Goal: Task Accomplishment & Management: Complete application form

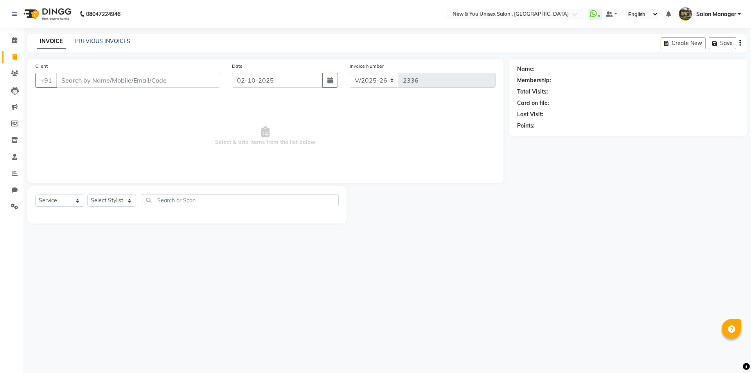
select select "31"
select select "service"
click at [147, 81] on input "Client" at bounding box center [138, 80] width 164 height 15
click at [136, 85] on input "Client" at bounding box center [138, 80] width 164 height 15
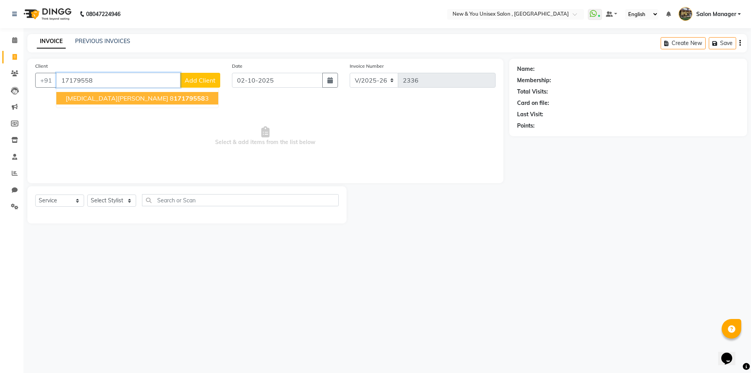
click at [83, 103] on button "Nikita yadav 8 17179558 3" at bounding box center [137, 98] width 162 height 13
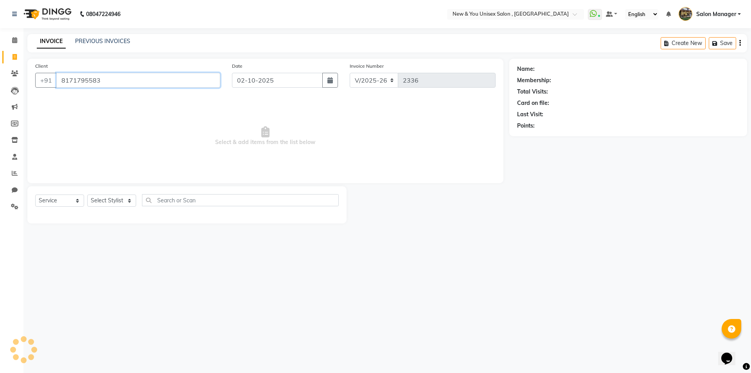
type input "8171795583"
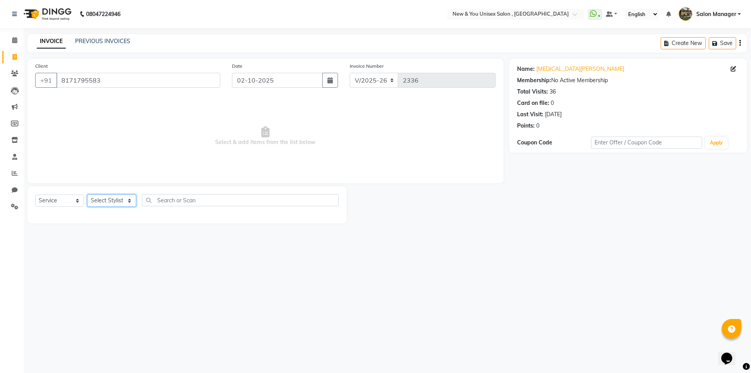
click at [100, 198] on select "Select Stylist HEMANT Jyoti laxmi Neetu Salon Manager SANJAY shravan kumar Shya…" at bounding box center [111, 200] width 49 height 12
select select "1200"
click at [87, 194] on select "Select Stylist HEMANT Jyoti laxmi Neetu Salon Manager SANJAY shravan kumar Shya…" at bounding box center [111, 200] width 49 height 12
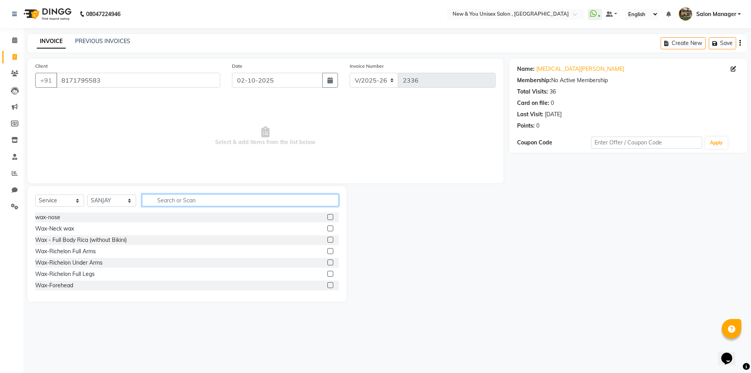
click at [183, 203] on input "text" at bounding box center [240, 200] width 197 height 12
type input "gel"
click at [65, 240] on div "Hand Nail gel paint" at bounding box center [59, 240] width 48 height 8
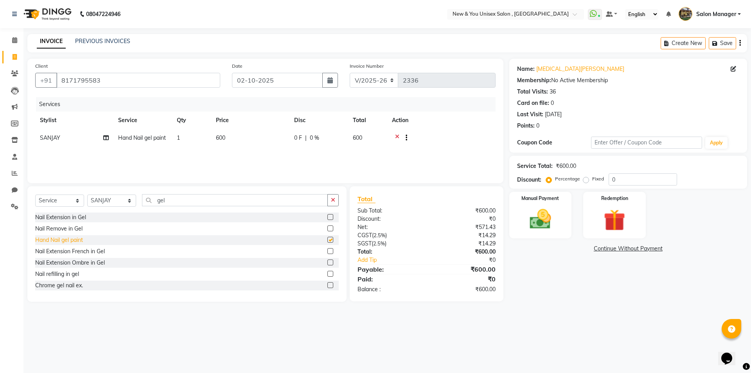
checkbox input "false"
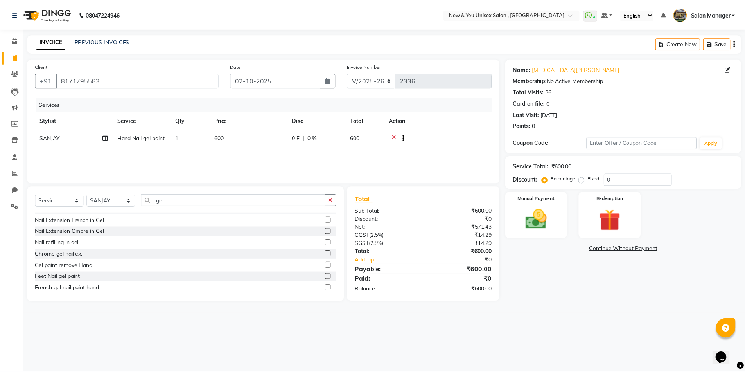
scroll to position [47, 0]
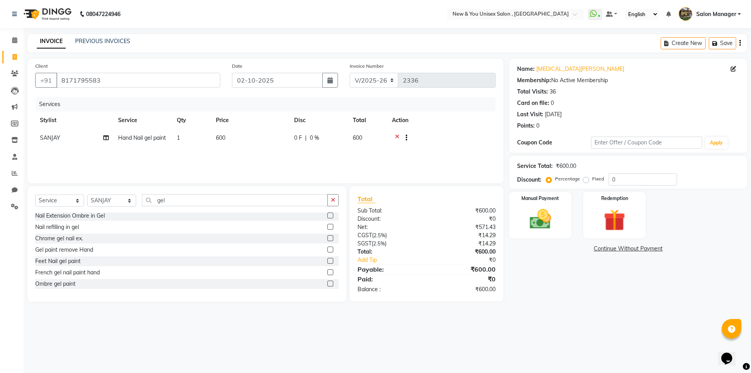
click at [53, 257] on div "Feet Nail gel paint" at bounding box center [187, 261] width 304 height 10
click at [48, 263] on div "Feet Nail gel paint" at bounding box center [57, 261] width 45 height 8
checkbox input "false"
click at [54, 158] on span "SANJAY" at bounding box center [50, 156] width 20 height 7
select select "1200"
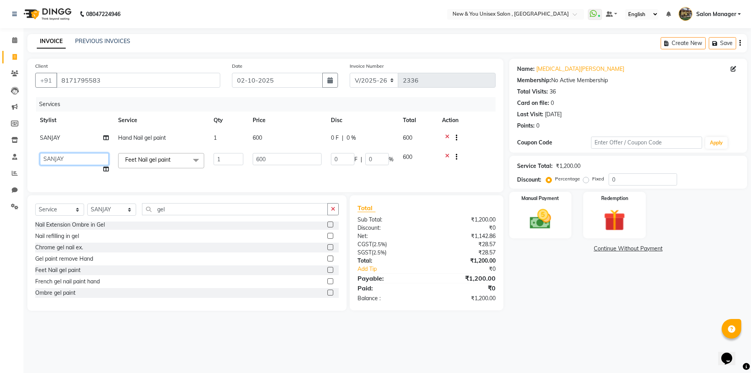
click at [79, 158] on select "HEMANT Jyoti laxmi Neetu Salon Manager SANJAY shravan kumar Shyam Vivek" at bounding box center [74, 159] width 69 height 12
select select "19104"
click at [726, 44] on button "Save" at bounding box center [722, 43] width 27 height 12
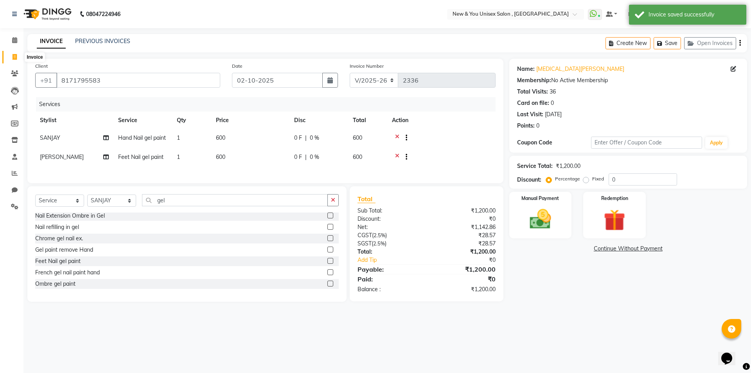
click at [14, 58] on icon at bounding box center [15, 57] width 4 height 6
select select "31"
select select "service"
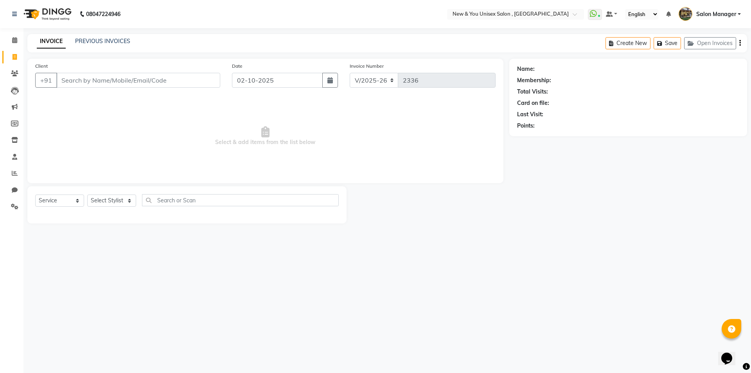
click at [109, 81] on input "Client" at bounding box center [138, 80] width 164 height 15
click at [84, 100] on span "suhasi" at bounding box center [76, 98] width 20 height 8
type input "9319537154"
click at [104, 201] on select "Select Stylist HEMANT Jyoti laxmi Neetu Salon Manager SANJAY shravan kumar Shya…" at bounding box center [111, 200] width 49 height 12
select select "70140"
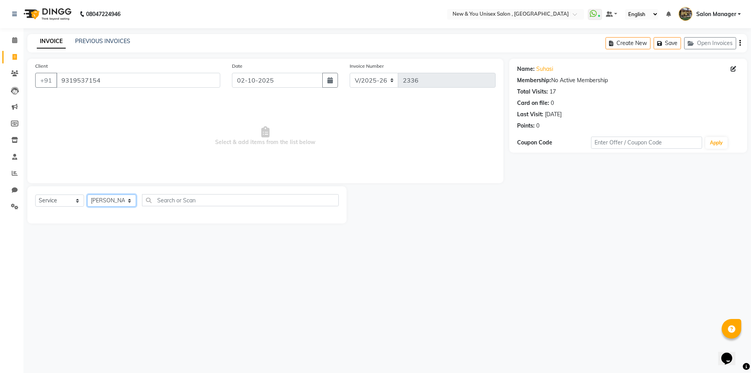
click at [87, 194] on select "Select Stylist HEMANT Jyoti laxmi Neetu Salon Manager SANJAY shravan kumar Shya…" at bounding box center [111, 200] width 49 height 12
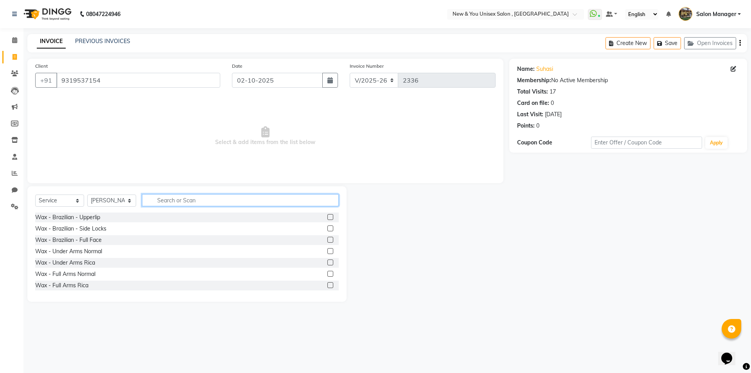
click at [186, 203] on input "text" at bounding box center [240, 200] width 197 height 12
type input "thr"
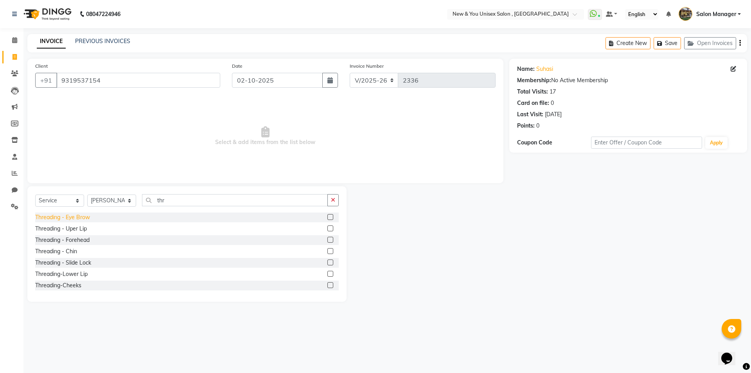
click at [76, 217] on div "Threading - Eye Brow" at bounding box center [62, 217] width 55 height 8
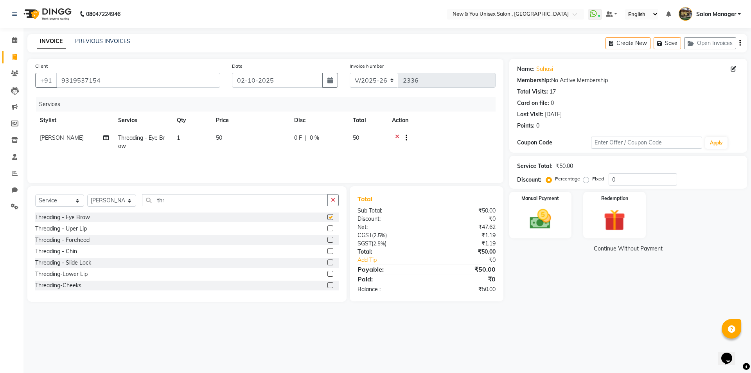
checkbox input "false"
click at [550, 204] on div "Manual Payment" at bounding box center [540, 215] width 65 height 48
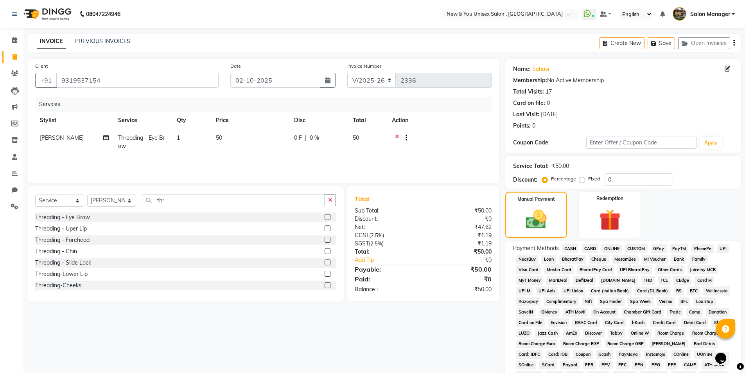
click at [677, 248] on span "PayTM" at bounding box center [679, 248] width 19 height 9
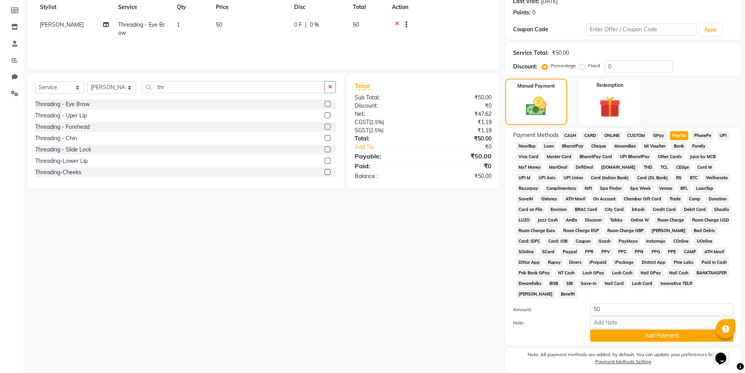
scroll to position [142, 0]
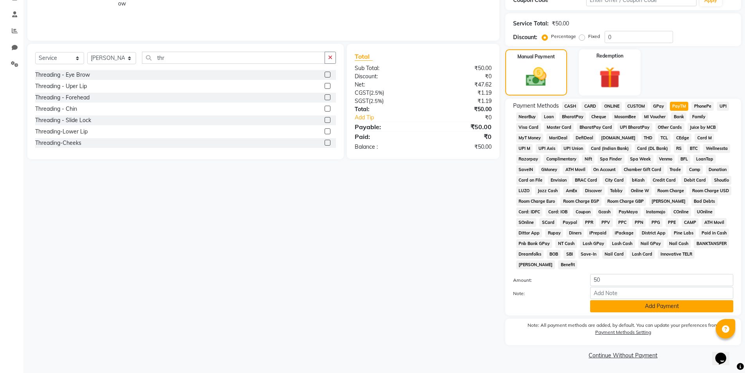
click at [637, 304] on button "Add Payment" at bounding box center [661, 306] width 143 height 12
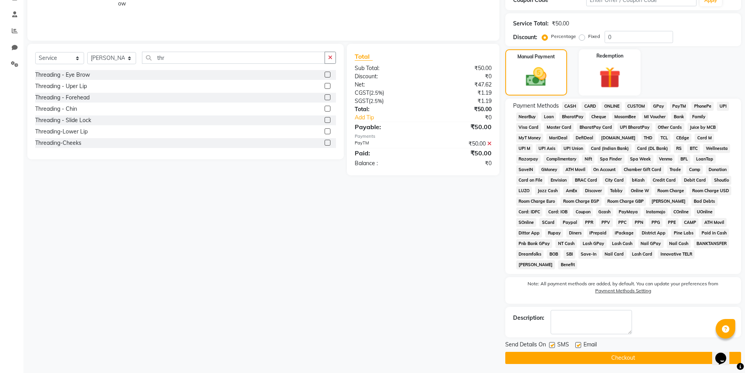
click at [632, 361] on button "Checkout" at bounding box center [623, 358] width 236 height 12
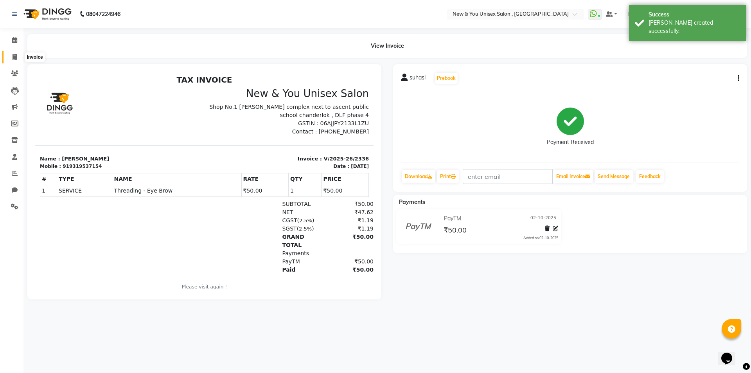
click at [18, 54] on span at bounding box center [15, 57] width 14 height 9
select select "service"
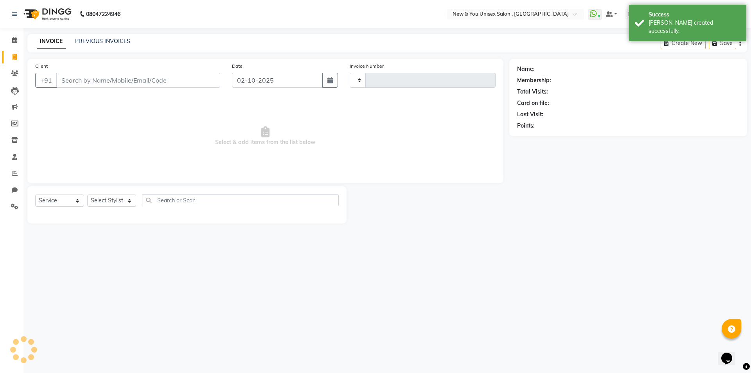
type input "2337"
select select "31"
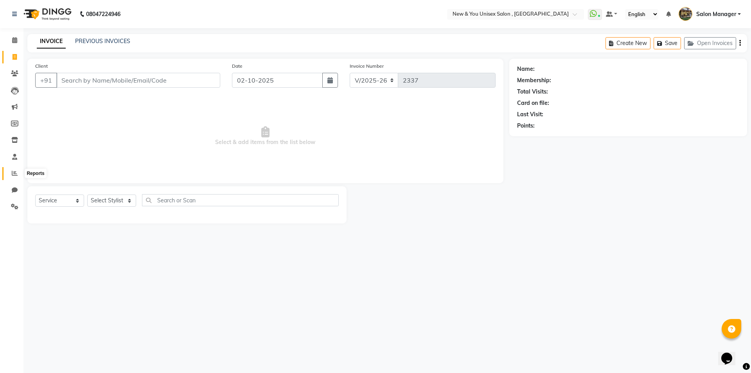
click at [9, 176] on span at bounding box center [15, 173] width 14 height 9
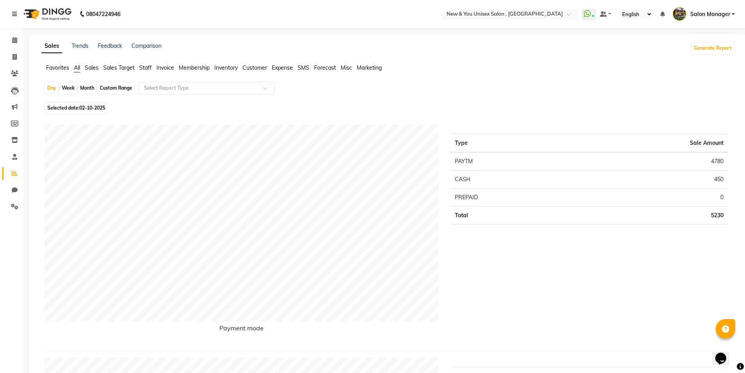
click at [90, 88] on div "Month" at bounding box center [87, 88] width 18 height 11
select select "10"
select select "2025"
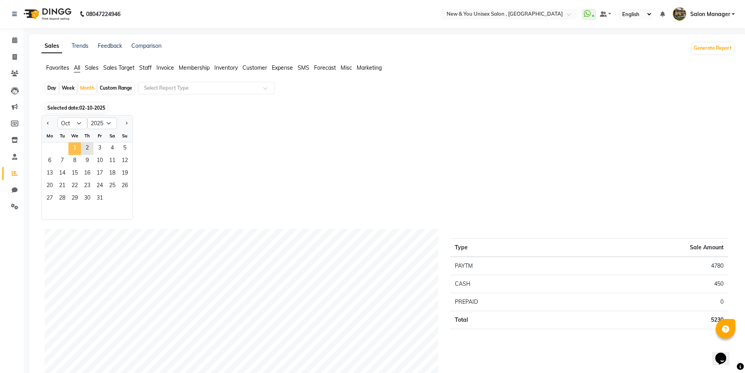
click at [76, 145] on span "1" at bounding box center [74, 148] width 13 height 13
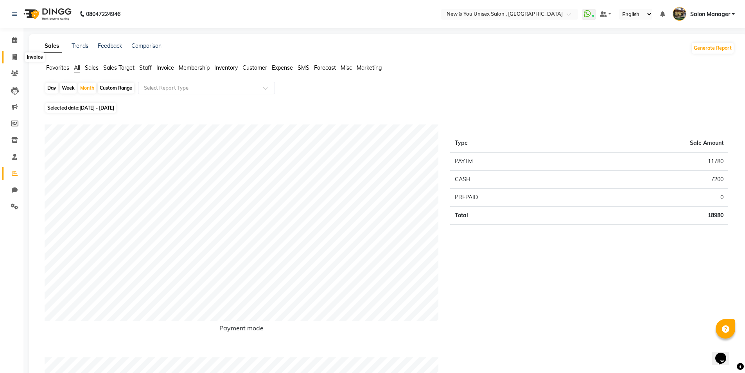
click at [17, 55] on icon at bounding box center [15, 57] width 4 height 6
select select "service"
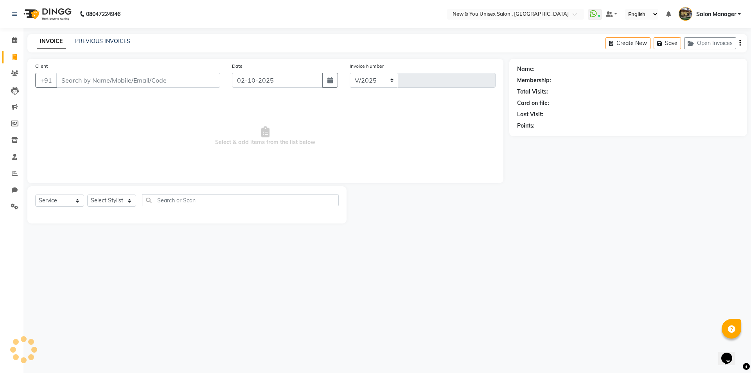
select select "31"
type input "2337"
click at [17, 45] on span at bounding box center [15, 40] width 14 height 9
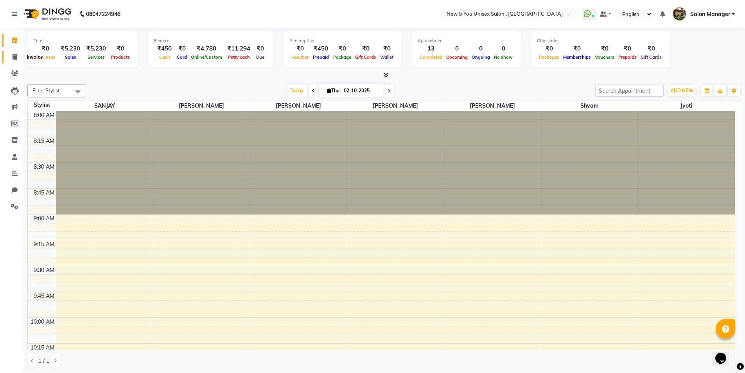
click at [17, 58] on span at bounding box center [15, 57] width 14 height 9
select select "31"
select select "service"
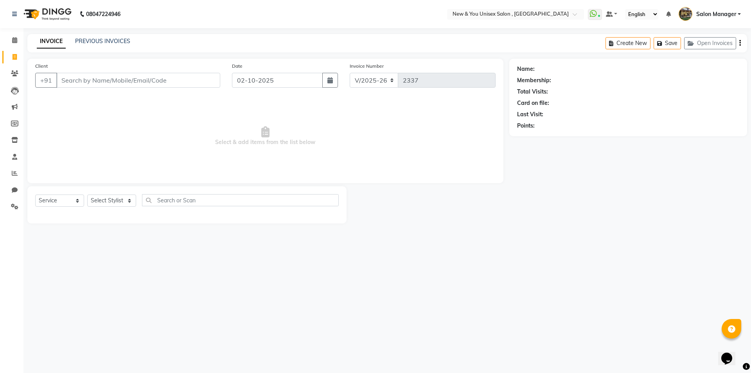
drag, startPoint x: 97, startPoint y: 84, endPoint x: 91, endPoint y: 67, distance: 17.8
click at [94, 74] on input "Client" at bounding box center [138, 80] width 164 height 15
type input "8544836065"
click at [204, 81] on span "Add Client" at bounding box center [200, 80] width 31 height 8
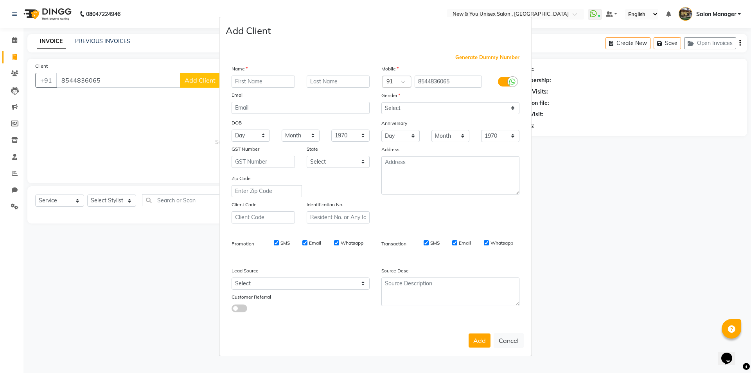
click at [240, 79] on input "text" at bounding box center [263, 81] width 63 height 12
type input "Divya"
click at [404, 104] on select "Select Male Female Other Prefer Not To Say" at bounding box center [450, 108] width 138 height 12
select select "[DEMOGRAPHIC_DATA]"
click at [381, 102] on select "Select Male Female Other Prefer Not To Say" at bounding box center [450, 108] width 138 height 12
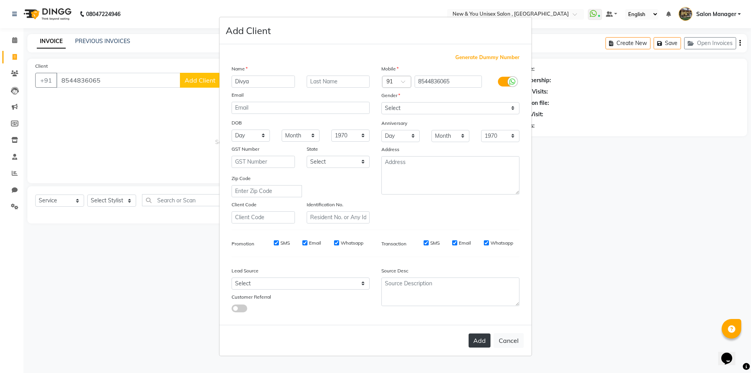
click at [471, 337] on button "Add" at bounding box center [480, 340] width 22 height 14
select select
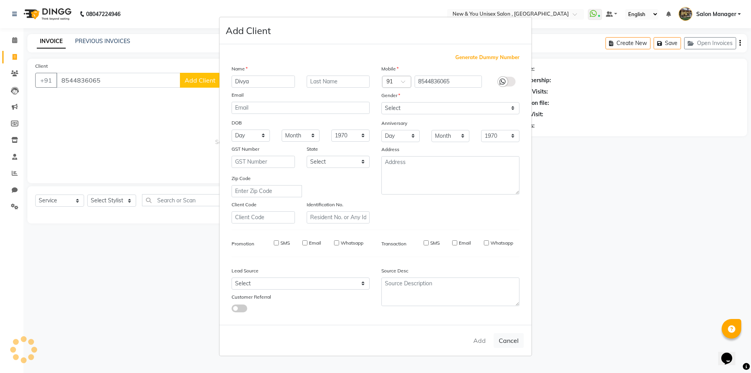
select select
checkbox input "false"
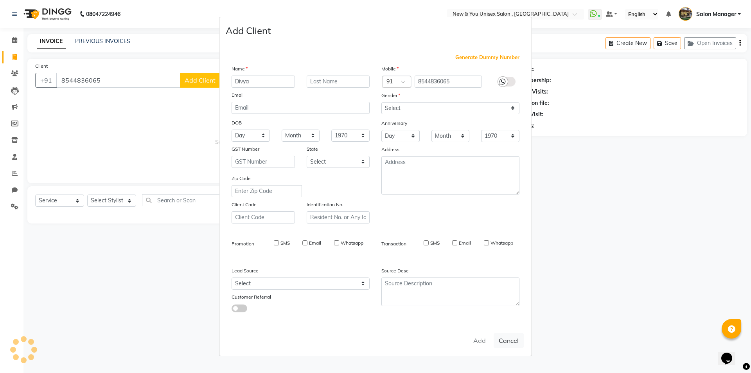
checkbox input "false"
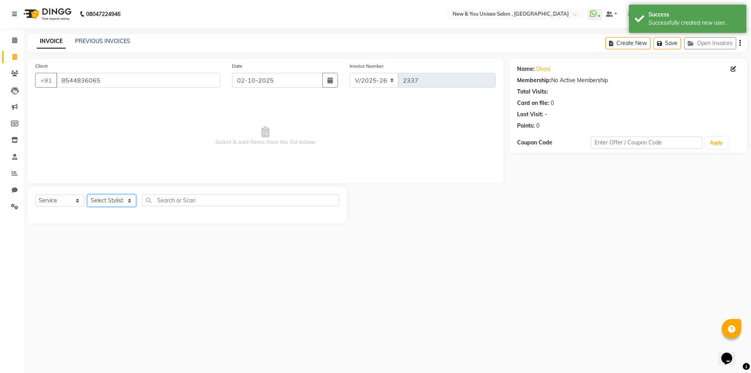
click at [100, 198] on select "Select Stylist HEMANT Jyoti laxmi Neetu Salon Manager SANJAY shravan kumar Shya…" at bounding box center [111, 200] width 49 height 12
select select "40116"
click at [87, 194] on select "Select Stylist HEMANT Jyoti laxmi Neetu Salon Manager SANJAY shravan kumar Shya…" at bounding box center [111, 200] width 49 height 12
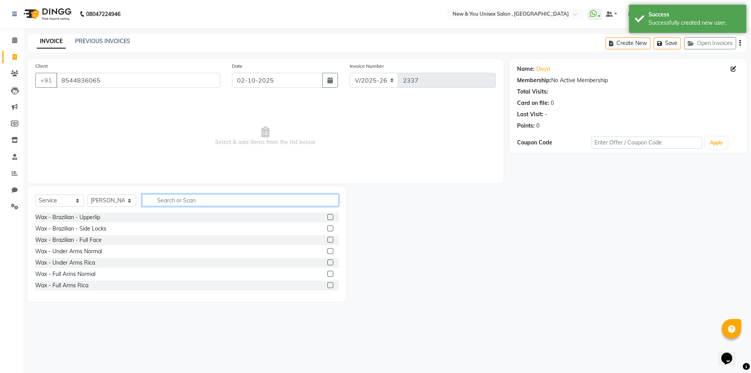
click at [164, 200] on input "text" at bounding box center [240, 200] width 197 height 12
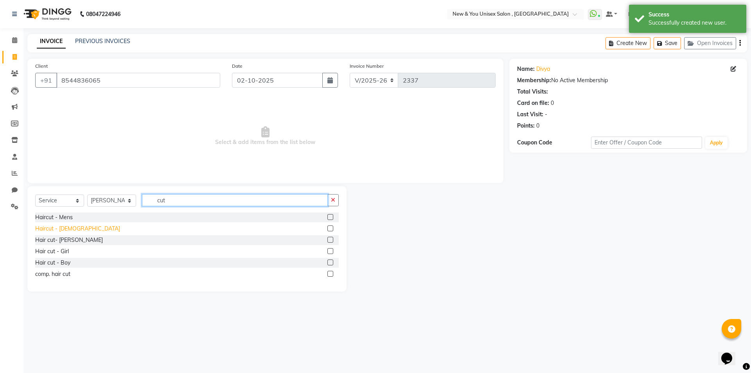
type input "cut"
click at [52, 230] on div "Haircut - Ladies" at bounding box center [77, 229] width 85 height 8
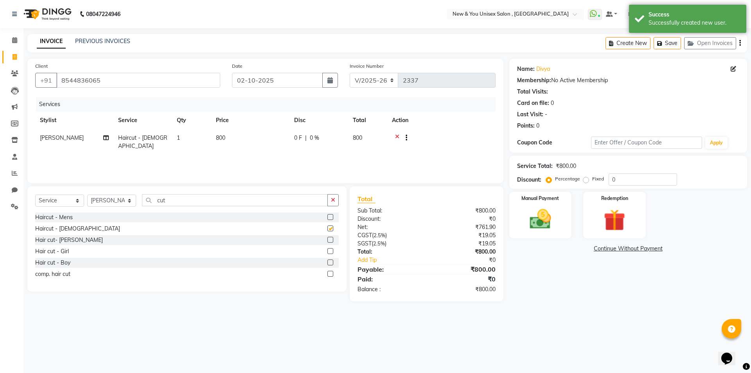
checkbox input "false"
click at [105, 204] on select "Select Stylist HEMANT Jyoti laxmi Neetu Salon Manager SANJAY shravan kumar Shya…" at bounding box center [111, 200] width 49 height 12
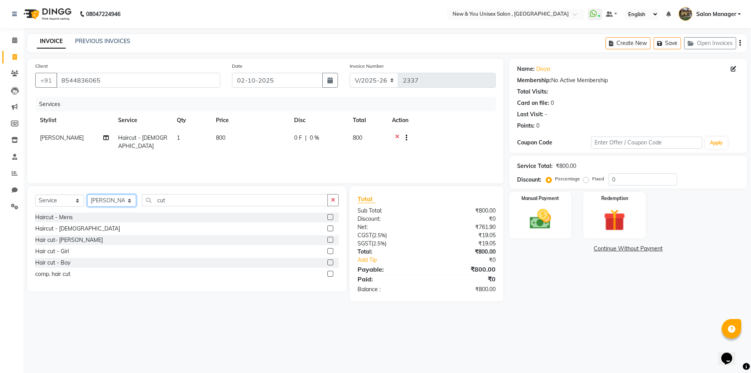
select select "70140"
click at [87, 194] on select "Select Stylist HEMANT Jyoti laxmi Neetu Salon Manager SANJAY shravan kumar Shya…" at bounding box center [111, 200] width 49 height 12
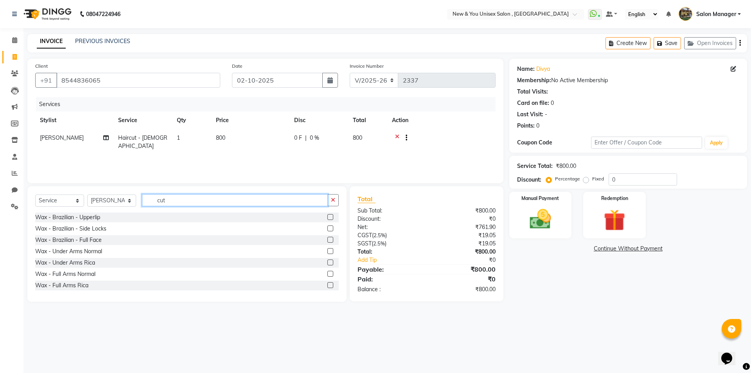
drag, startPoint x: 167, startPoint y: 200, endPoint x: 147, endPoint y: 206, distance: 19.9
click at [147, 206] on input "cut" at bounding box center [235, 200] width 186 height 12
type input "thr"
click at [75, 219] on div "Threading - Eye Brow" at bounding box center [62, 217] width 55 height 8
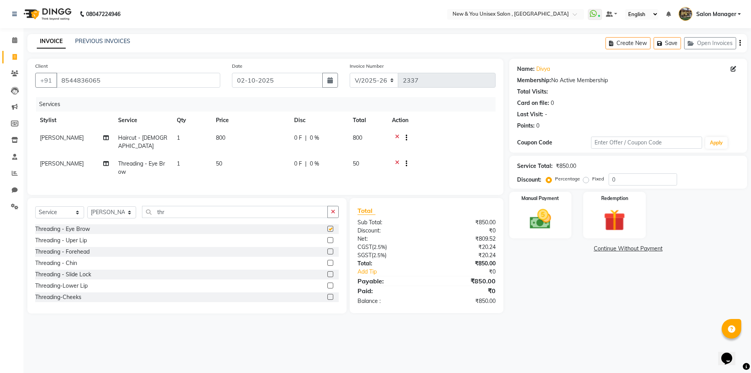
checkbox input "false"
click at [666, 39] on button "Save" at bounding box center [667, 43] width 27 height 12
click at [708, 47] on button "Open Invoices" at bounding box center [710, 43] width 52 height 12
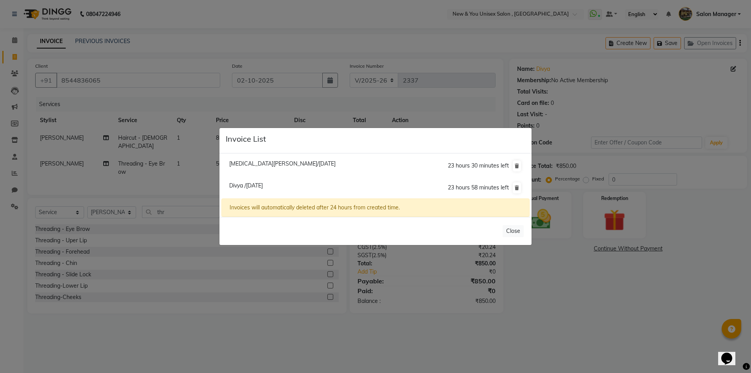
click at [708, 47] on ngb-modal-window "Invoice List Nikita Yadav/02 October 2025 23 hours 30 minutes left Divya /02 Oc…" at bounding box center [375, 186] width 751 height 373
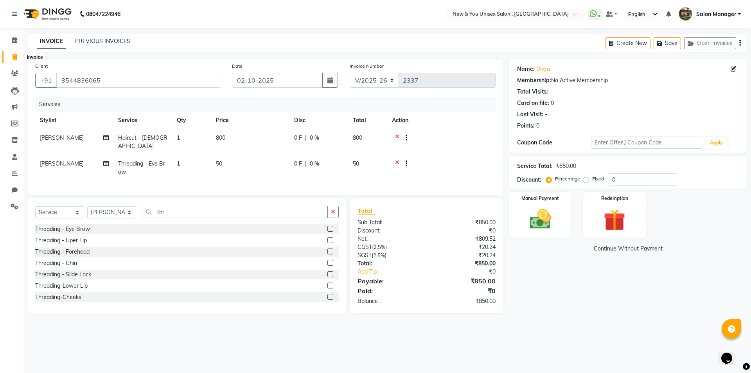
click at [11, 57] on span at bounding box center [15, 57] width 14 height 9
select select "service"
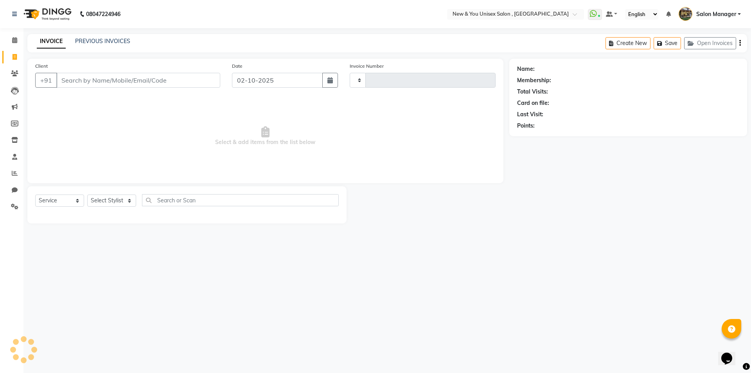
type input "2337"
select select "31"
click at [18, 40] on span at bounding box center [15, 40] width 14 height 9
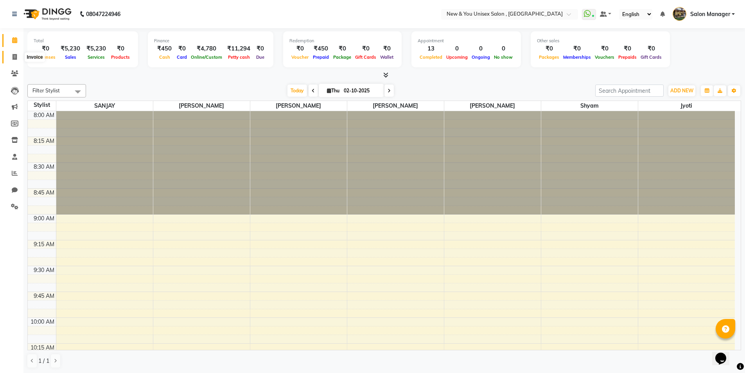
click at [15, 59] on icon at bounding box center [15, 57] width 4 height 6
select select "31"
select select "service"
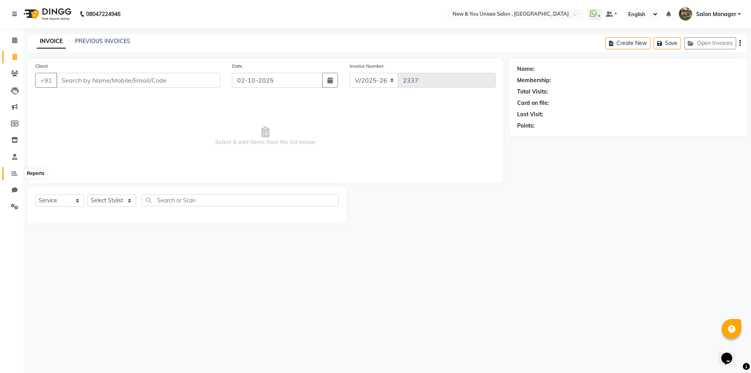
click at [14, 177] on span at bounding box center [15, 173] width 14 height 9
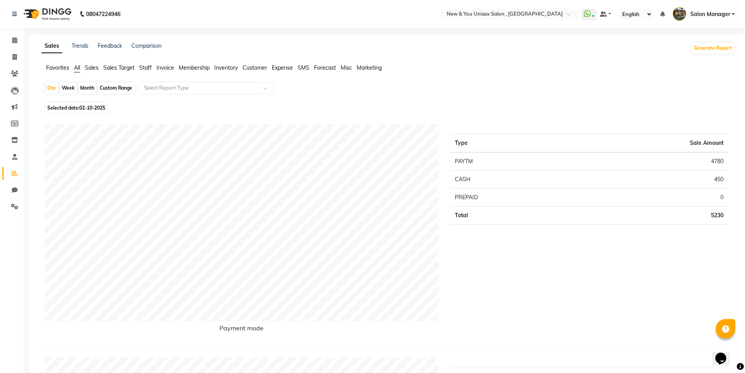
click at [88, 87] on div "Month" at bounding box center [87, 88] width 18 height 11
select select "10"
select select "2025"
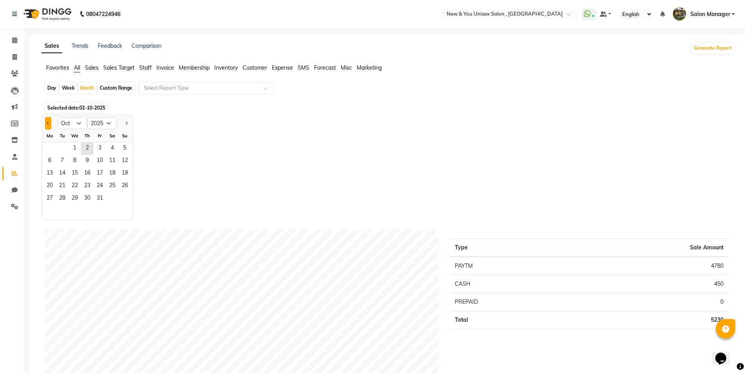
click at [50, 126] on button "Previous month" at bounding box center [48, 123] width 6 height 13
select select "9"
click at [54, 149] on span "1" at bounding box center [49, 148] width 13 height 13
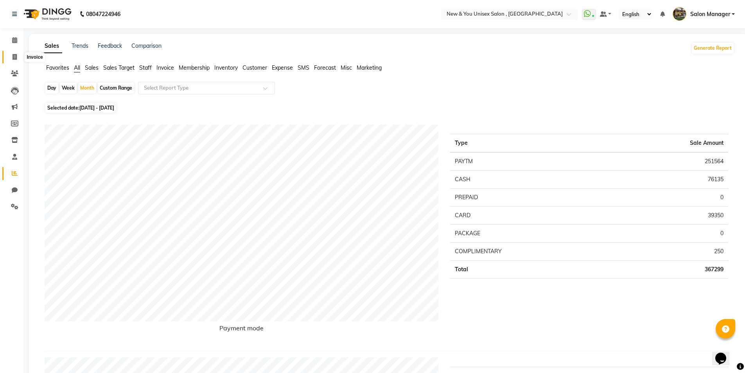
click at [9, 60] on span at bounding box center [15, 57] width 14 height 9
select select "service"
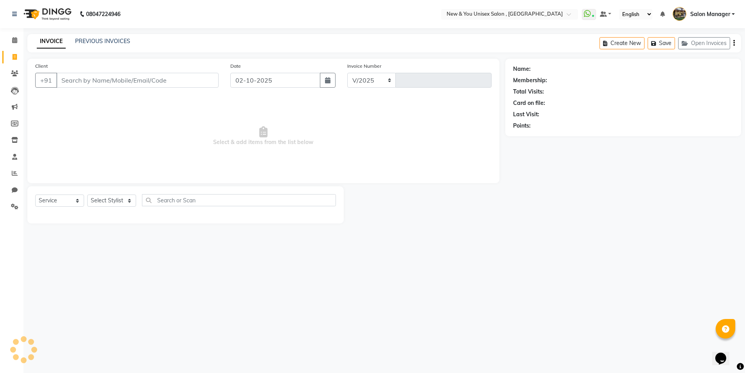
select select "31"
type input "2337"
click at [708, 44] on button "Open Invoices" at bounding box center [710, 43] width 52 height 12
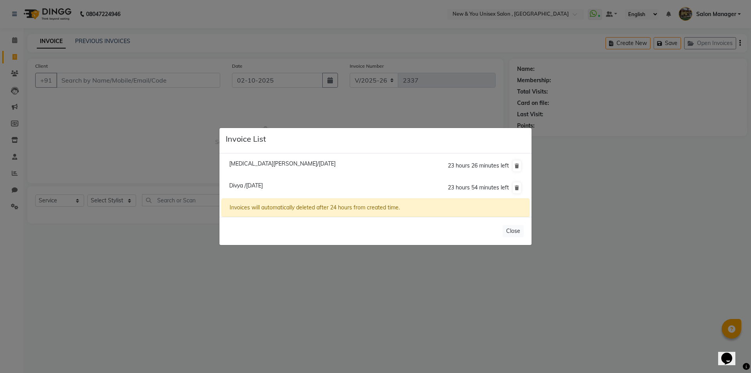
click at [249, 187] on span "Divya /02 October 2025" at bounding box center [246, 185] width 34 height 7
type input "8544836065"
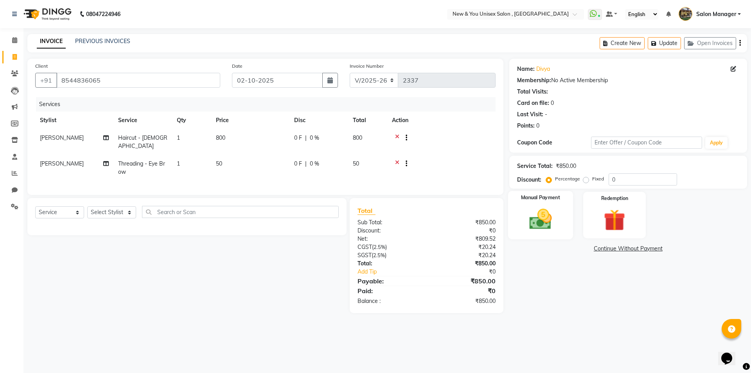
click at [570, 207] on div "Manual Payment" at bounding box center [540, 215] width 65 height 48
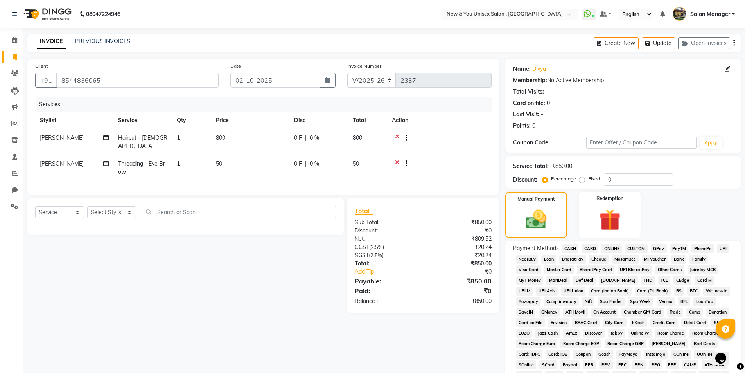
click at [682, 248] on span "PayTM" at bounding box center [679, 248] width 19 height 9
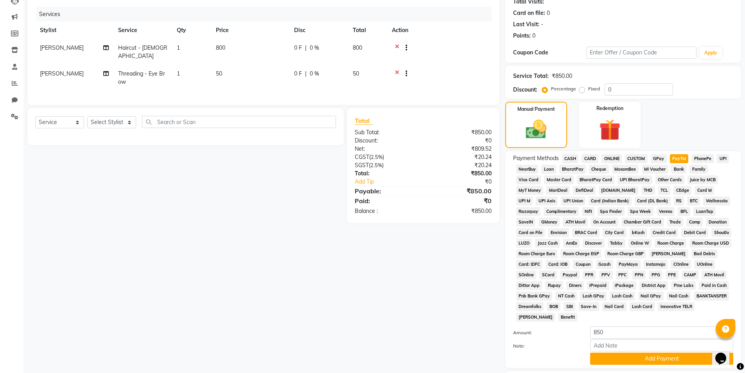
scroll to position [142, 0]
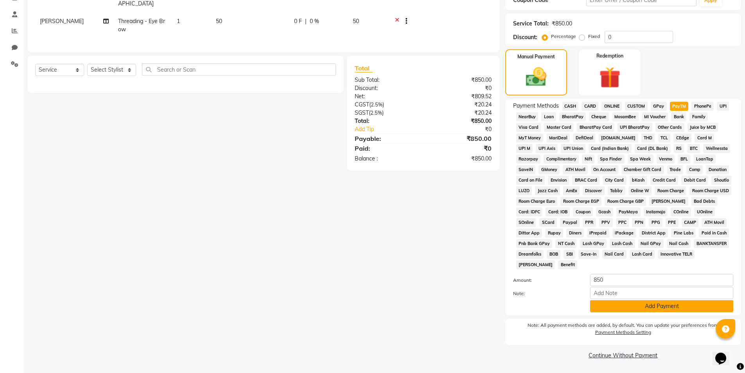
click at [652, 306] on button "Add Payment" at bounding box center [661, 306] width 143 height 12
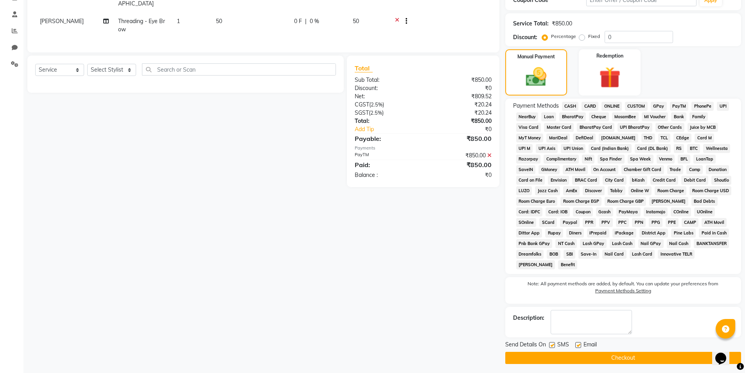
click at [641, 358] on button "Checkout" at bounding box center [623, 358] width 236 height 12
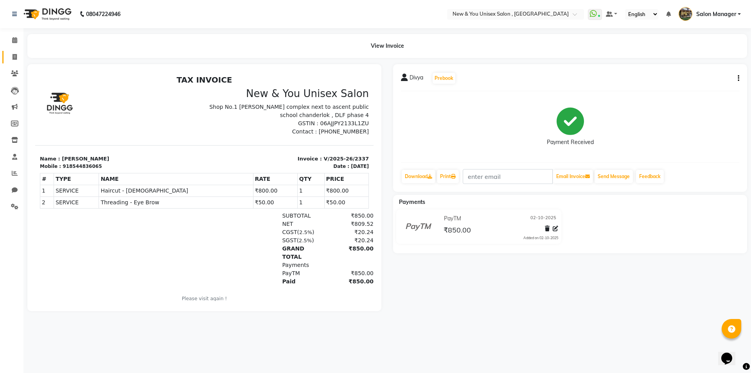
click at [16, 62] on link "Invoice" at bounding box center [11, 57] width 19 height 13
select select "service"
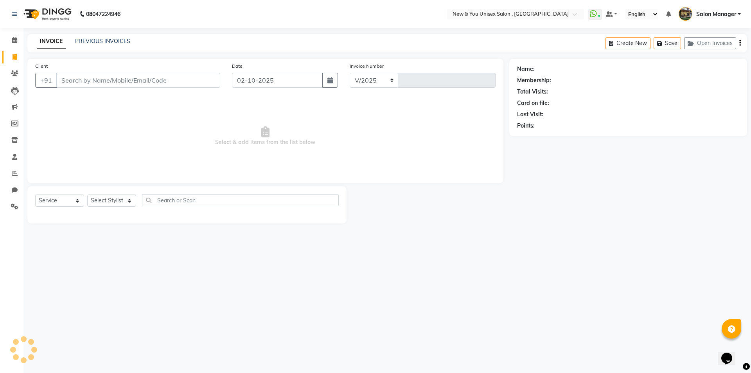
select select "31"
type input "2338"
click at [715, 43] on button "Open Invoices" at bounding box center [710, 43] width 52 height 12
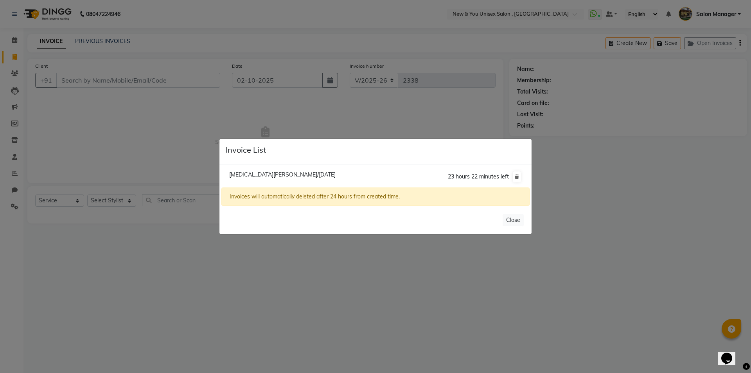
click at [268, 172] on span "Nikita Yadav/02 October 2025" at bounding box center [282, 174] width 106 height 7
type input "8171795583"
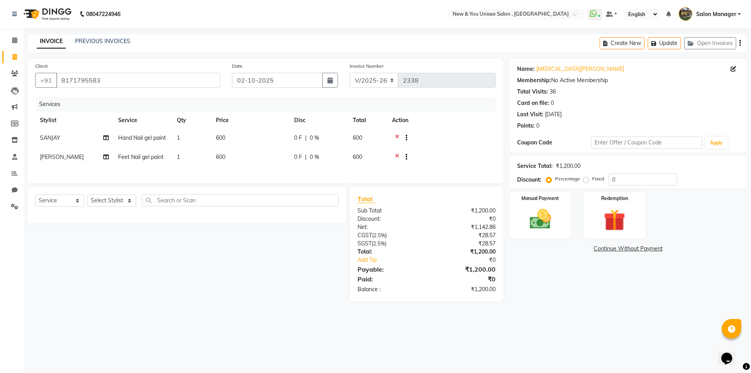
click at [222, 144] on td "600" at bounding box center [250, 138] width 78 height 19
select select "1200"
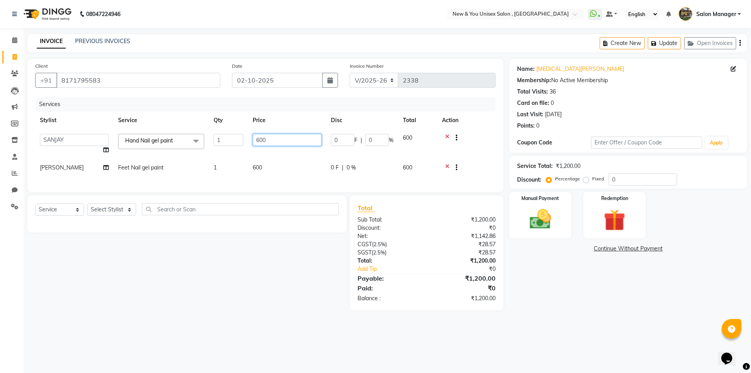
click at [259, 140] on input "600" at bounding box center [287, 140] width 69 height 12
click at [264, 140] on input "600" at bounding box center [287, 140] width 69 height 12
type input "750"
click at [195, 320] on div "08047224946 Select Location × New & You Unisex Salon , Gurugram WhatsApp Status…" at bounding box center [375, 186] width 751 height 373
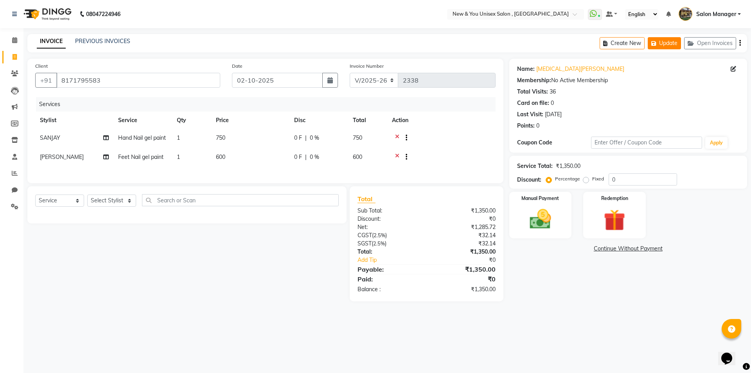
click at [664, 42] on button "Update" at bounding box center [664, 43] width 33 height 12
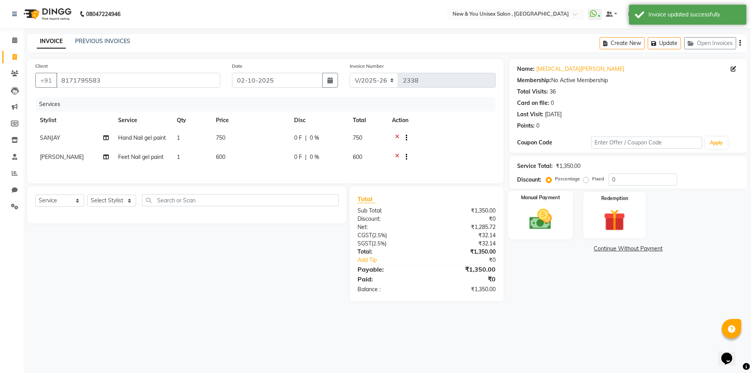
click at [545, 199] on label "Manual Payment" at bounding box center [540, 197] width 39 height 7
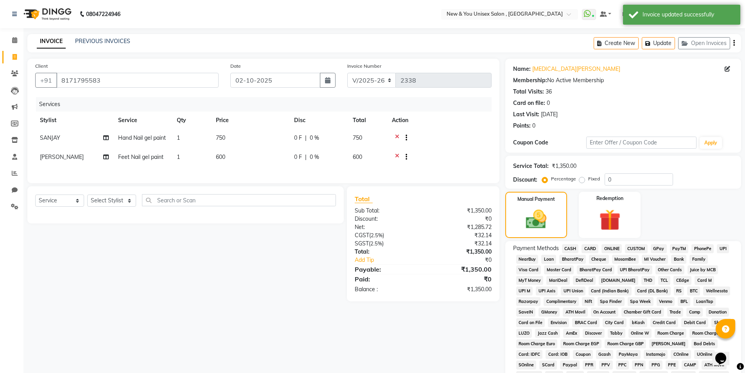
click at [677, 249] on span "PayTM" at bounding box center [679, 248] width 19 height 9
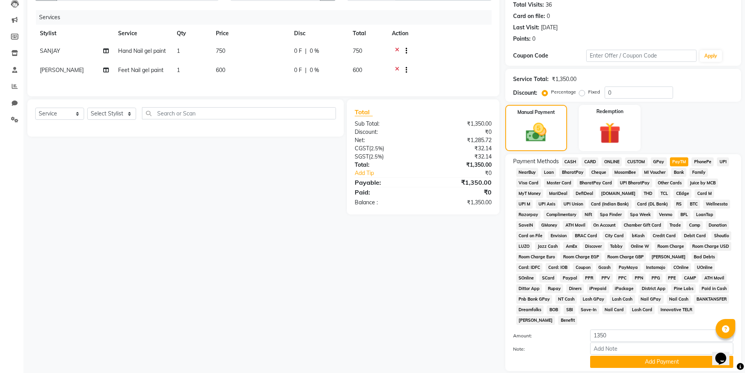
scroll to position [142, 0]
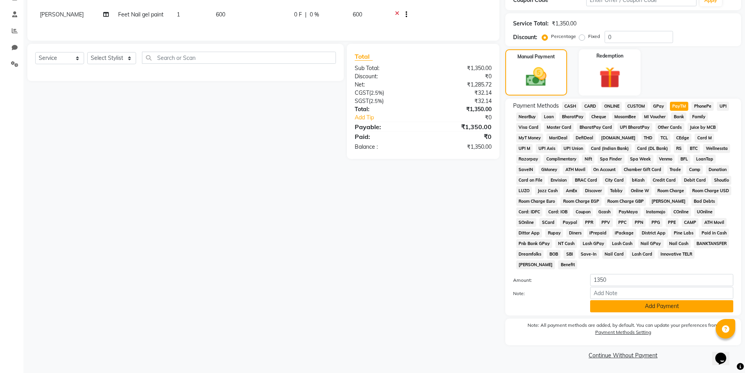
click at [627, 307] on button "Add Payment" at bounding box center [661, 306] width 143 height 12
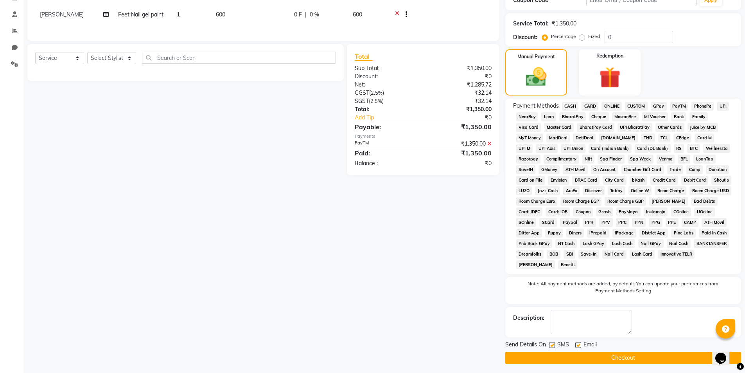
click at [615, 363] on button "Checkout" at bounding box center [623, 358] width 236 height 12
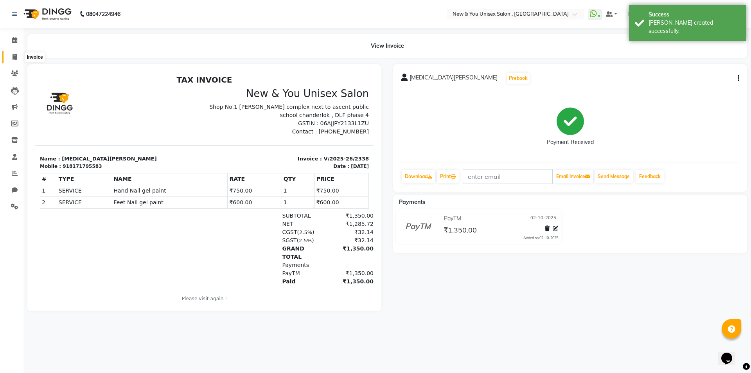
click at [14, 58] on icon at bounding box center [15, 57] width 4 height 6
select select "service"
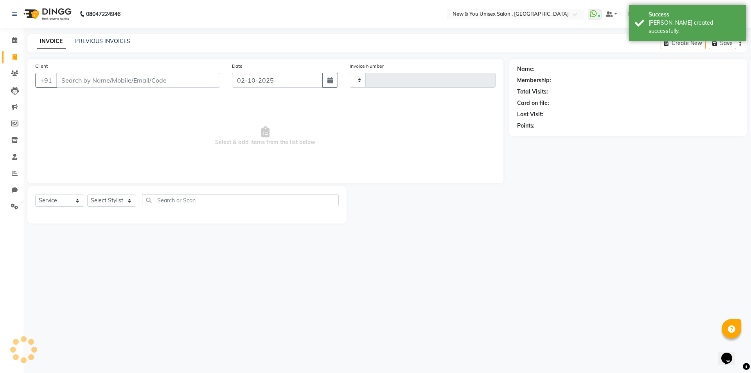
type input "2339"
select select "31"
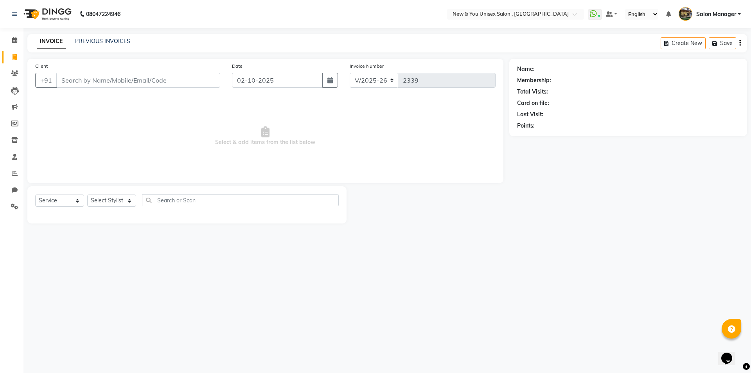
click at [99, 84] on input "Client" at bounding box center [138, 80] width 164 height 15
click at [114, 204] on select "Select Stylist HEMANT Jyoti laxmi Neetu Salon Manager SANJAY shravan kumar Shya…" at bounding box center [111, 200] width 49 height 12
select select "70140"
click at [87, 194] on select "Select Stylist HEMANT Jyoti laxmi Neetu Salon Manager SANJAY shravan kumar Shya…" at bounding box center [111, 200] width 49 height 12
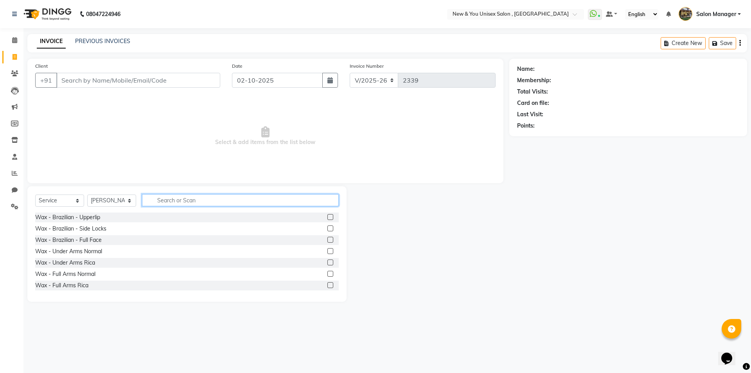
click at [171, 200] on input "text" at bounding box center [240, 200] width 197 height 12
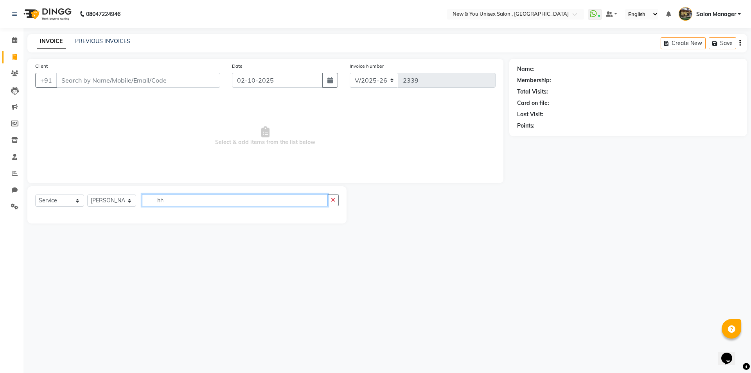
type input "h"
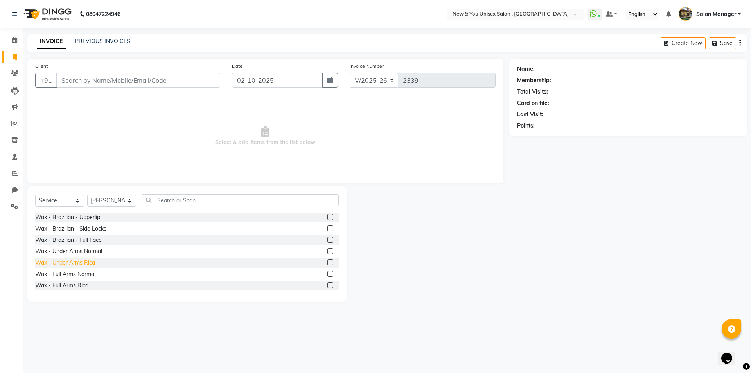
click at [75, 262] on div "Wax - Under Arms Rica" at bounding box center [65, 263] width 60 height 8
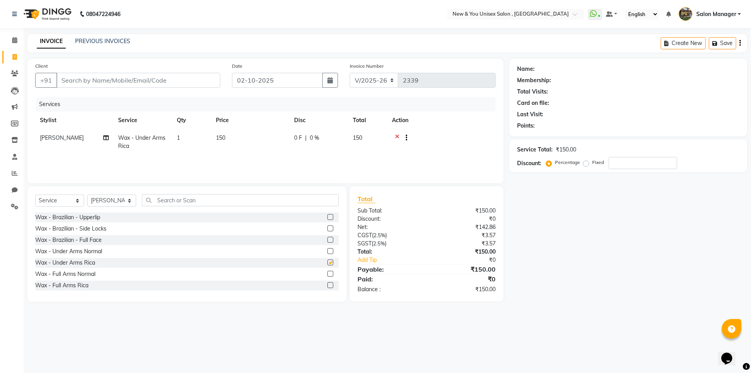
checkbox input "false"
click at [221, 198] on input "text" at bounding box center [240, 200] width 197 height 12
type input "thr"
click at [76, 212] on div "Select Service Product Membership Package Voucher Prepaid Gift Card Select Styl…" at bounding box center [187, 203] width 304 height 18
click at [75, 219] on div "Threading - Eye Brow" at bounding box center [62, 217] width 55 height 8
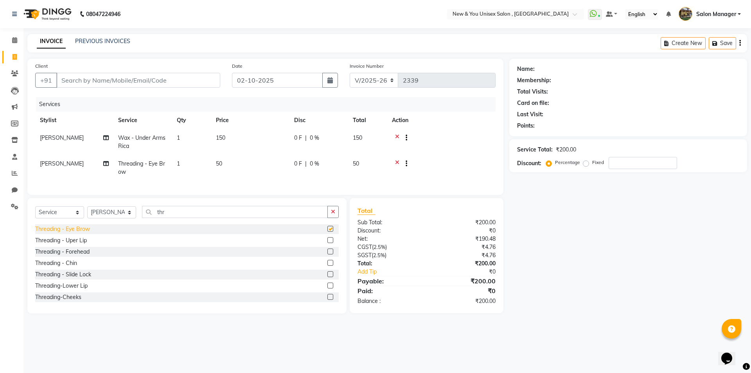
checkbox input "false"
click at [50, 244] on div "Threading - Uper Lip" at bounding box center [61, 240] width 52 height 8
checkbox input "false"
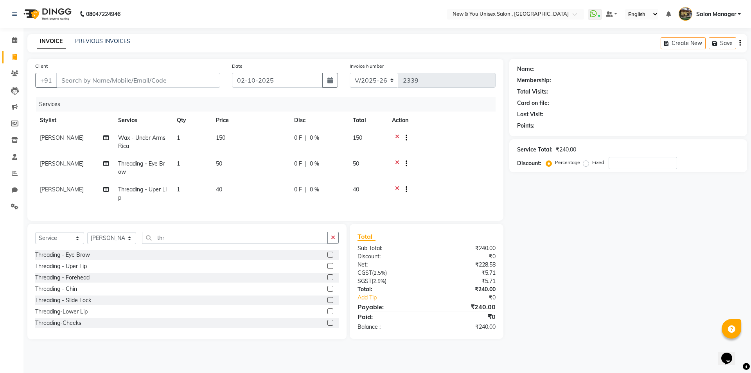
click at [397, 160] on icon at bounding box center [397, 165] width 4 height 10
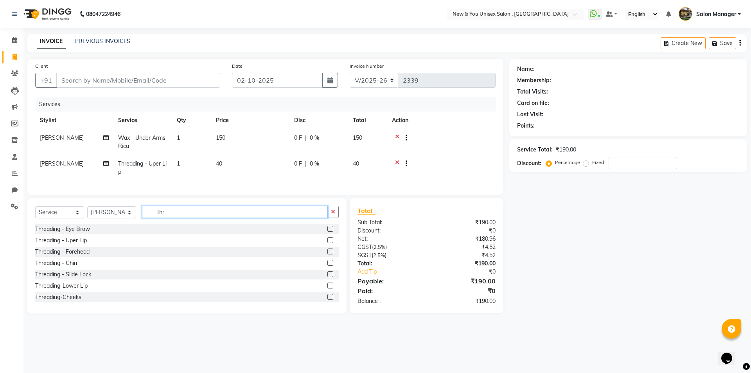
drag, startPoint x: 181, startPoint y: 218, endPoint x: 142, endPoint y: 219, distance: 38.7
click at [142, 218] on input "thr" at bounding box center [235, 212] width 186 height 12
click at [97, 218] on select "Select Stylist HEMANT Jyoti laxmi Neetu Salon Manager SANJAY shravan kumar Shya…" at bounding box center [111, 212] width 49 height 12
select select "40116"
click at [87, 212] on select "Select Stylist HEMANT Jyoti laxmi Neetu Salon Manager SANJAY shravan kumar Shya…" at bounding box center [111, 212] width 49 height 12
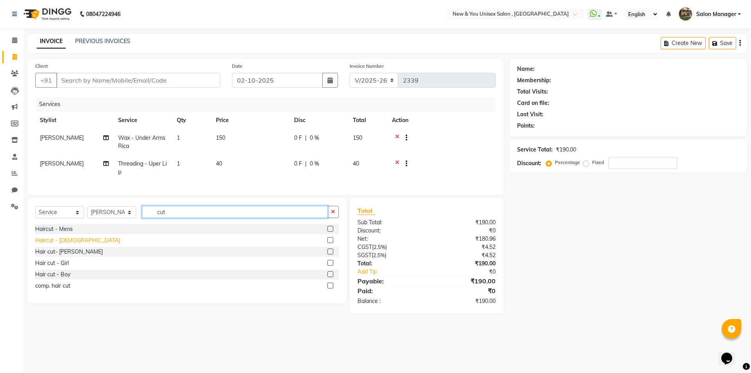
type input "cut"
click at [62, 244] on div "Haircut - Ladies" at bounding box center [77, 240] width 85 height 8
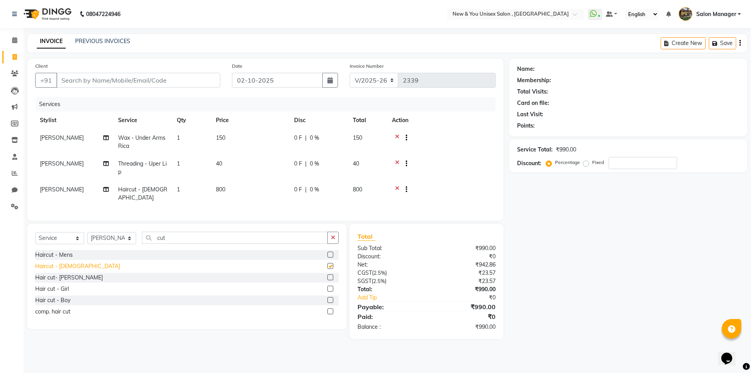
checkbox input "false"
click at [106, 83] on input "Client" at bounding box center [138, 80] width 164 height 15
type input "9"
type input "0"
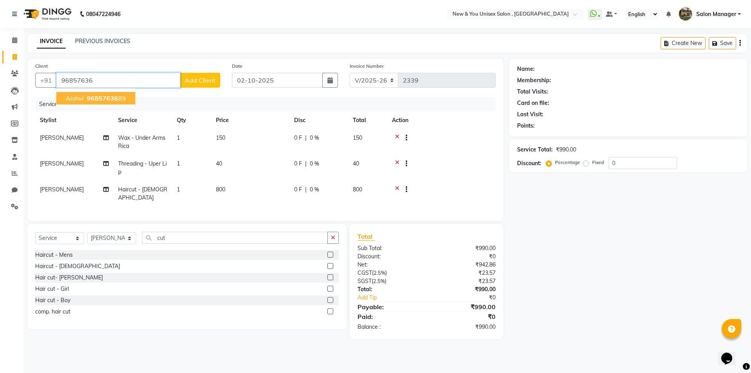
click at [94, 101] on span "96857636" at bounding box center [102, 98] width 31 height 8
type input "9685763689"
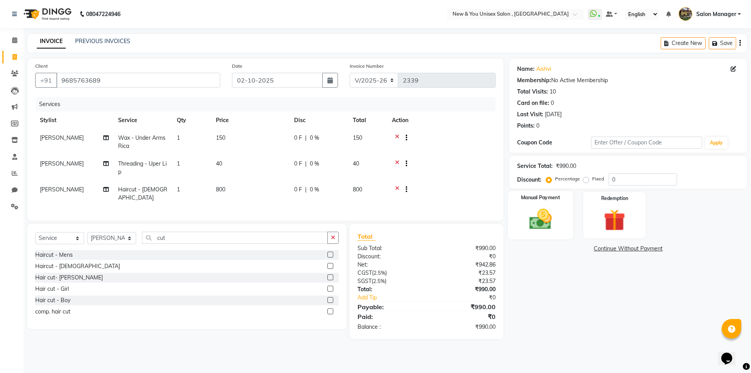
click at [539, 217] on img at bounding box center [540, 219] width 36 height 26
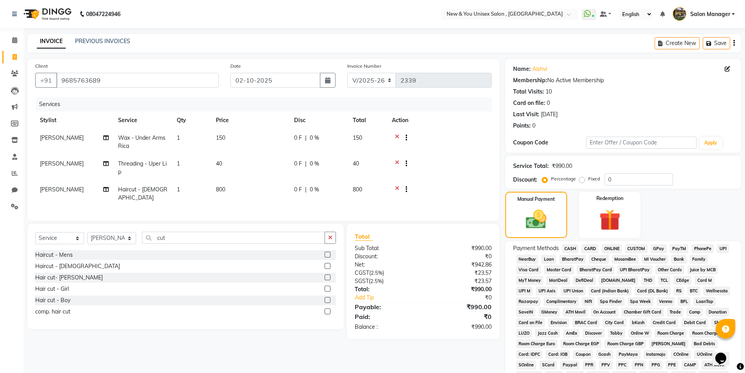
click at [577, 248] on span "CASH" at bounding box center [570, 248] width 17 height 9
click at [735, 40] on div "Create New Save" at bounding box center [698, 43] width 86 height 18
click at [733, 42] on div "Create New Save" at bounding box center [698, 43] width 86 height 18
click at [735, 43] on icon "button" at bounding box center [734, 43] width 2 height 0
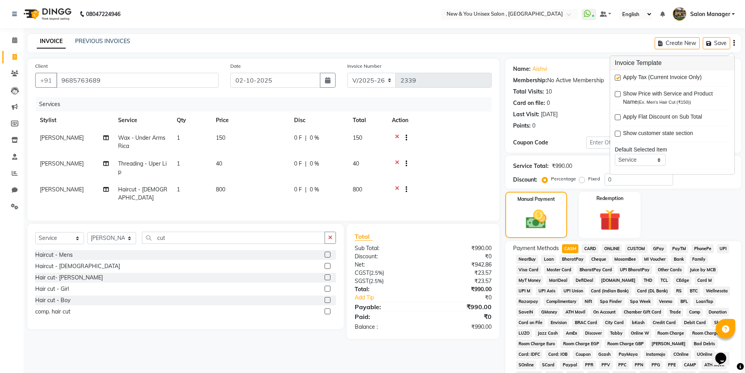
click at [618, 75] on label at bounding box center [618, 78] width 6 height 6
click at [618, 75] on input "checkbox" at bounding box center [617, 77] width 5 height 5
checkbox input "false"
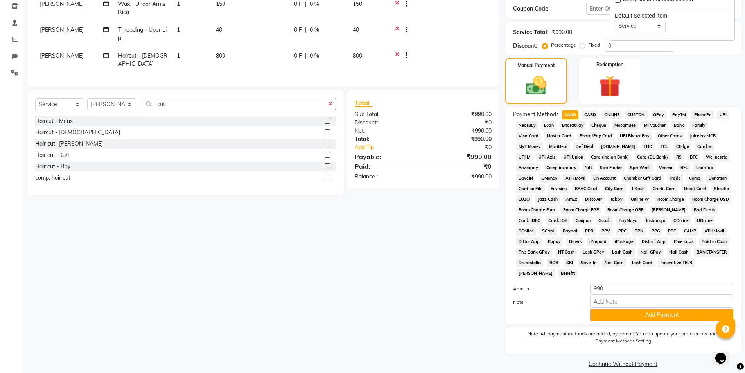
scroll to position [142, 0]
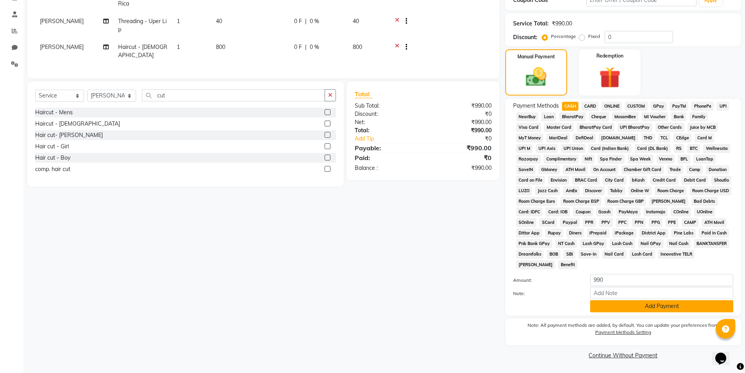
click at [658, 308] on button "Add Payment" at bounding box center [661, 306] width 143 height 12
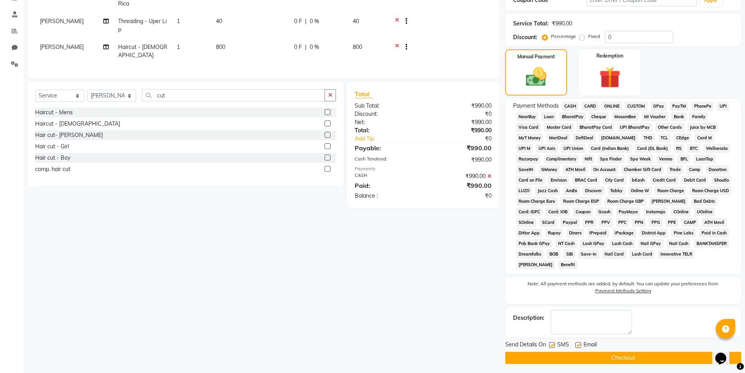
click at [639, 359] on button "Checkout" at bounding box center [623, 358] width 236 height 12
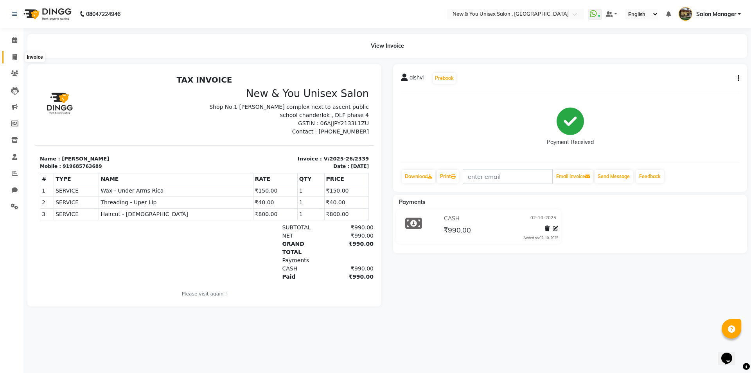
click at [13, 56] on icon at bounding box center [15, 57] width 4 height 6
select select "service"
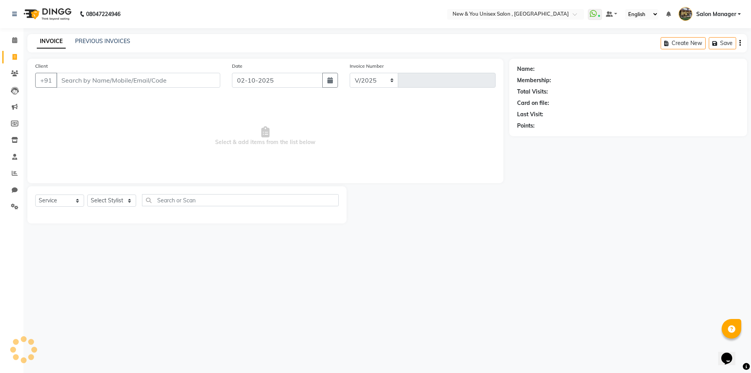
select select "31"
type input "2340"
click at [101, 40] on link "PREVIOUS INVOICES" at bounding box center [102, 41] width 55 height 7
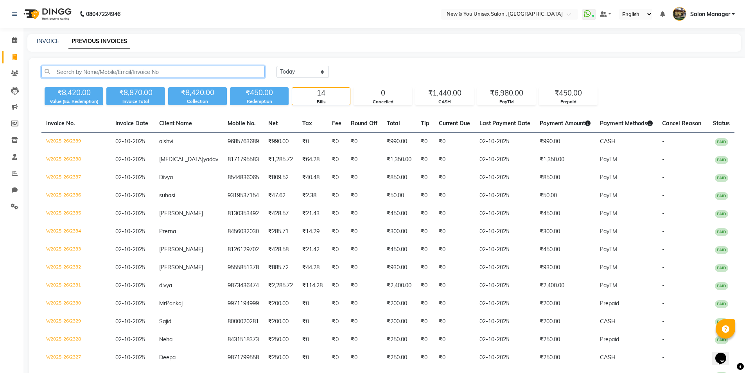
click at [102, 73] on input "text" at bounding box center [152, 72] width 223 height 12
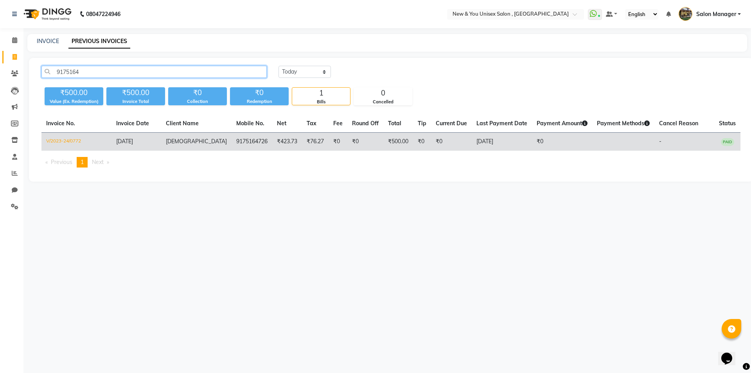
type input "9175164"
click at [189, 140] on span "[DEMOGRAPHIC_DATA]" at bounding box center [196, 141] width 61 height 7
click at [199, 145] on td "[DEMOGRAPHIC_DATA]" at bounding box center [196, 142] width 70 height 18
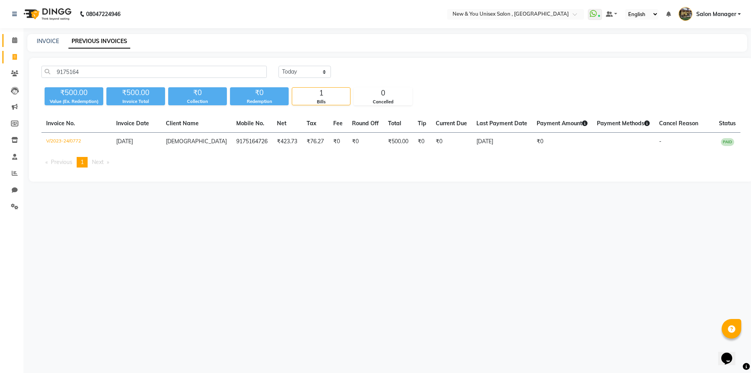
click at [14, 35] on link "Calendar" at bounding box center [11, 40] width 19 height 13
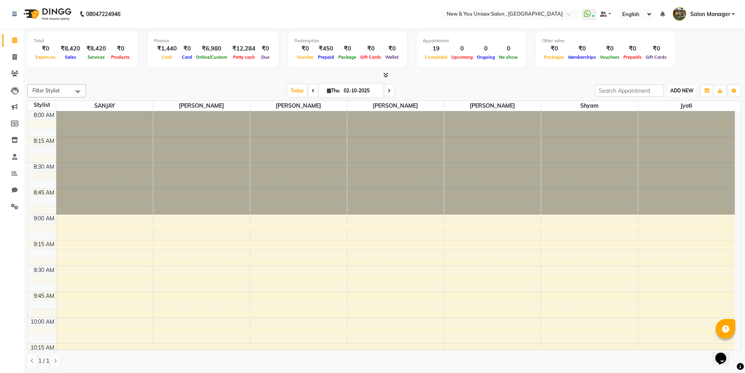
click at [682, 88] on span "ADD NEW" at bounding box center [681, 91] width 23 height 6
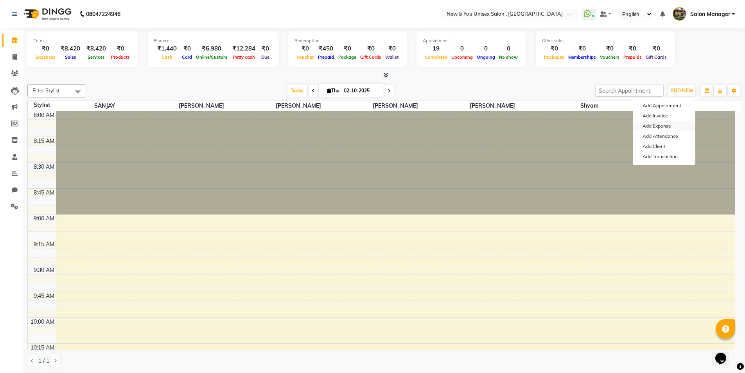
click at [660, 128] on link "Add Expense" at bounding box center [664, 126] width 62 height 10
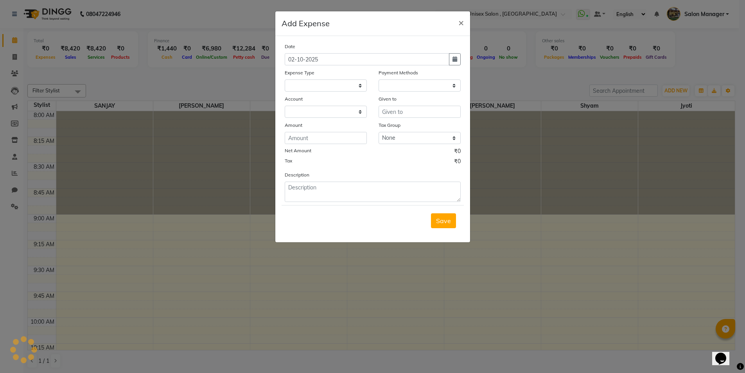
select select
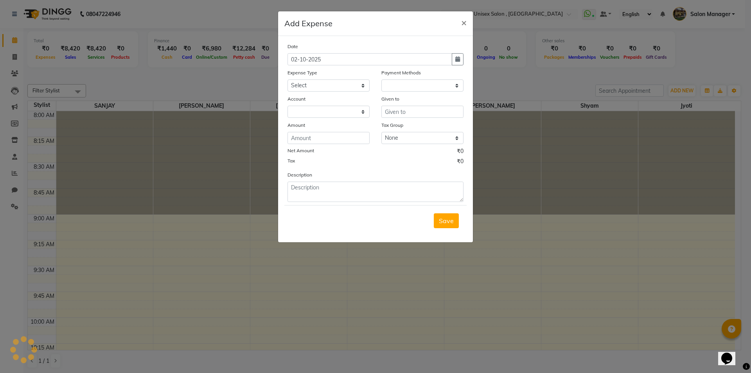
select select "1"
select select "2408"
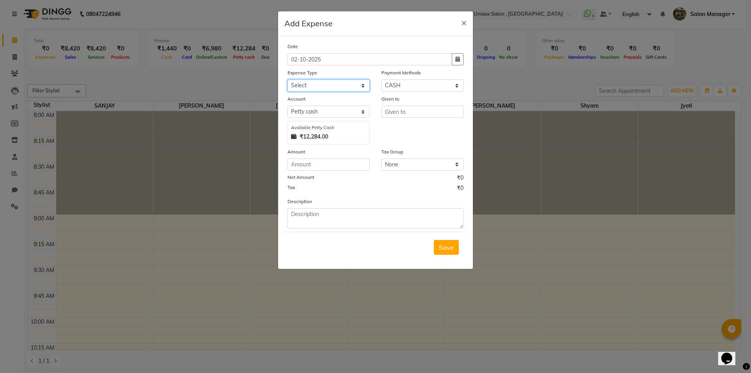
click at [306, 86] on select "Select Advance Salary Bank charges Car maintenance Cash transfer to bank Cash t…" at bounding box center [328, 85] width 82 height 12
select select "8766"
click at [306, 86] on select "Select Advance Salary Bank charges Car maintenance Cash transfer to bank Cash t…" at bounding box center [328, 85] width 82 height 12
click at [328, 165] on input "number" at bounding box center [328, 164] width 82 height 12
type input "288"
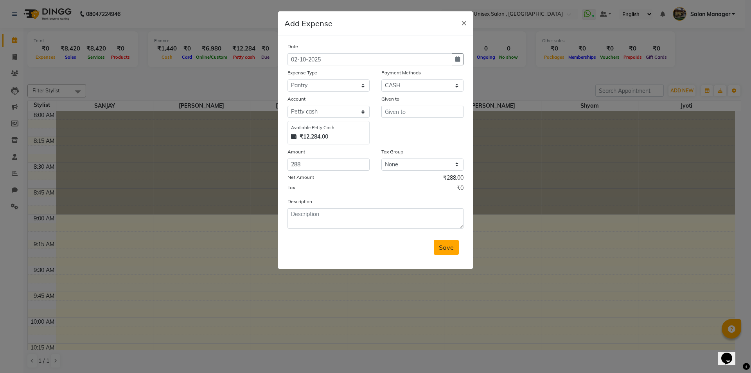
click at [450, 242] on button "Save" at bounding box center [446, 247] width 25 height 15
click at [334, 214] on textarea at bounding box center [375, 218] width 176 height 20
click at [347, 215] on textarea "Milk 58+ Water Bottlr 140" at bounding box center [375, 218] width 176 height 20
click at [372, 218] on textarea "Milk 58+ Water Bottle 140" at bounding box center [375, 218] width 176 height 20
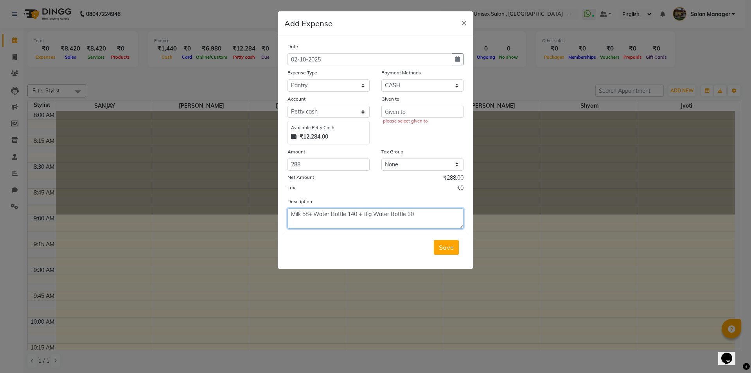
type textarea "Milk 58+ Water Bottle 140 + Big Water Bottle 30"
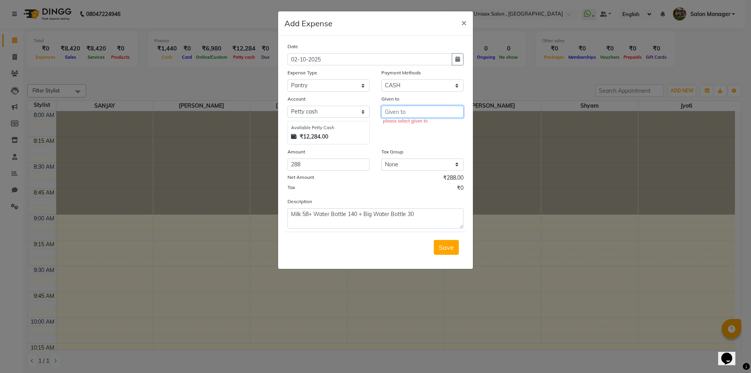
click at [427, 108] on input "text" at bounding box center [422, 112] width 82 height 12
click at [419, 167] on button "S hyam" at bounding box center [418, 166] width 73 height 13
type input "Shyam"
click at [450, 247] on span "Save" at bounding box center [446, 247] width 15 height 8
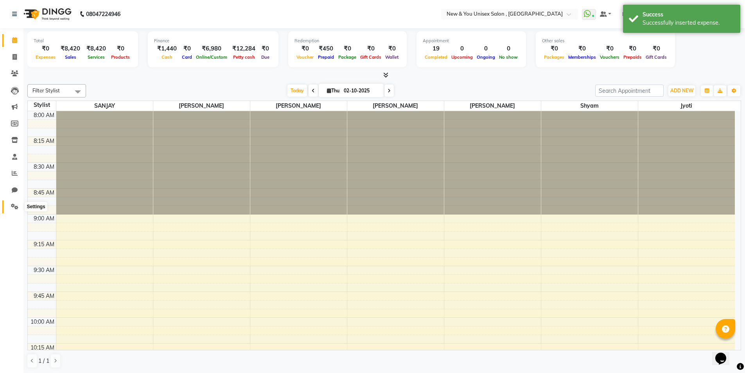
click at [15, 209] on span at bounding box center [15, 206] width 14 height 9
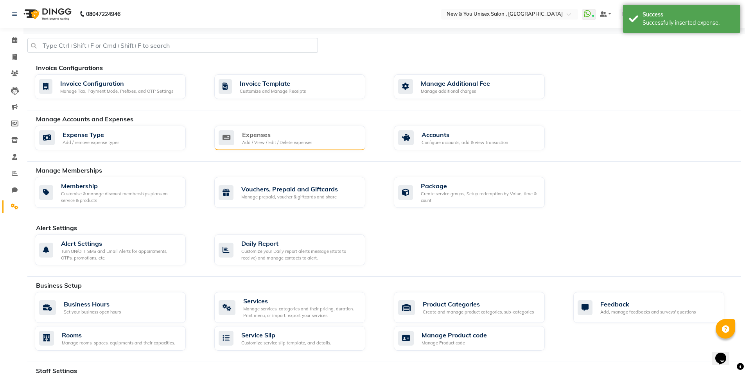
click at [287, 140] on div "Add / View / Edit / Delete expenses" at bounding box center [277, 142] width 70 height 7
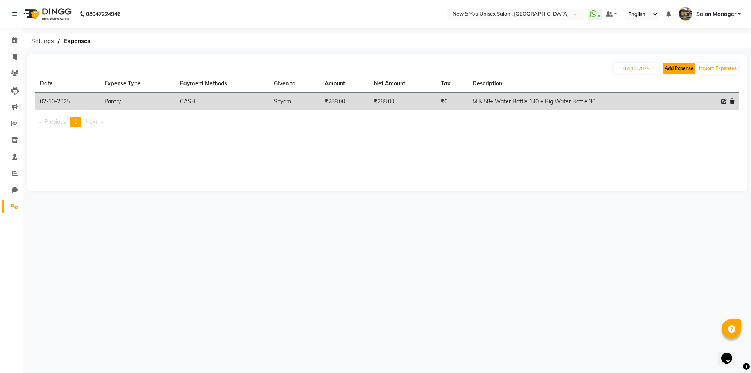
click at [673, 68] on button "Add Expense" at bounding box center [679, 68] width 33 height 11
select select "1"
select select "2408"
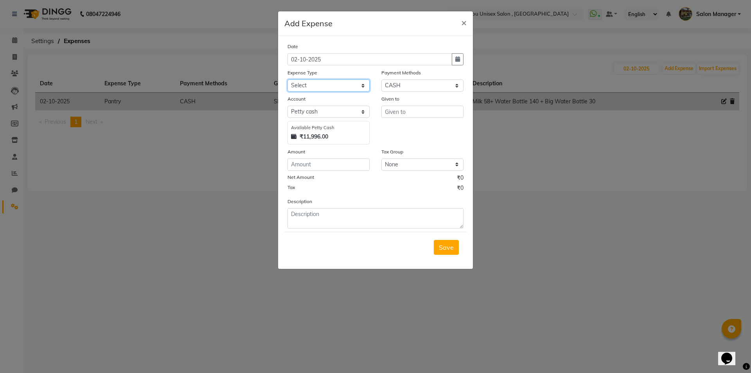
click at [337, 85] on select "Select Advance Salary Bank charges Car maintenance Cash transfer to bank Cash t…" at bounding box center [328, 85] width 82 height 12
select select "8766"
click at [324, 85] on select "Select Advance Salary Bank charges Car maintenance Cash transfer to bank Cash t…" at bounding box center [328, 85] width 82 height 12
click at [308, 163] on input "number" at bounding box center [328, 164] width 82 height 12
type input "30"
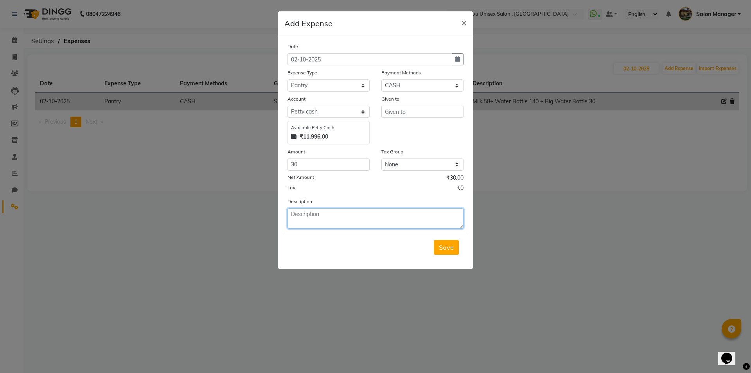
click at [300, 221] on textarea at bounding box center [375, 218] width 176 height 20
type textarea "Marker 30"
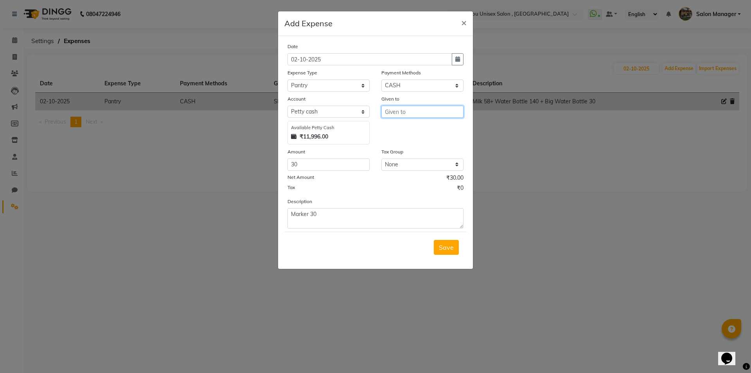
click at [440, 115] on input "text" at bounding box center [422, 112] width 82 height 12
click at [409, 153] on ngb-highlight "s hravan kumar" at bounding box center [418, 153] width 54 height 8
type input "shravan kumar"
click at [451, 244] on span "Save" at bounding box center [446, 247] width 15 height 8
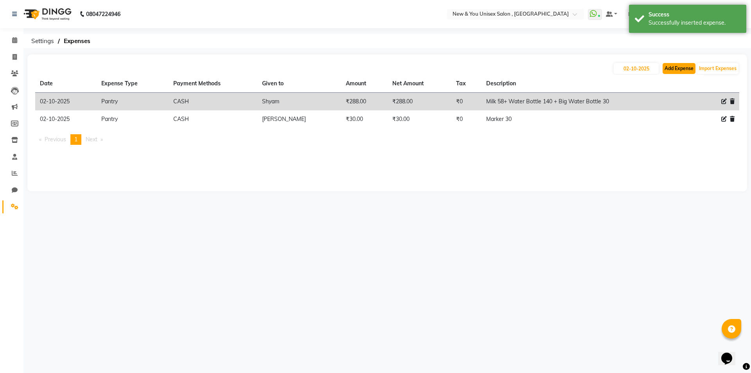
click at [672, 72] on button "Add Expense" at bounding box center [679, 68] width 33 height 11
select select "1"
select select "2408"
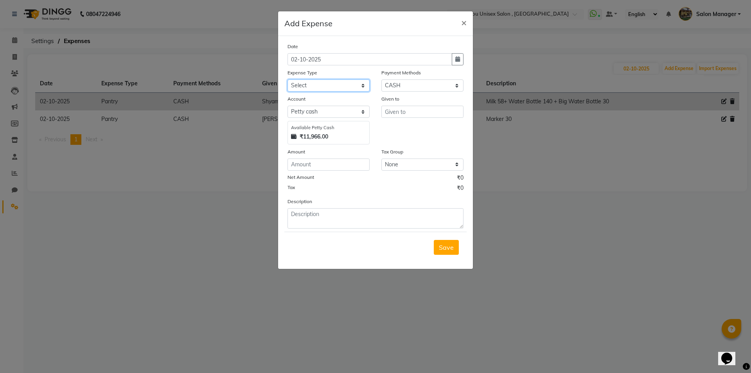
click at [312, 83] on select "Select Advance Salary Bank charges Car maintenance Cash transfer to bank Cash t…" at bounding box center [328, 85] width 82 height 12
select select "8766"
click at [312, 83] on select "Select Advance Salary Bank charges Car maintenance Cash transfer to bank Cash t…" at bounding box center [328, 85] width 82 height 12
click at [316, 165] on input "number" at bounding box center [328, 164] width 82 height 12
type input "29"
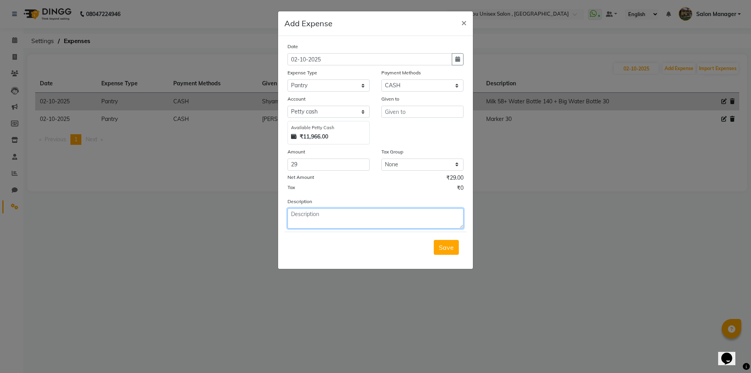
click at [305, 216] on textarea at bounding box center [375, 218] width 176 height 20
type textarea "Milk 29"
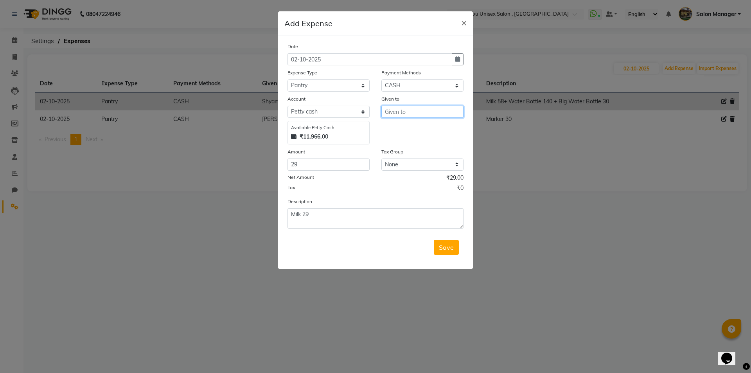
click at [428, 107] on input "text" at bounding box center [422, 112] width 82 height 12
click at [408, 169] on ngb-highlight "S hyam" at bounding box center [401, 166] width 20 height 8
type input "Shyam"
click at [444, 246] on span "Save" at bounding box center [446, 247] width 15 height 8
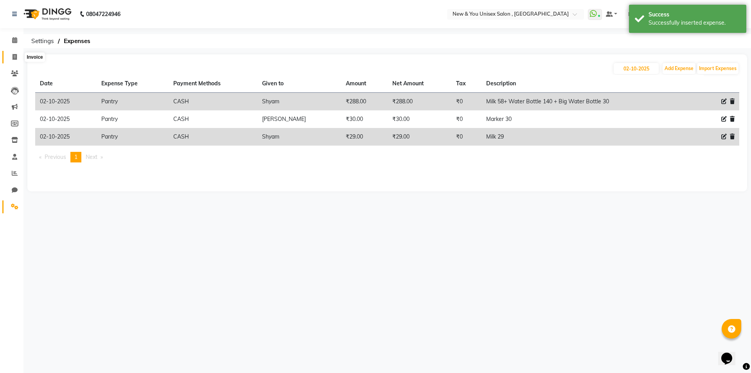
click at [17, 57] on icon at bounding box center [15, 57] width 4 height 6
select select "service"
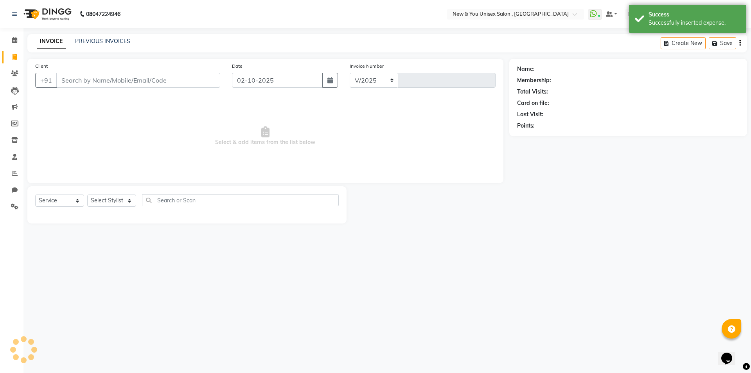
select select "31"
type input "2340"
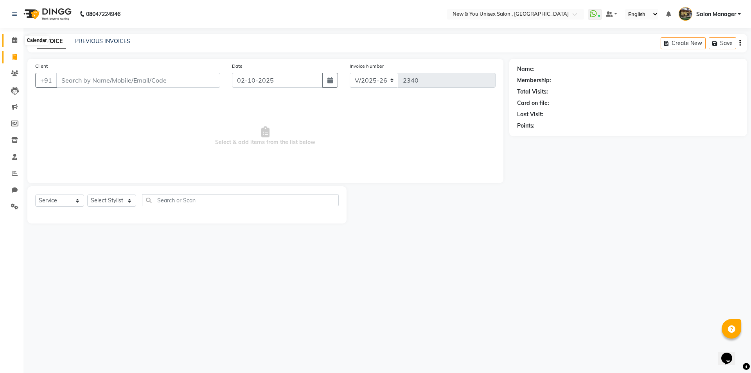
click at [19, 39] on span at bounding box center [15, 40] width 14 height 9
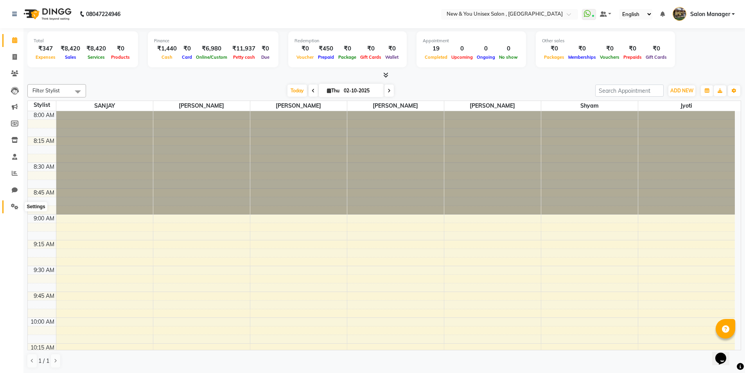
click at [13, 207] on icon at bounding box center [14, 206] width 7 height 6
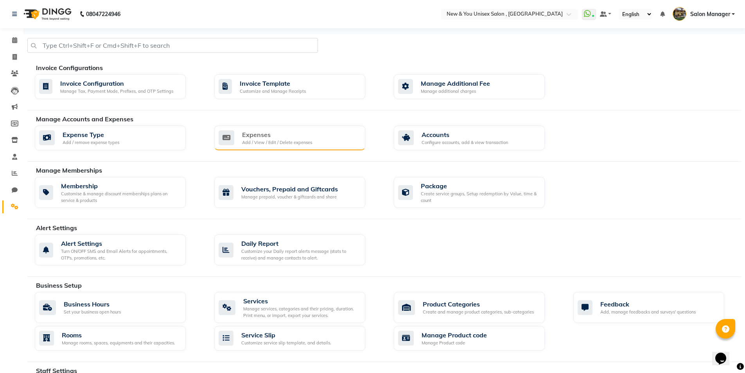
click at [244, 137] on div "Expenses" at bounding box center [277, 134] width 70 height 9
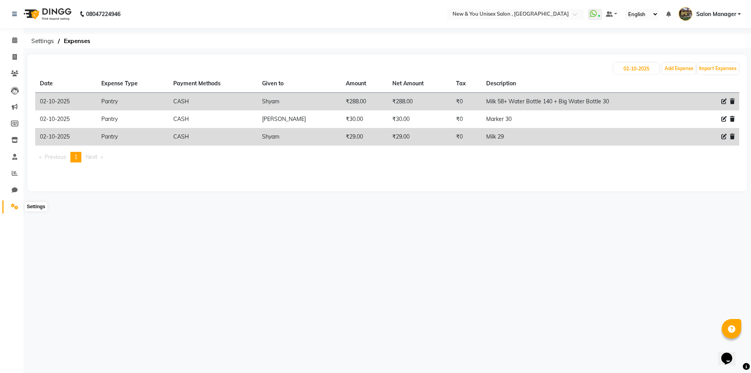
click at [15, 210] on span at bounding box center [15, 206] width 14 height 9
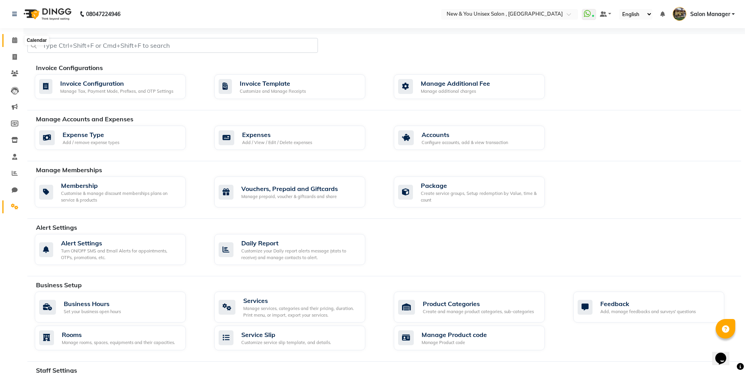
click at [19, 38] on span at bounding box center [15, 40] width 14 height 9
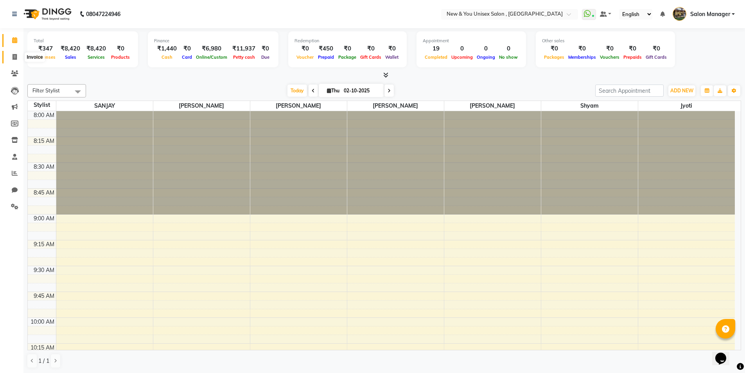
click at [14, 55] on icon at bounding box center [15, 57] width 4 height 6
select select "service"
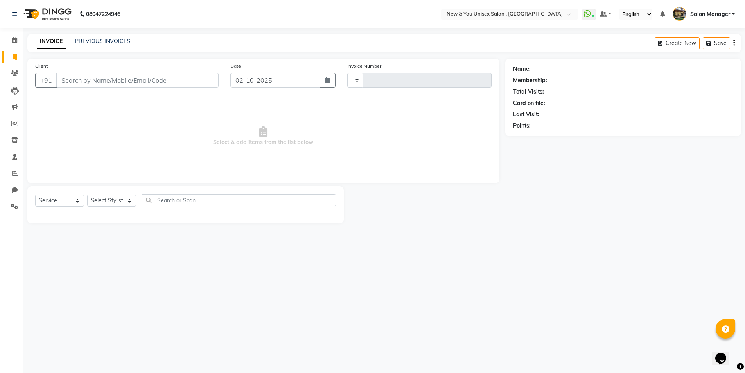
type input "2340"
select select "31"
click at [114, 39] on link "PREVIOUS INVOICES" at bounding box center [102, 41] width 55 height 7
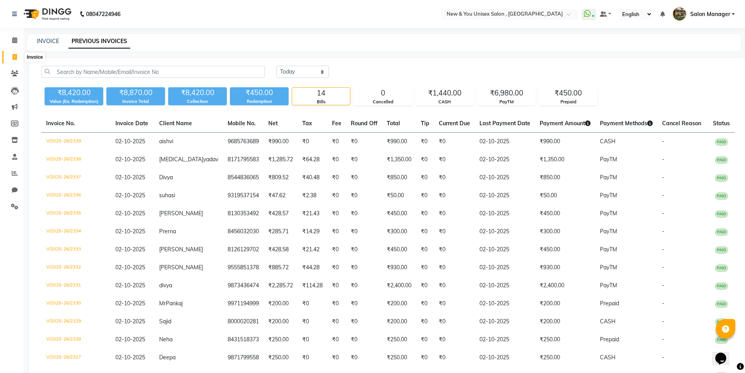
click at [13, 58] on icon at bounding box center [15, 57] width 4 height 6
select select "service"
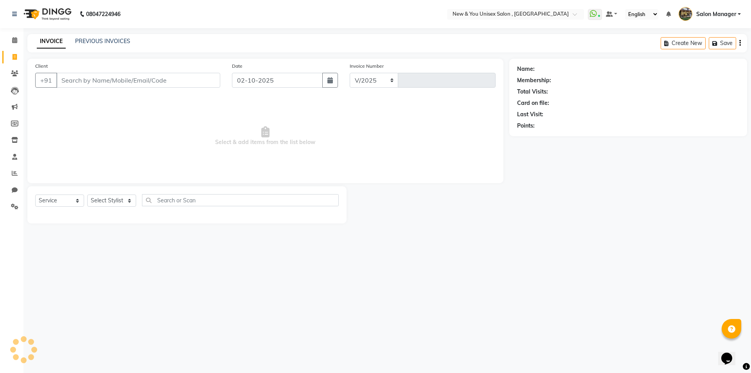
select select "31"
type input "2340"
click at [20, 41] on span at bounding box center [15, 40] width 14 height 9
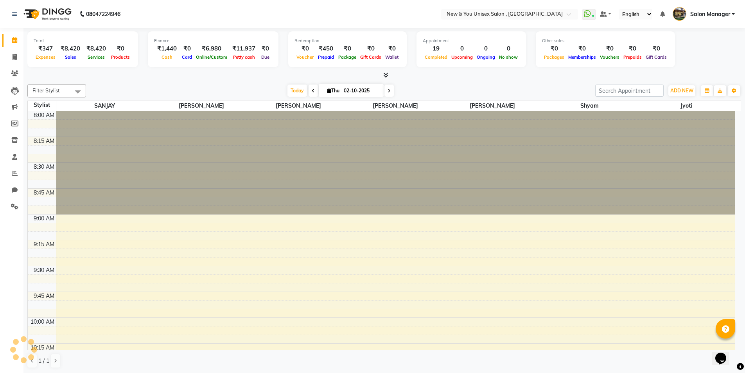
scroll to position [1033, 0]
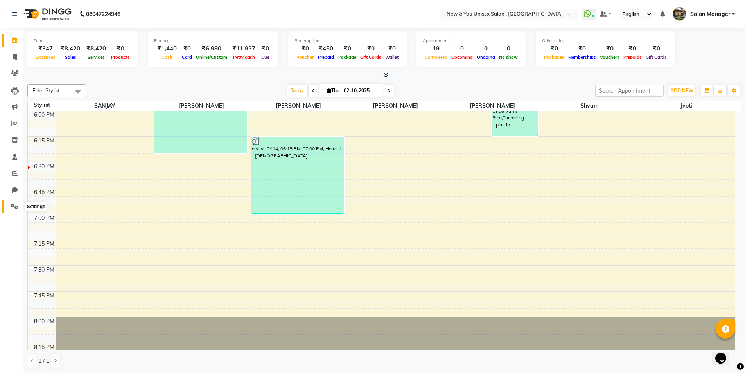
click at [17, 207] on icon at bounding box center [14, 206] width 7 height 6
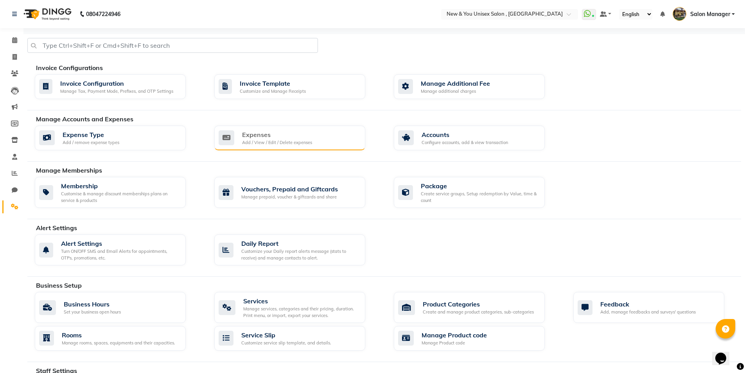
click at [273, 135] on div "Expenses" at bounding box center [277, 134] width 70 height 9
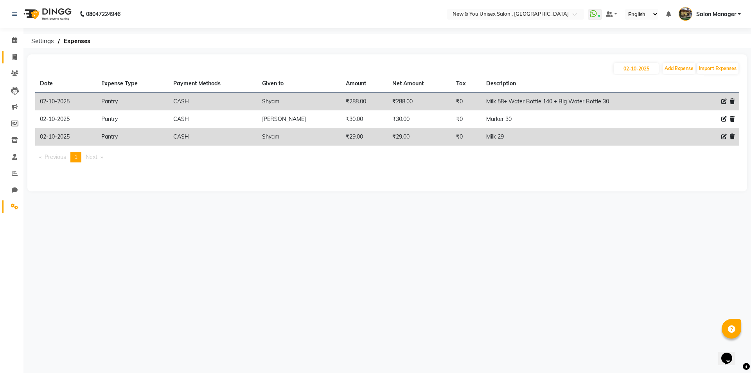
click at [11, 62] on link "Invoice" at bounding box center [11, 57] width 19 height 13
select select "service"
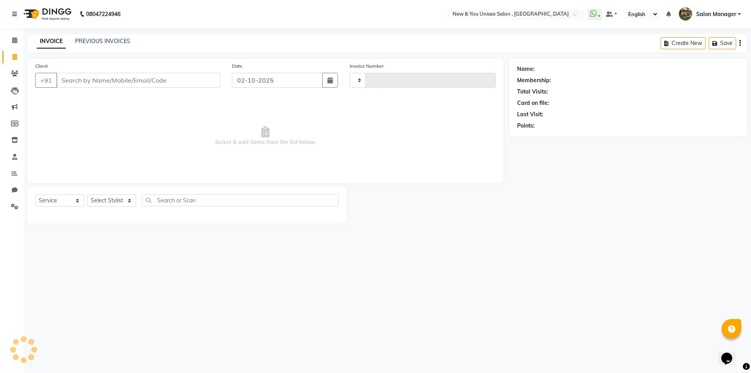
type input "2340"
select select "31"
click at [16, 206] on icon at bounding box center [14, 206] width 7 height 6
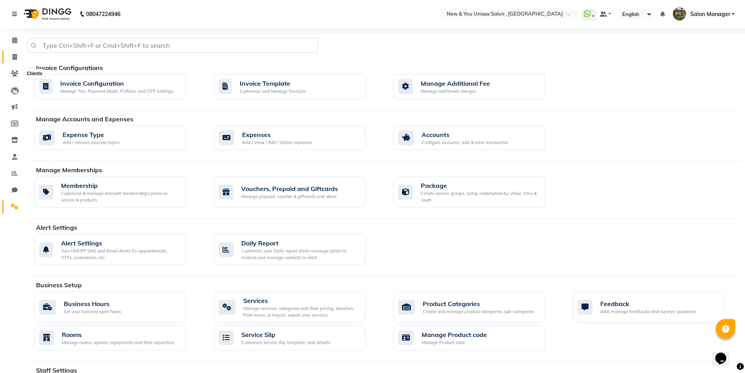
click at [16, 55] on icon at bounding box center [15, 57] width 4 height 6
select select "service"
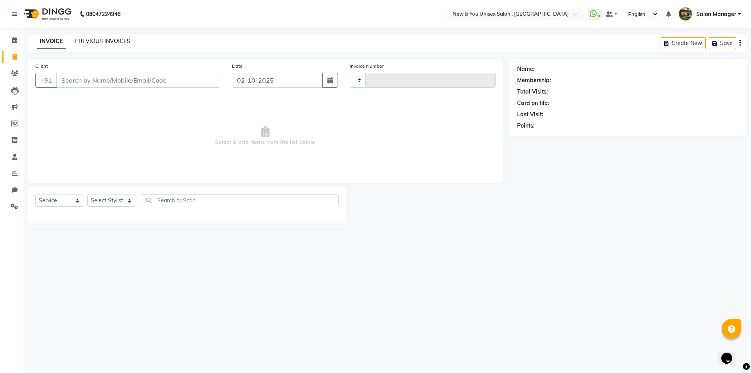
type input "2340"
select select "31"
click at [118, 41] on link "PREVIOUS INVOICES" at bounding box center [102, 41] width 55 height 7
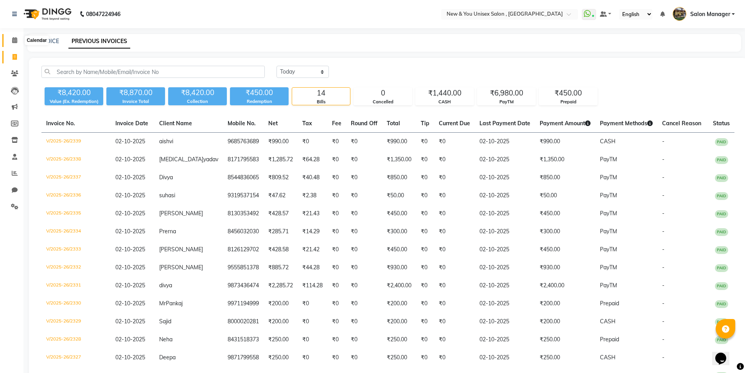
click at [15, 42] on icon at bounding box center [14, 40] width 5 height 6
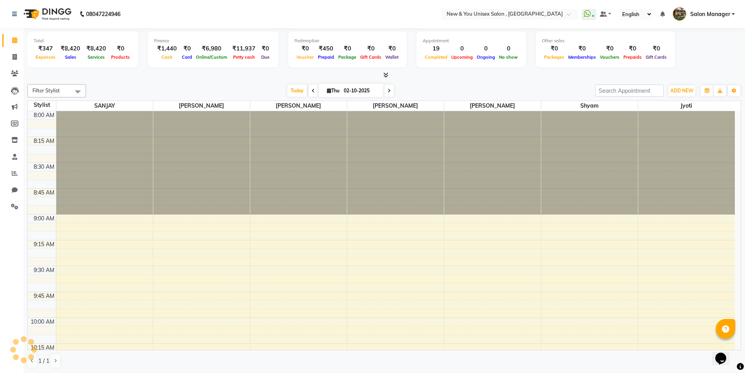
scroll to position [1033, 0]
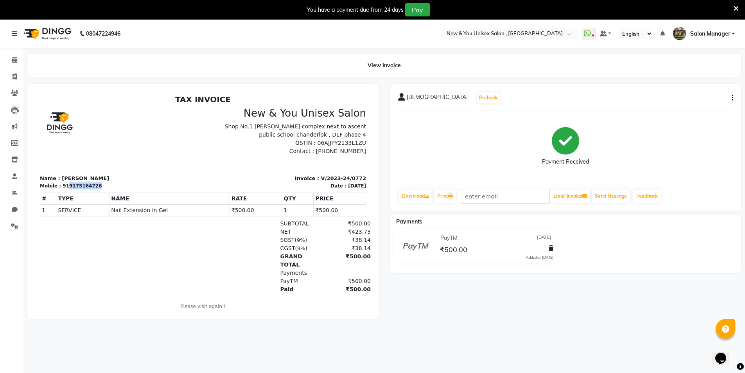
drag, startPoint x: 63, startPoint y: 187, endPoint x: 93, endPoint y: 186, distance: 29.3
click at [93, 186] on div "Mobile : 919175164726" at bounding box center [119, 185] width 158 height 7
copy div "9175164726"
click at [18, 97] on span at bounding box center [15, 93] width 14 height 9
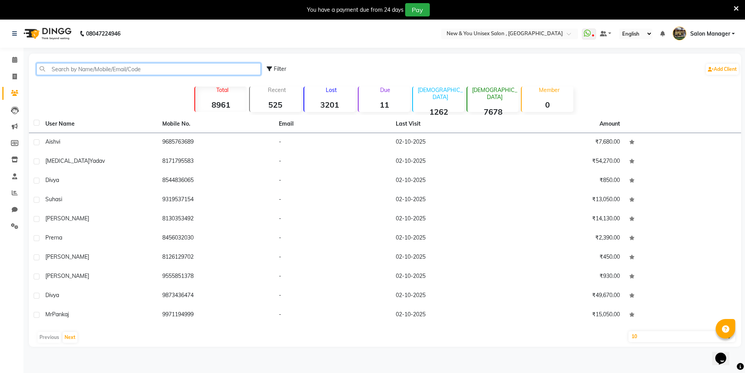
click at [119, 66] on input "text" at bounding box center [148, 69] width 225 height 12
paste input "9175164726"
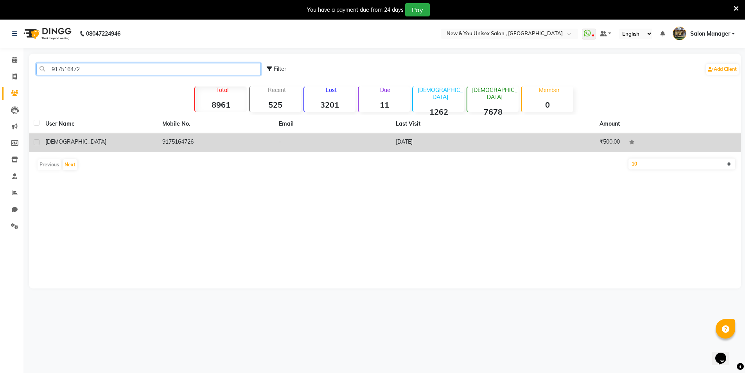
type input "917516472"
click at [191, 144] on td "9175164726" at bounding box center [216, 142] width 117 height 19
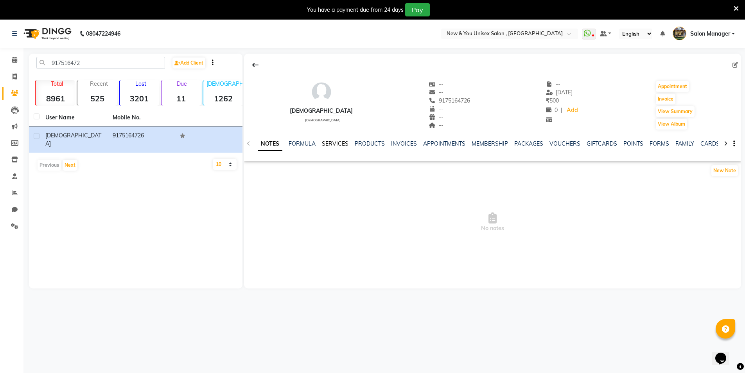
click at [331, 144] on link "SERVICES" at bounding box center [335, 143] width 27 height 7
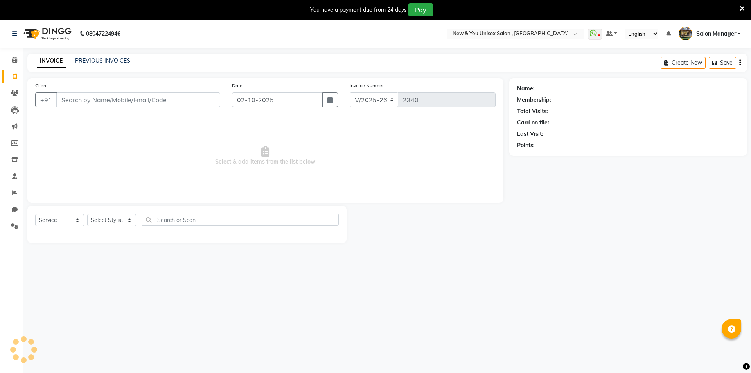
select select "31"
select select "service"
click at [738, 10] on icon at bounding box center [736, 8] width 5 height 7
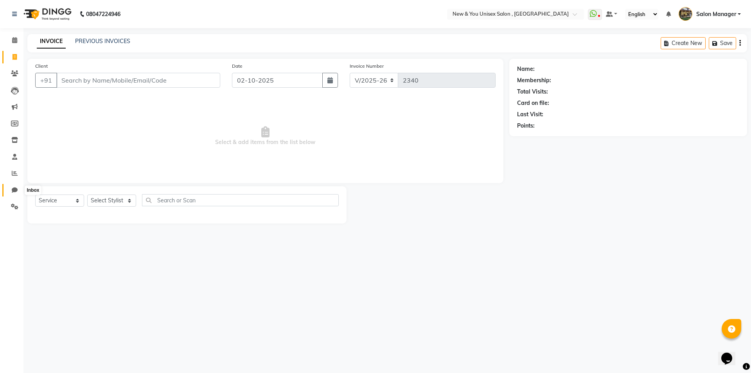
click at [14, 192] on icon at bounding box center [15, 190] width 6 height 6
select select "100"
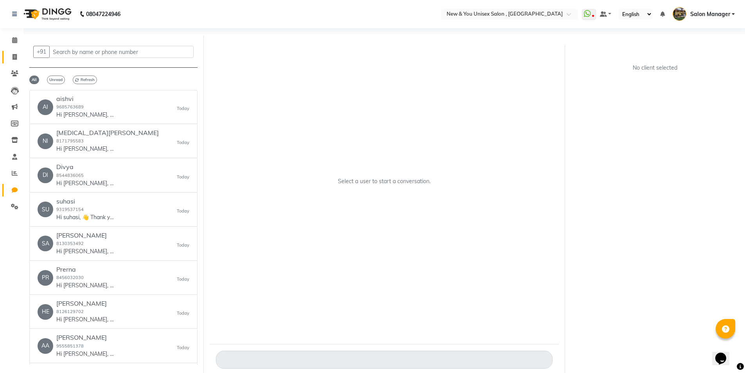
click at [17, 51] on link "Invoice" at bounding box center [11, 57] width 19 height 13
select select "service"
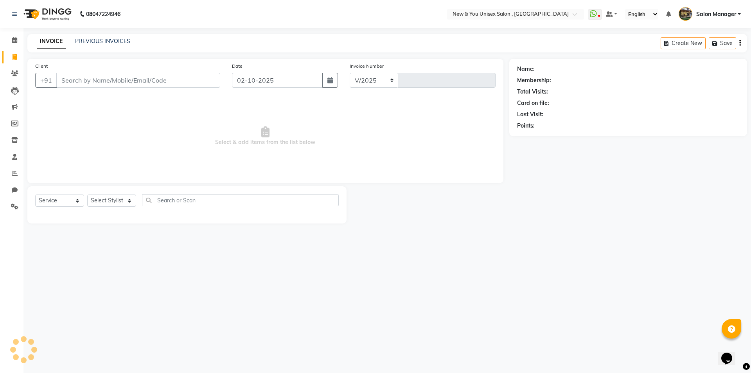
select select "31"
type input "2340"
click at [19, 206] on span at bounding box center [15, 206] width 14 height 9
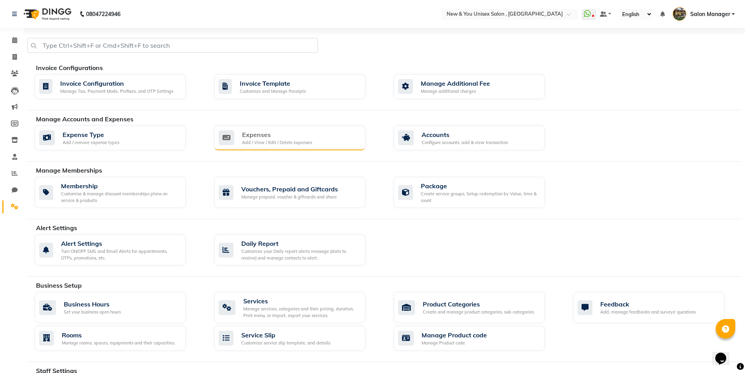
click at [295, 138] on div "Expenses" at bounding box center [277, 134] width 70 height 9
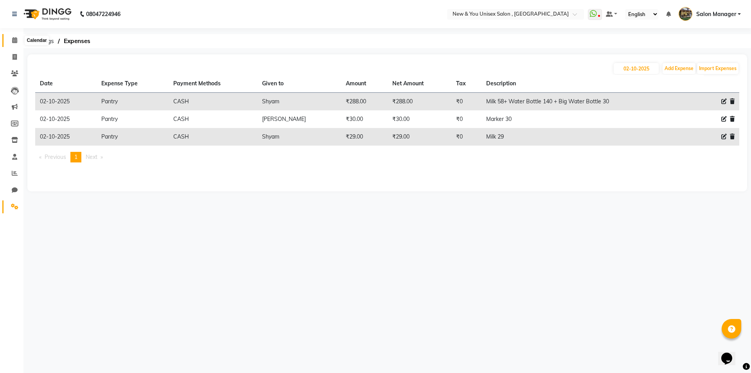
click at [15, 42] on icon at bounding box center [14, 40] width 5 height 6
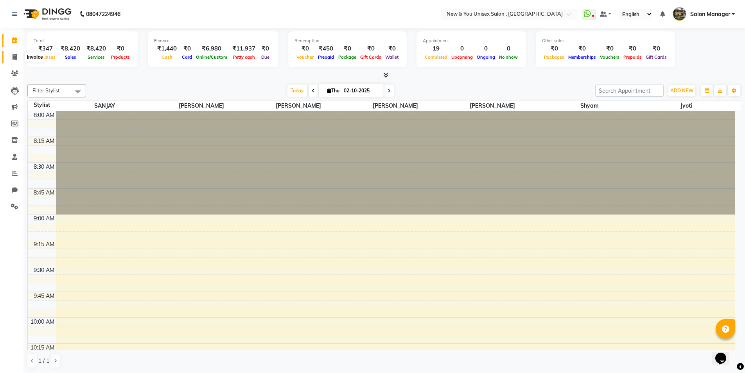
click at [14, 58] on icon at bounding box center [15, 57] width 4 height 6
select select "service"
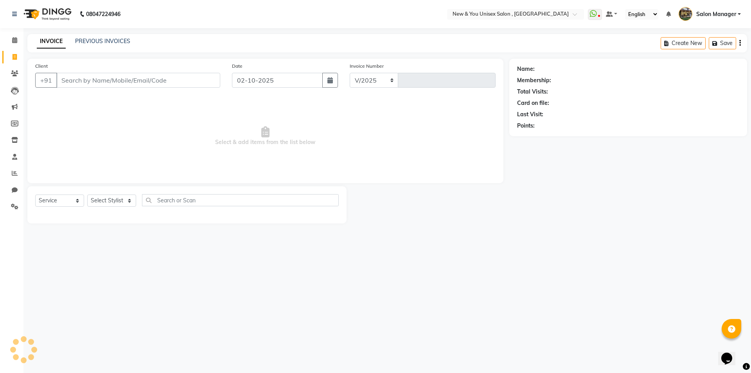
select select "31"
type input "2340"
click at [14, 41] on icon at bounding box center [14, 40] width 5 height 6
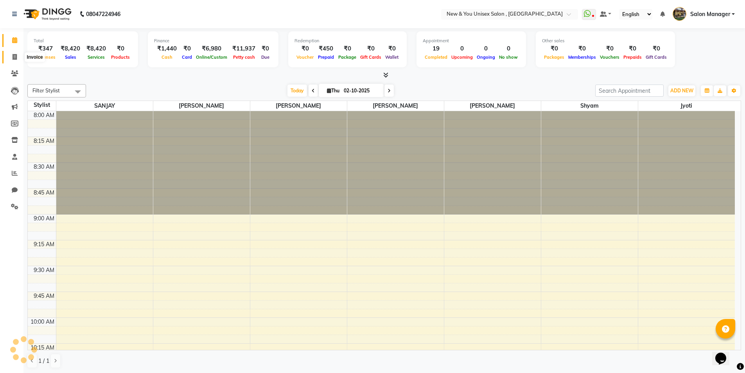
click at [13, 55] on icon at bounding box center [15, 57] width 4 height 6
select select "service"
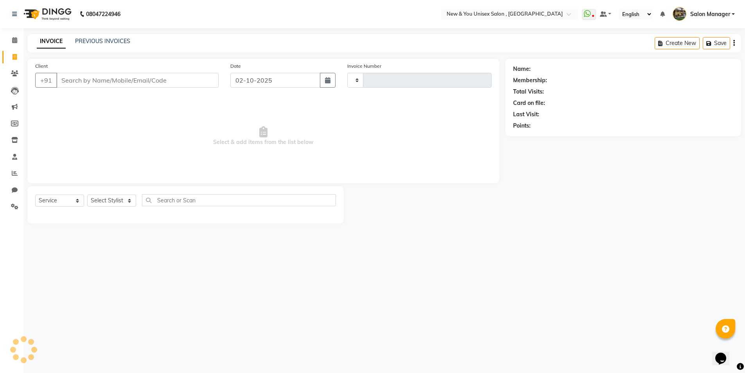
type input "2340"
select select "31"
click at [149, 84] on input "Client" at bounding box center [138, 80] width 164 height 15
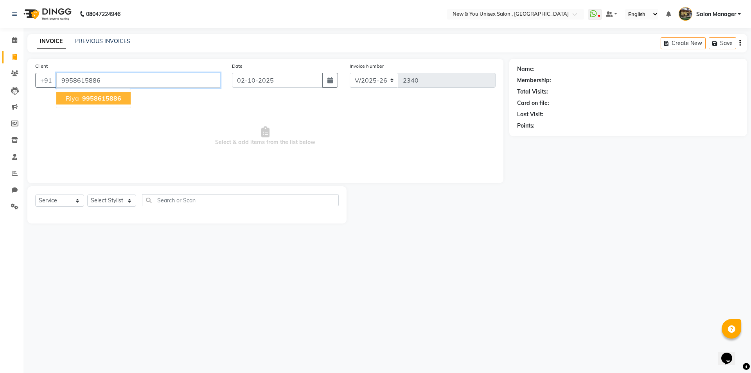
type input "9958615886"
click at [83, 96] on span "9958615886" at bounding box center [101, 98] width 39 height 8
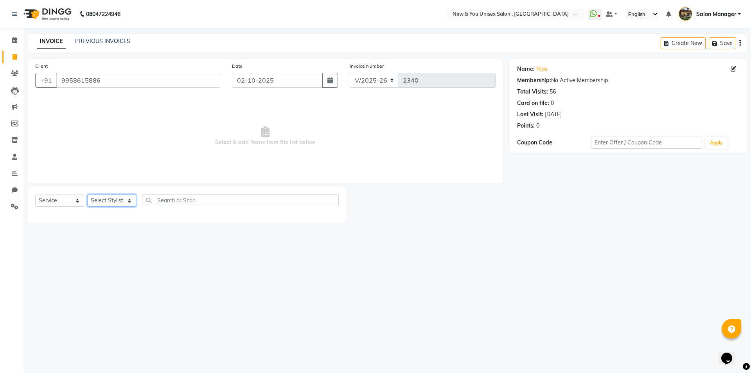
click at [110, 203] on select "Select Stylist HEMANT Jyoti laxmi Neetu Salon Manager SANJAY shravan kumar Shya…" at bounding box center [111, 200] width 49 height 12
select select "19104"
click at [87, 194] on select "Select Stylist HEMANT Jyoti laxmi Neetu Salon Manager SANJAY shravan kumar Shya…" at bounding box center [111, 200] width 49 height 12
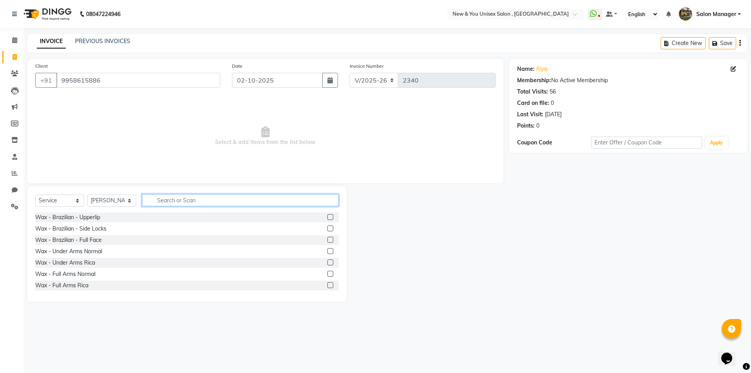
click at [160, 200] on input "text" at bounding box center [240, 200] width 197 height 12
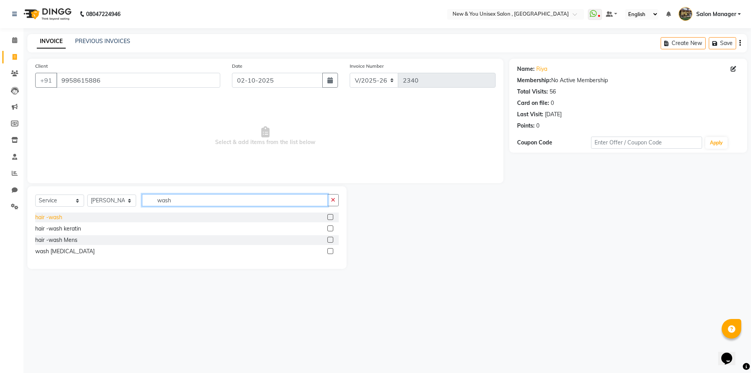
type input "wash"
click at [50, 219] on div "hair -wash" at bounding box center [48, 217] width 27 height 8
checkbox input "false"
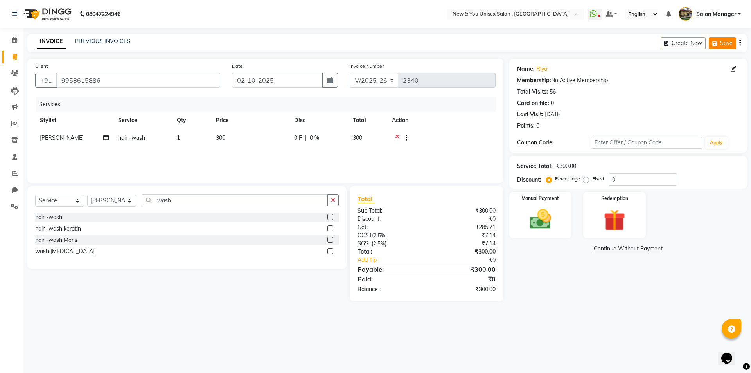
click at [729, 47] on button "Save" at bounding box center [722, 43] width 27 height 12
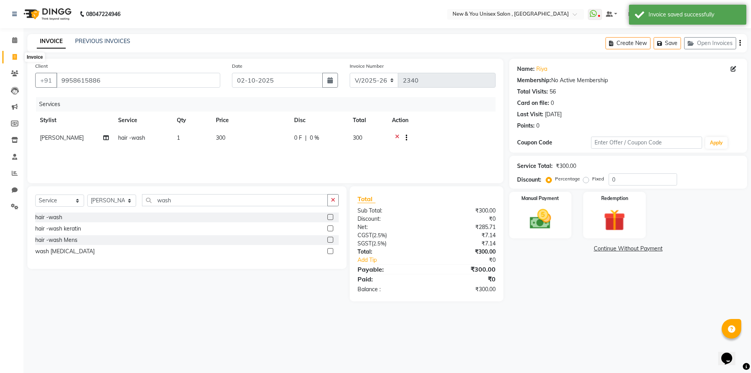
click at [17, 59] on icon at bounding box center [15, 57] width 4 height 6
select select "service"
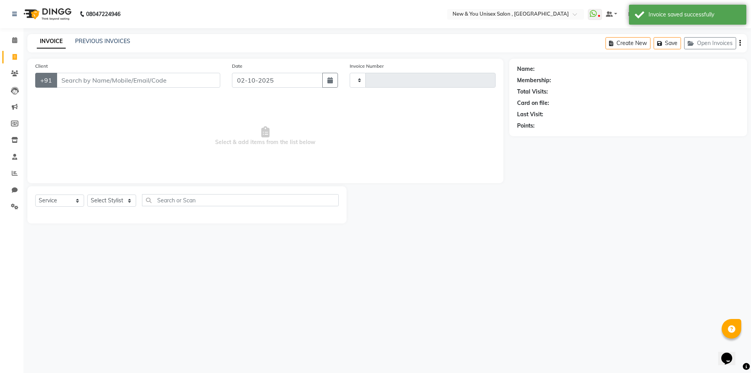
type input "2340"
select select "31"
click at [90, 79] on input "Client" at bounding box center [138, 80] width 164 height 15
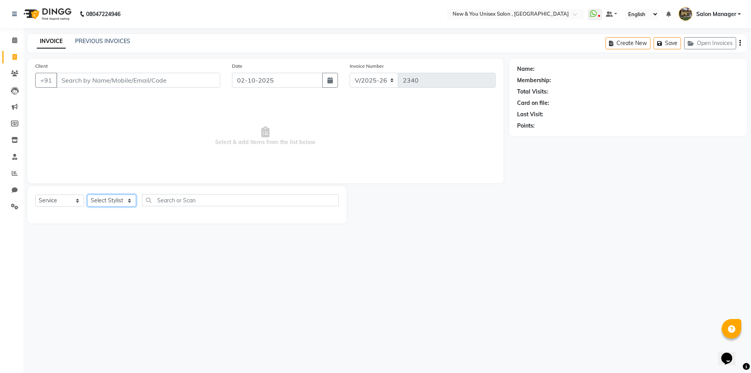
click at [117, 198] on select "Select Stylist HEMANT Jyoti laxmi Neetu Salon Manager SANJAY shravan kumar Shya…" at bounding box center [111, 200] width 49 height 12
select select "87881"
click at [87, 194] on select "Select Stylist HEMANT Jyoti laxmi Neetu Salon Manager SANJAY shravan kumar Shya…" at bounding box center [111, 200] width 49 height 12
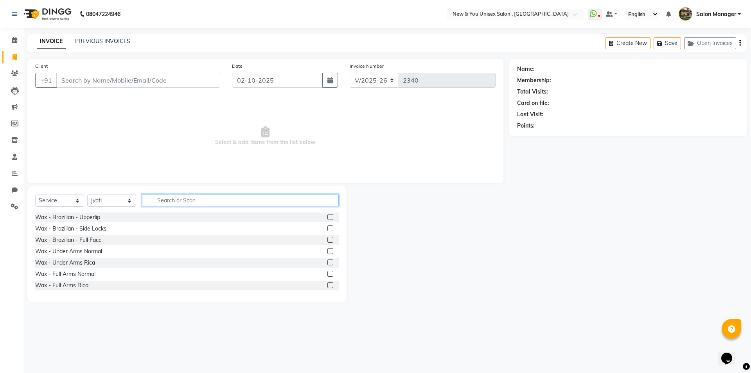
click at [155, 203] on input "text" at bounding box center [240, 200] width 197 height 12
type input "hr"
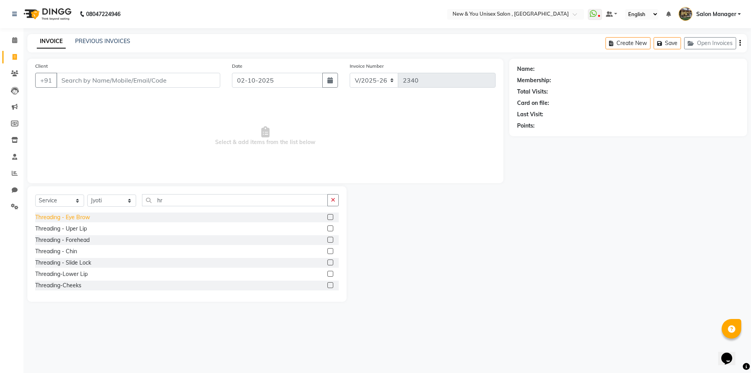
click at [90, 216] on div "Threading - Eye Brow" at bounding box center [62, 217] width 55 height 8
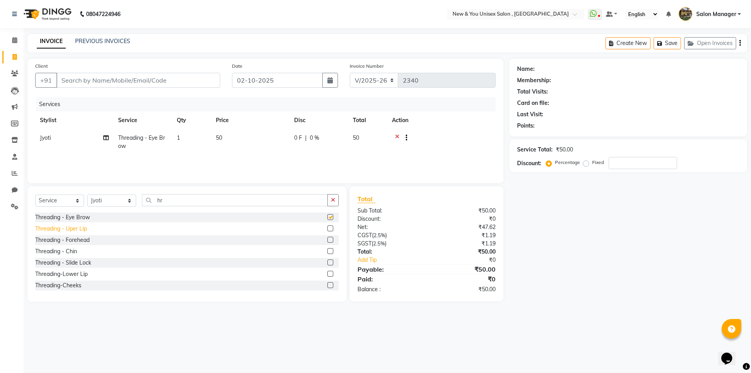
checkbox input "false"
click at [79, 232] on div "Threading - Uper Lip" at bounding box center [61, 229] width 52 height 8
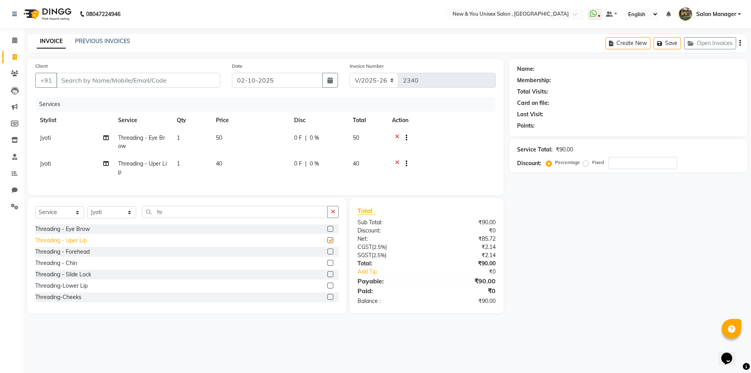
checkbox input "false"
click at [77, 266] on div "Threading - Chin" at bounding box center [56, 263] width 42 height 8
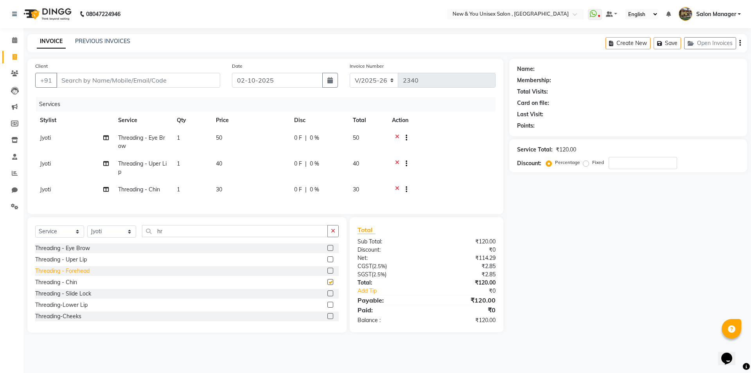
checkbox input "false"
click at [132, 73] on input "Client" at bounding box center [138, 80] width 164 height 15
type input "9"
type input "0"
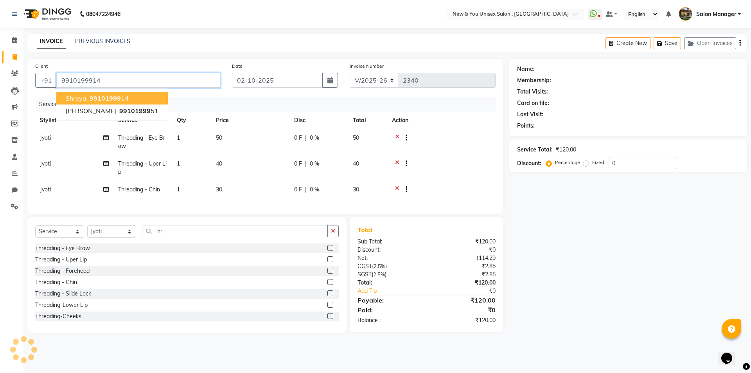
type input "9910199914"
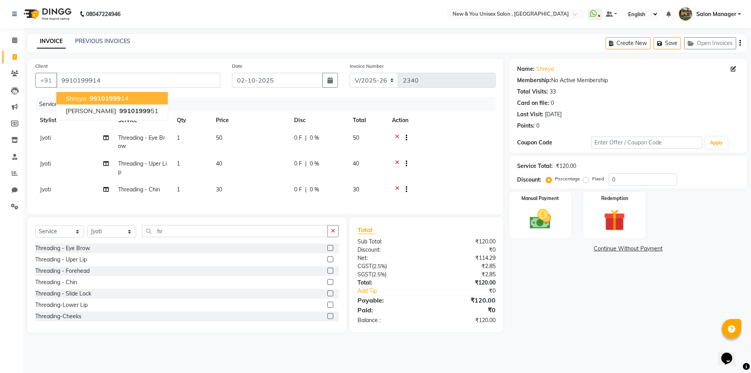
click at [72, 97] on span "Shreya" at bounding box center [76, 98] width 21 height 8
click at [548, 217] on img at bounding box center [540, 219] width 36 height 26
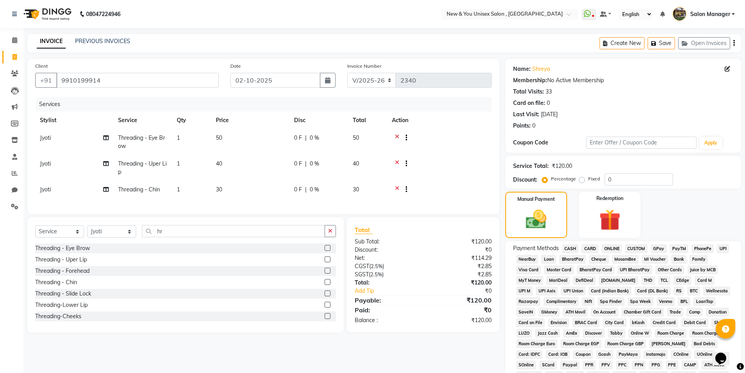
click at [679, 246] on span "PayTM" at bounding box center [679, 248] width 19 height 9
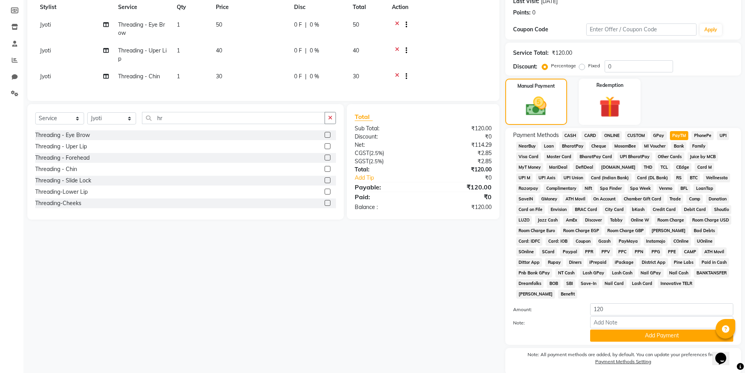
scroll to position [142, 0]
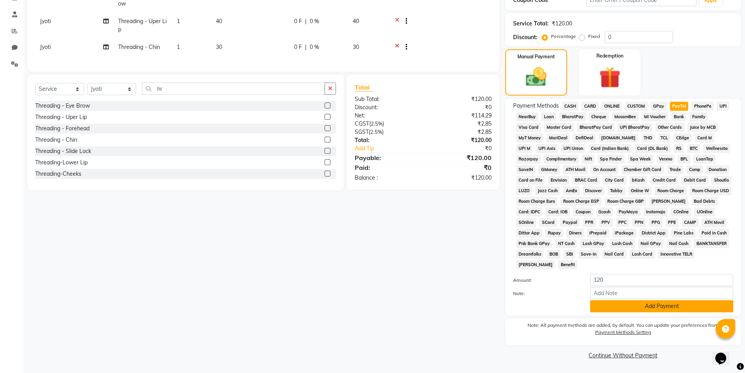
click at [649, 307] on button "Add Payment" at bounding box center [661, 306] width 143 height 12
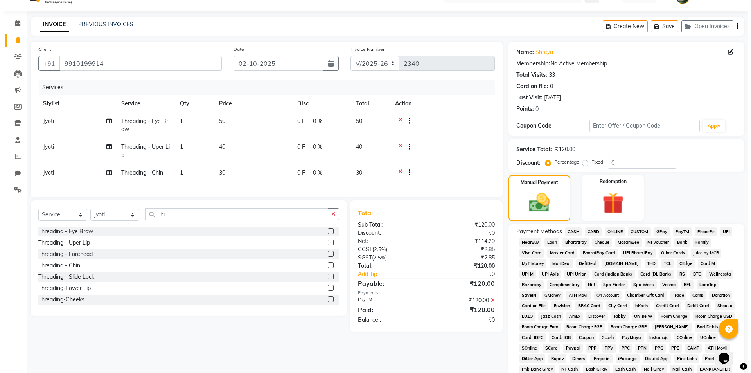
scroll to position [0, 0]
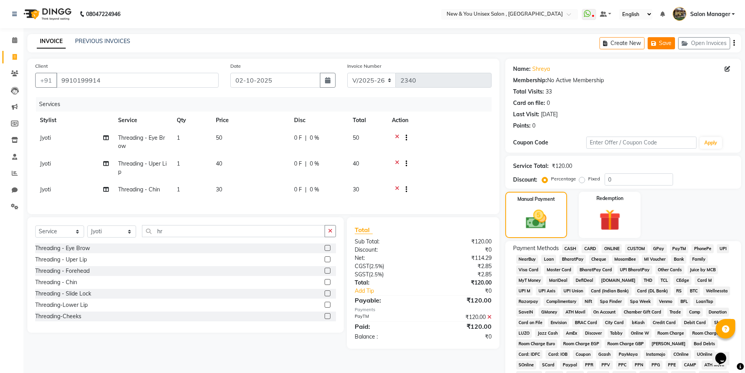
click at [654, 45] on icon "button" at bounding box center [655, 43] width 8 height 5
click at [12, 53] on span at bounding box center [15, 57] width 14 height 9
select select "service"
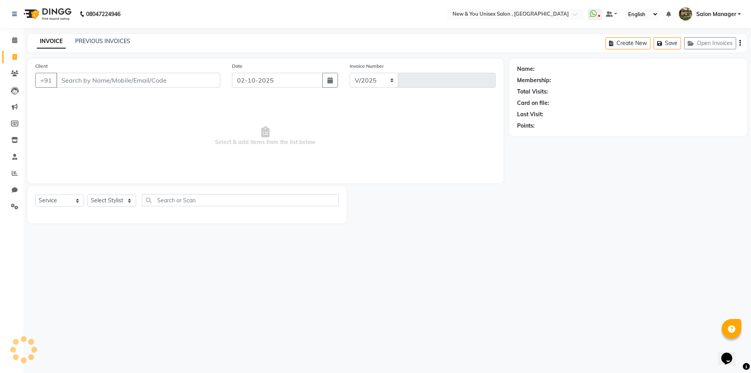
select select "31"
type input "2340"
click at [722, 41] on button "Open Invoices" at bounding box center [710, 43] width 52 height 12
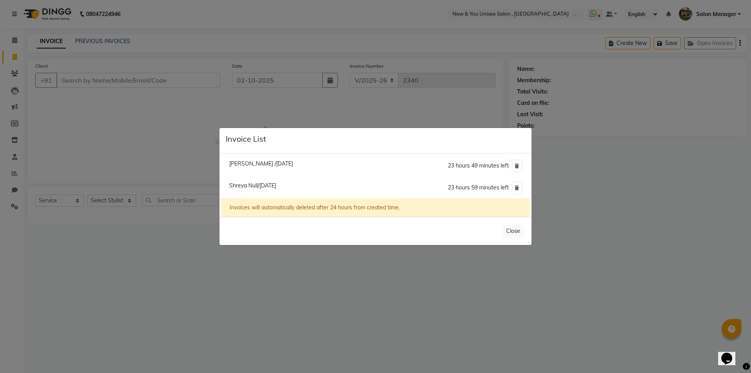
click at [261, 168] on li "Riya /02 October 2025 23 hours 49 minutes left" at bounding box center [375, 166] width 308 height 22
click at [211, 284] on ngb-modal-window "Invoice List Riya /02 October 2025 23 hours 48 minutes left Shreya Null/02 Octo…" at bounding box center [375, 186] width 751 height 373
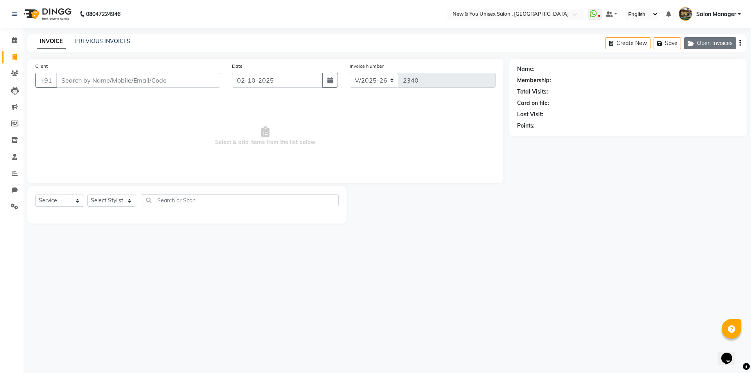
click at [706, 44] on button "Open Invoices" at bounding box center [710, 43] width 52 height 12
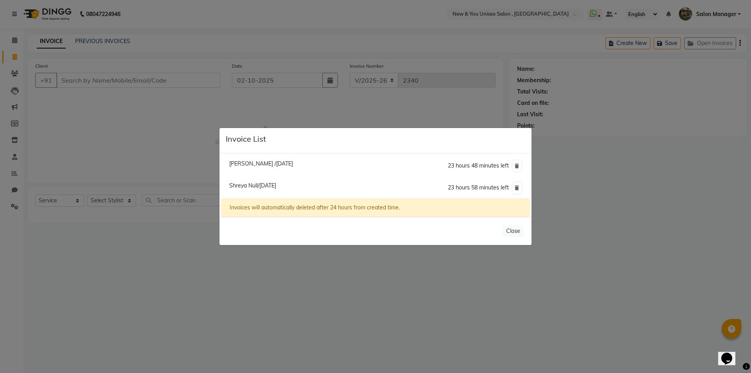
click at [239, 185] on span "Shreya Null/02 October 2025" at bounding box center [252, 185] width 47 height 7
type input "9910199914"
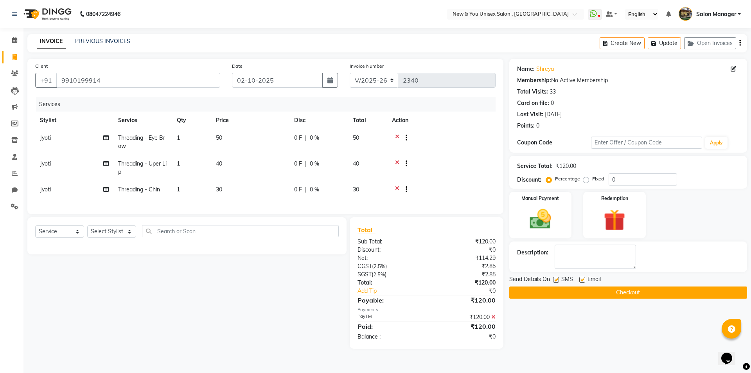
click at [622, 292] on button "Checkout" at bounding box center [628, 292] width 238 height 12
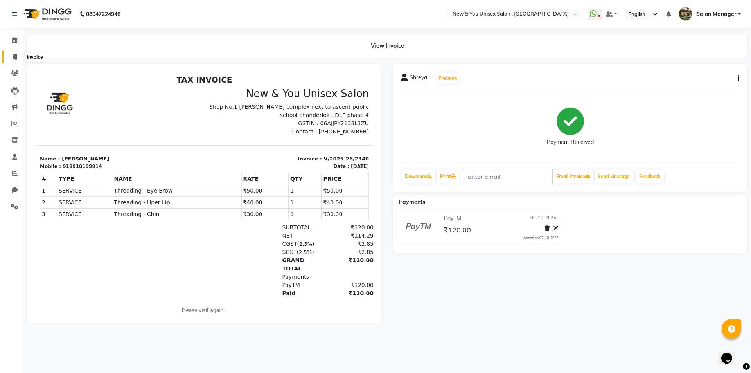
click at [15, 58] on icon at bounding box center [15, 57] width 4 height 6
select select "service"
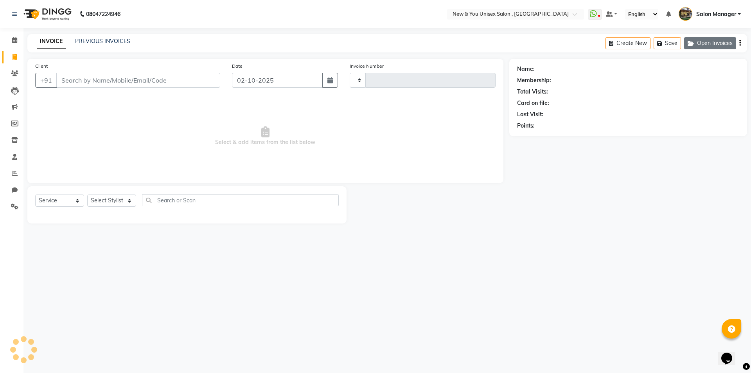
type input "2341"
click at [729, 44] on button "Open Invoices" at bounding box center [710, 43] width 52 height 12
select select "31"
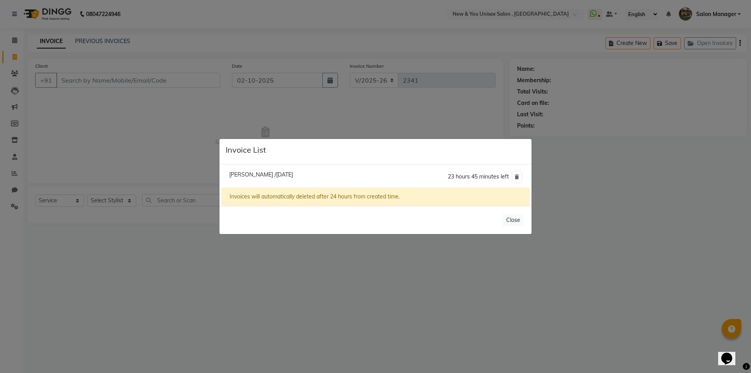
click at [255, 174] on span "Riya /02 October 2025" at bounding box center [261, 174] width 64 height 7
type input "9958615886"
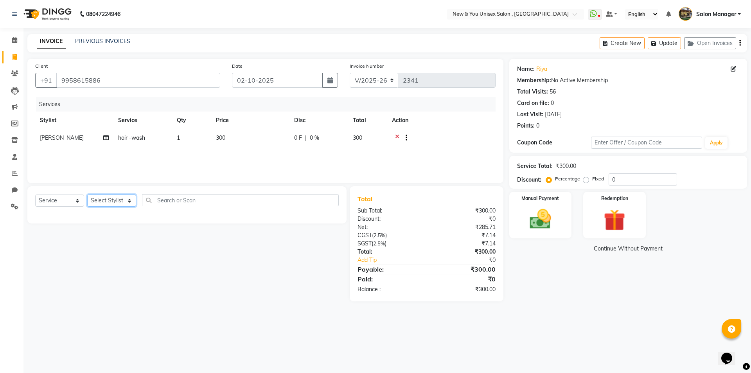
click at [111, 198] on select "Select Stylist HEMANT Jyoti laxmi Neetu Salon Manager SANJAY shravan kumar Shya…" at bounding box center [111, 200] width 49 height 12
select select "87881"
click at [87, 194] on select "Select Stylist HEMANT Jyoti laxmi Neetu Salon Manager SANJAY shravan kumar Shya…" at bounding box center [111, 200] width 49 height 12
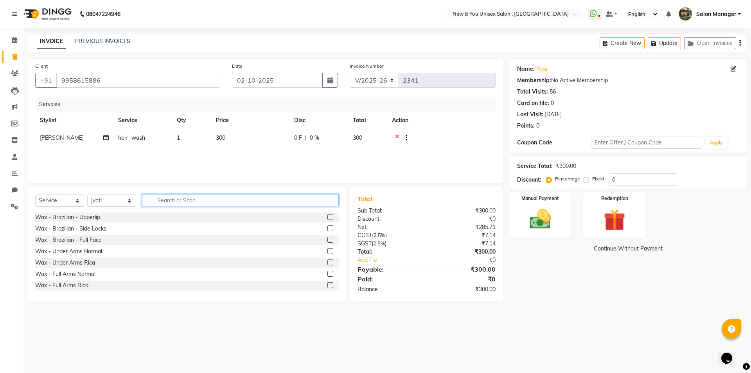
click at [187, 198] on input "text" at bounding box center [240, 200] width 197 height 12
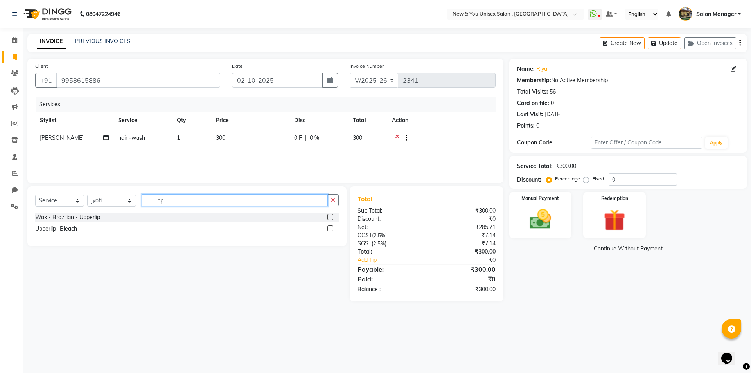
type input "p"
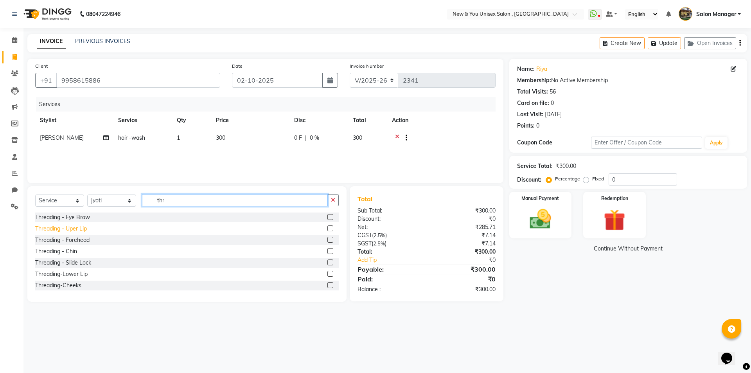
type input "thr"
click at [75, 226] on div "Threading - Uper Lip" at bounding box center [61, 229] width 52 height 8
checkbox input "false"
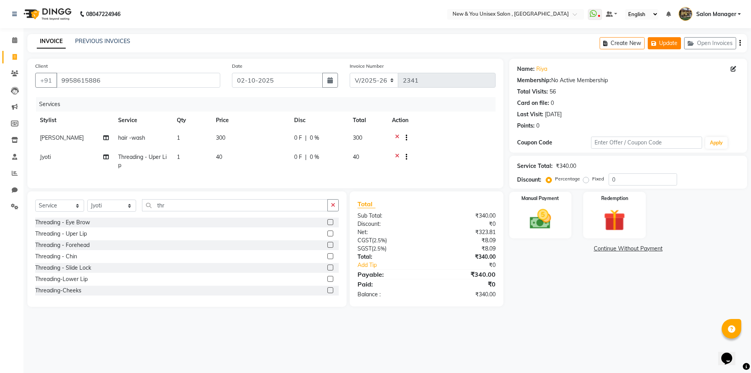
click at [670, 42] on button "Update" at bounding box center [664, 43] width 33 height 12
click at [546, 219] on img at bounding box center [540, 219] width 36 height 26
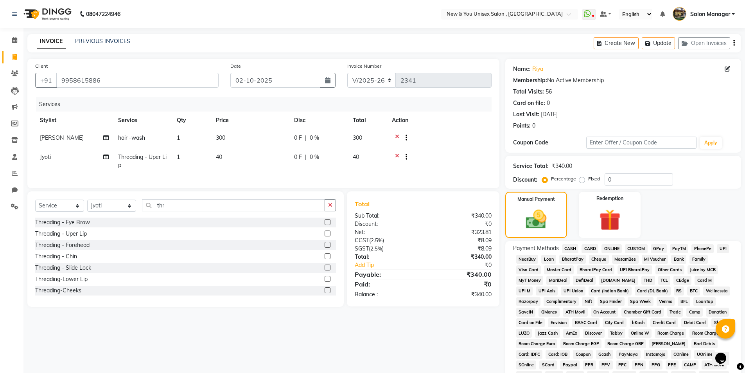
click at [570, 248] on span "CASH" at bounding box center [570, 248] width 17 height 9
click at [735, 40] on div "Create New Update Open Invoices" at bounding box center [667, 43] width 147 height 18
click at [735, 42] on div "Create New Update Open Invoices" at bounding box center [667, 43] width 147 height 18
click at [736, 41] on div "Create New Update Open Invoices" at bounding box center [667, 43] width 147 height 18
click at [732, 45] on div "Create New Update Open Invoices" at bounding box center [667, 43] width 147 height 18
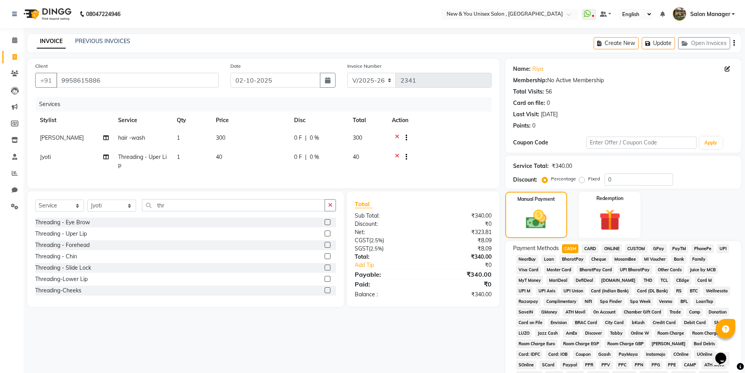
click at [733, 47] on button "button" at bounding box center [734, 43] width 2 height 18
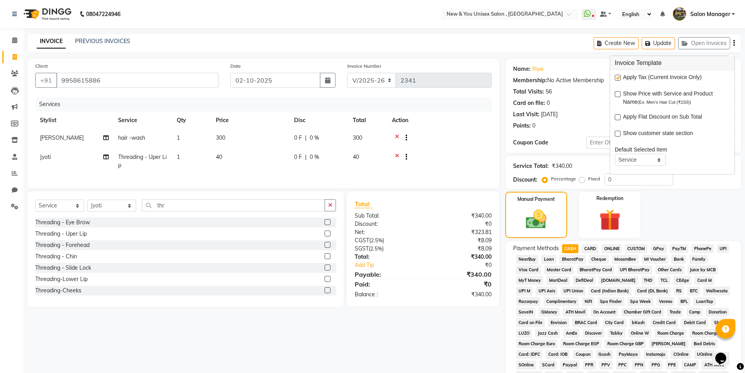
click at [620, 77] on label at bounding box center [618, 78] width 6 height 6
click at [620, 77] on input "checkbox" at bounding box center [617, 77] width 5 height 5
checkbox input "false"
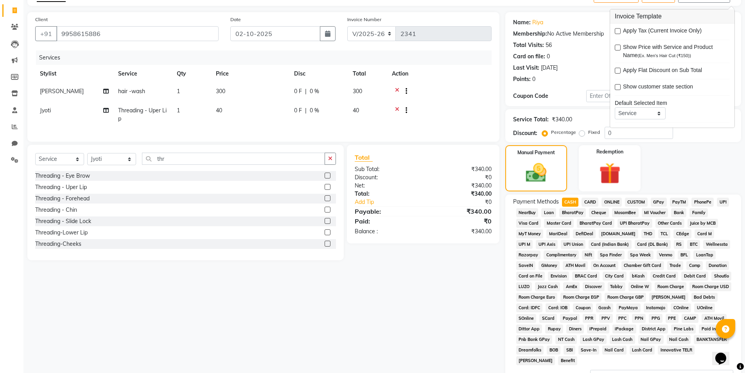
scroll to position [142, 0]
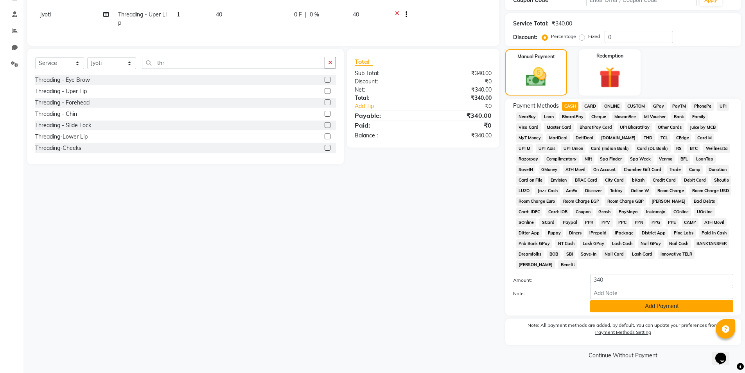
click at [607, 303] on button "Add Payment" at bounding box center [661, 306] width 143 height 12
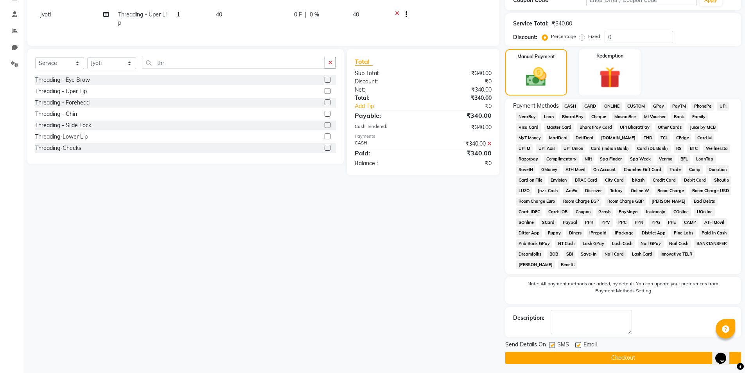
click at [618, 359] on button "Checkout" at bounding box center [623, 358] width 236 height 12
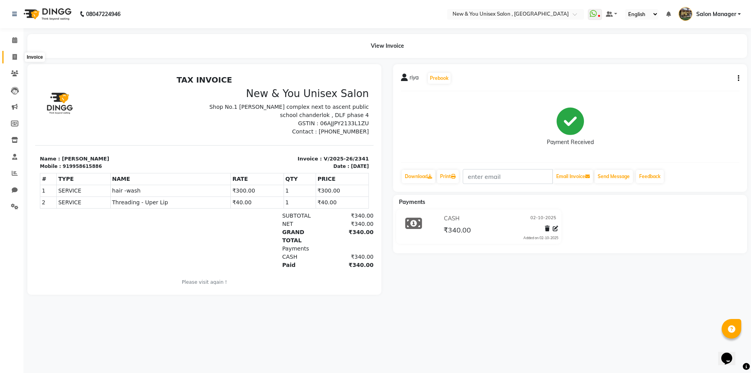
click at [12, 61] on span at bounding box center [15, 57] width 14 height 9
select select "service"
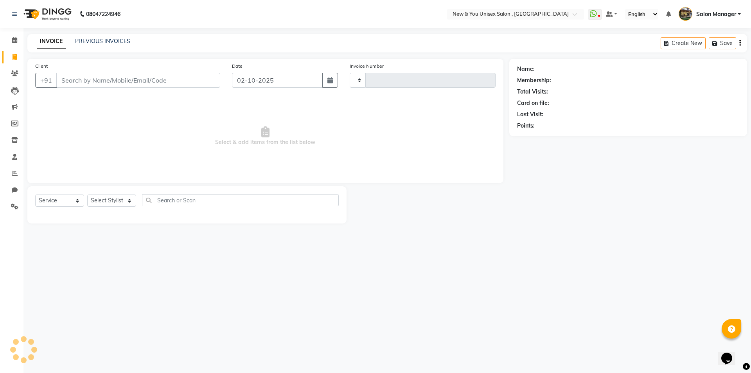
type input "2342"
select select "31"
click at [107, 201] on select "Select Stylist HEMANT Jyoti laxmi Neetu Salon Manager SANJAY shravan kumar Shya…" at bounding box center [111, 200] width 49 height 12
click at [87, 194] on select "Select Stylist HEMANT Jyoti laxmi Neetu Salon Manager SANJAY shravan kumar Shya…" at bounding box center [111, 200] width 49 height 12
click at [120, 199] on select "Select Stylist HEMANT Jyoti laxmi Neetu Salon Manager SANJAY shravan kumar Shya…" at bounding box center [111, 200] width 49 height 12
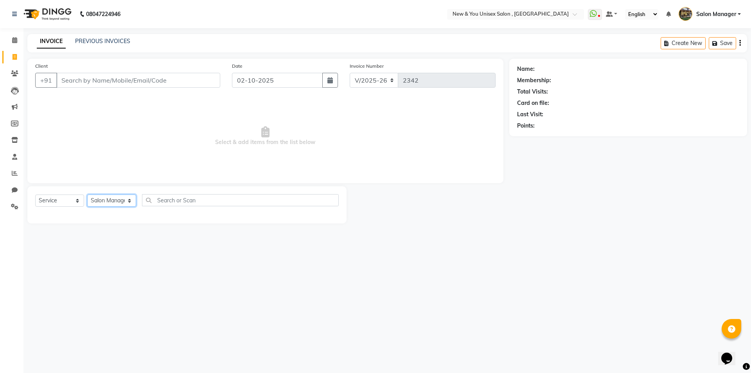
select select "1200"
click at [87, 194] on select "Select Stylist HEMANT Jyoti laxmi Neetu Salon Manager SANJAY shravan kumar Shya…" at bounding box center [111, 200] width 49 height 12
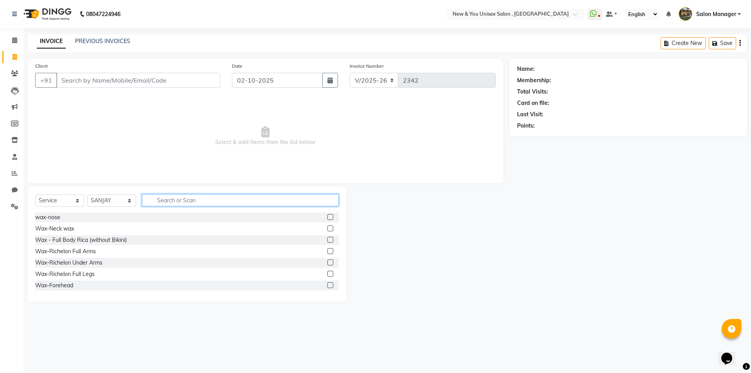
click at [188, 200] on input "text" at bounding box center [240, 200] width 197 height 12
type input "ut"
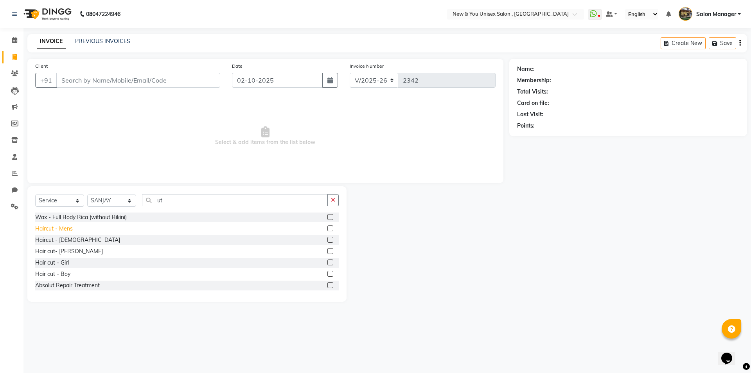
click at [67, 226] on div "Haircut - Mens" at bounding box center [54, 229] width 38 height 8
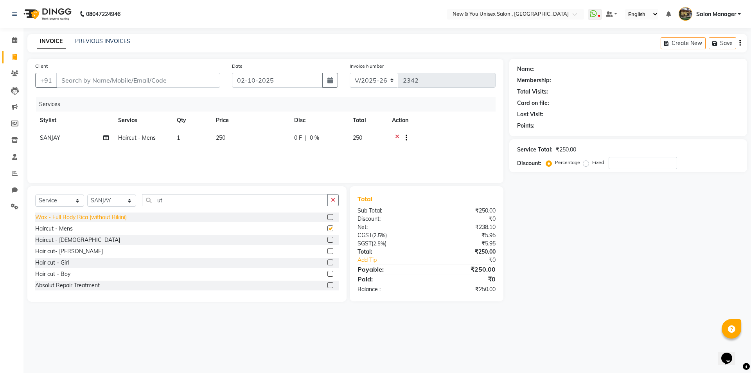
checkbox input "false"
drag, startPoint x: 178, startPoint y: 203, endPoint x: 155, endPoint y: 210, distance: 23.5
click at [155, 210] on div "Select Service Product Membership Package Voucher Prepaid Gift Card Select Styl…" at bounding box center [187, 203] width 304 height 18
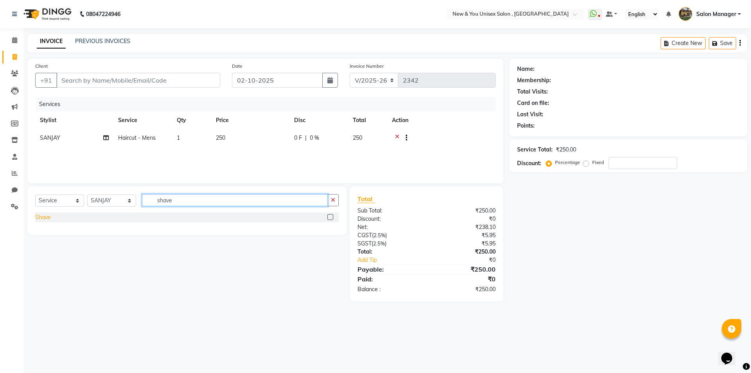
type input "shave"
click at [48, 217] on div "Shave" at bounding box center [43, 217] width 16 height 8
checkbox input "false"
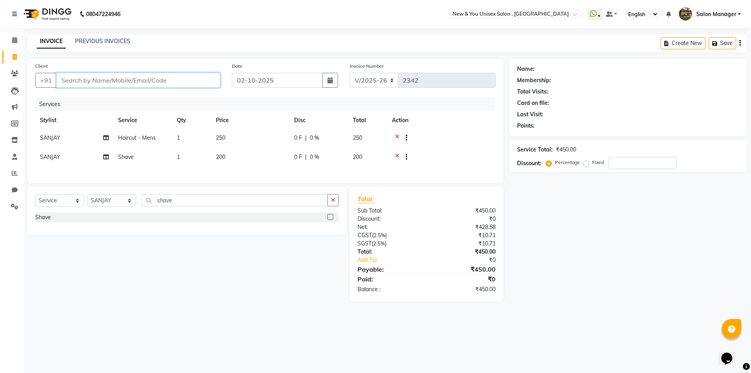
click at [128, 85] on input "Client" at bounding box center [138, 80] width 164 height 15
type input "7"
type input "0"
type input "7011445527"
click at [196, 83] on span "Add Client" at bounding box center [200, 80] width 31 height 8
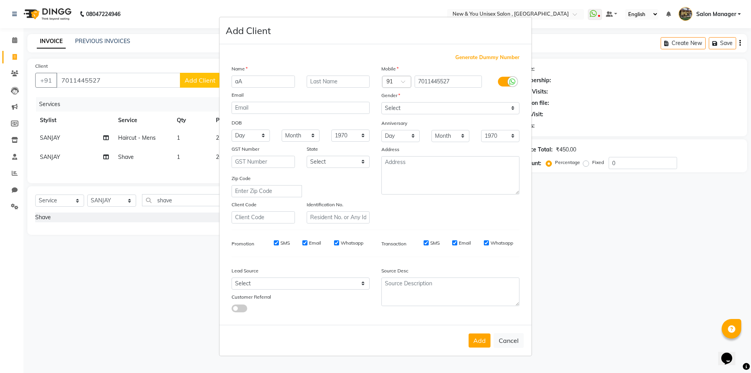
type input "a"
type input "Aarav"
click at [463, 113] on select "Select Male Female Other Prefer Not To Say" at bounding box center [450, 108] width 138 height 12
select select "male"
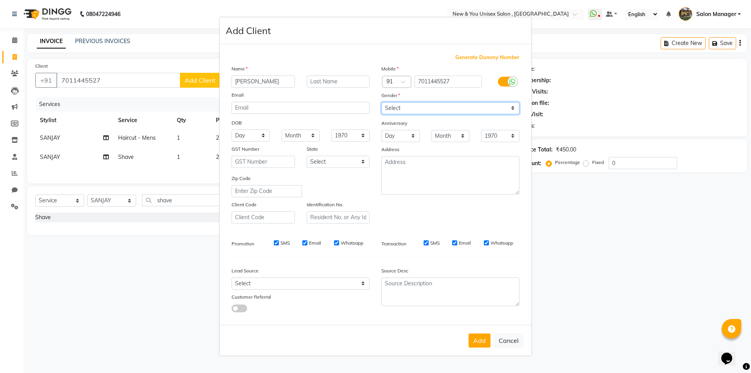
click at [381, 102] on select "Select Male Female Other Prefer Not To Say" at bounding box center [450, 108] width 138 height 12
click at [480, 339] on button "Add" at bounding box center [480, 340] width 22 height 14
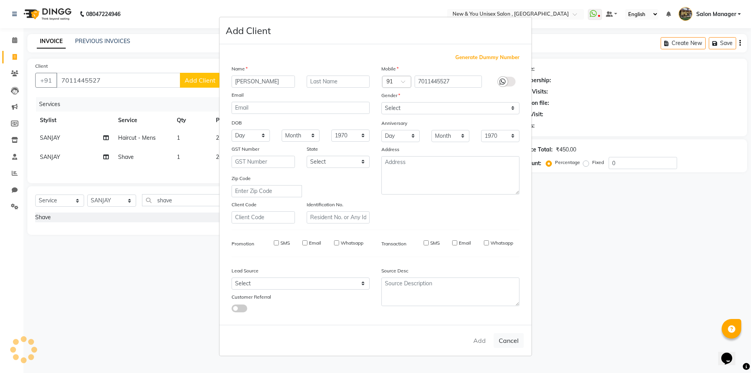
select select
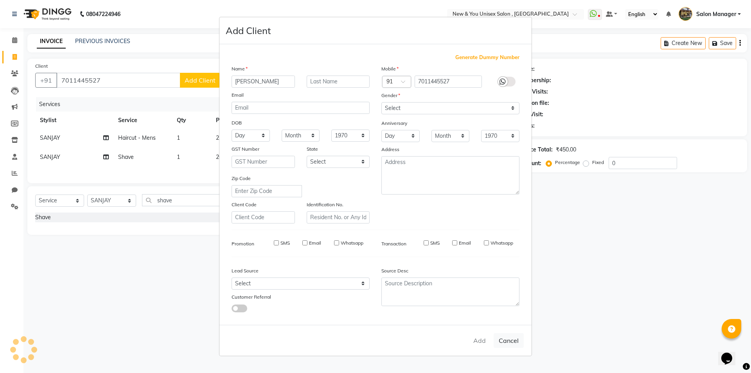
select select
checkbox input "false"
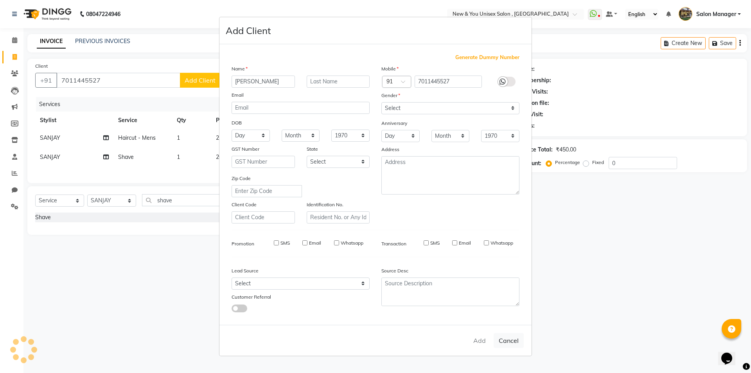
checkbox input "false"
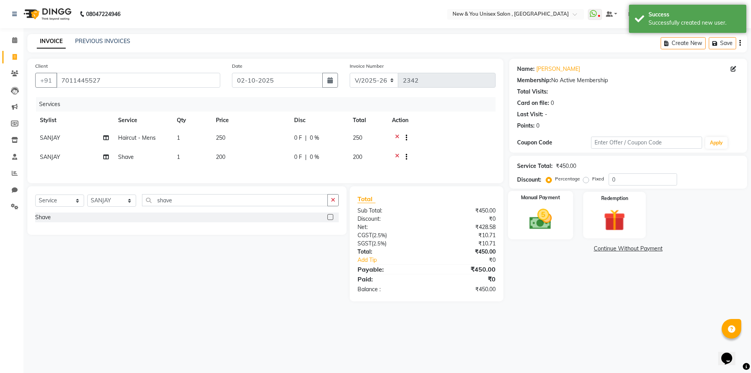
click at [542, 222] on img at bounding box center [540, 219] width 36 height 26
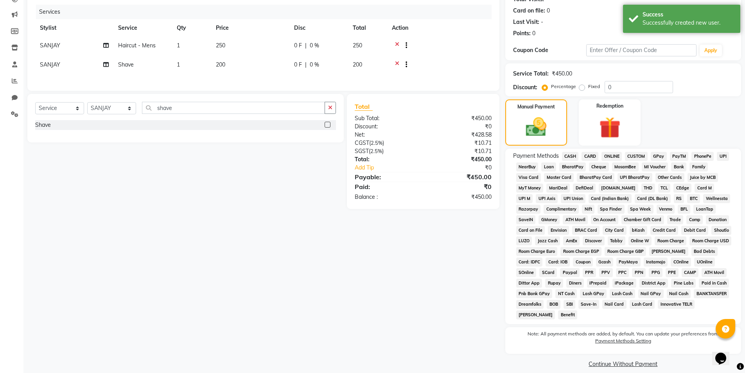
scroll to position [101, 0]
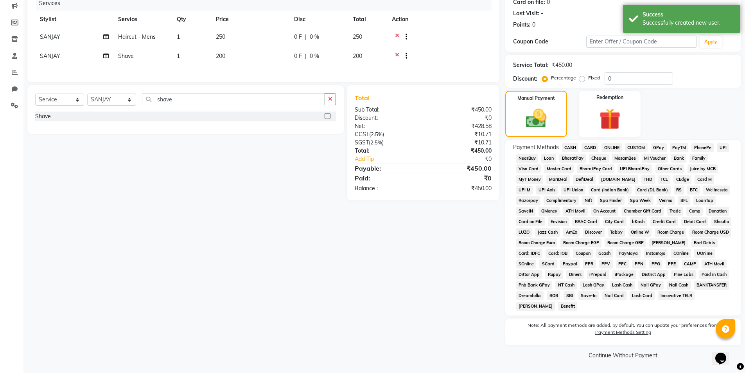
click at [677, 150] on span "PayTM" at bounding box center [679, 147] width 19 height 9
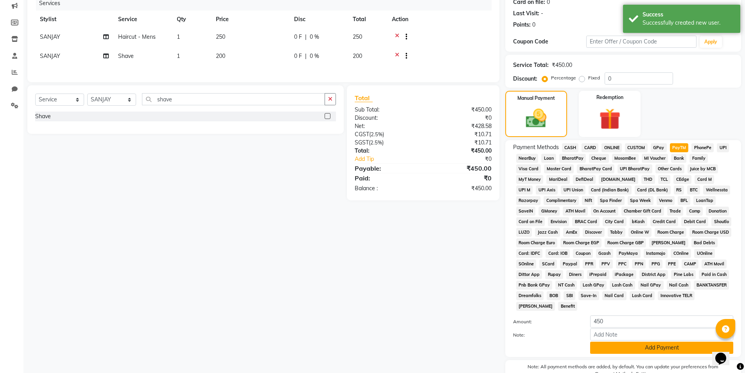
click at [659, 346] on button "Add Payment" at bounding box center [661, 347] width 143 height 12
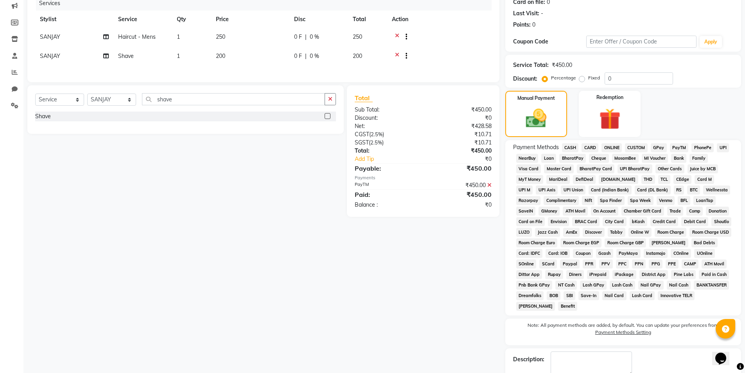
scroll to position [145, 0]
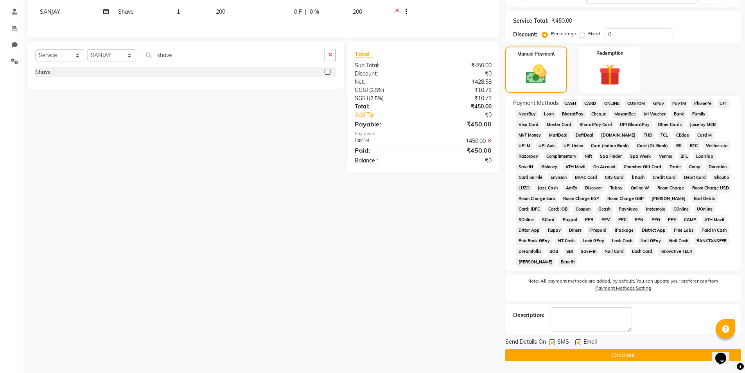
click at [562, 356] on button "Checkout" at bounding box center [623, 355] width 236 height 12
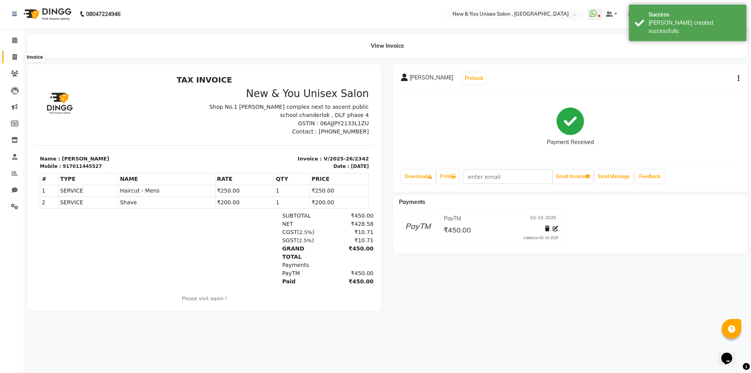
click at [19, 60] on span at bounding box center [15, 57] width 14 height 9
select select "service"
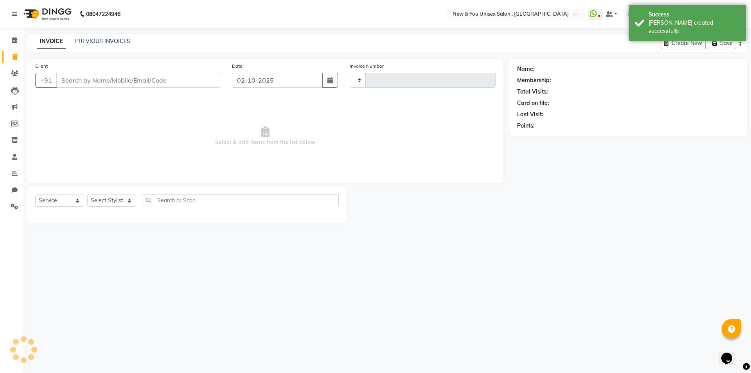
type input "2343"
select select "31"
click at [105, 202] on select "Select Stylist HEMANT Jyoti laxmi Neetu Salon Manager SANJAY shravan kumar Shya…" at bounding box center [111, 200] width 49 height 12
select select "70140"
click at [87, 194] on select "Select Stylist HEMANT Jyoti laxmi Neetu Salon Manager SANJAY shravan kumar Shya…" at bounding box center [111, 200] width 49 height 12
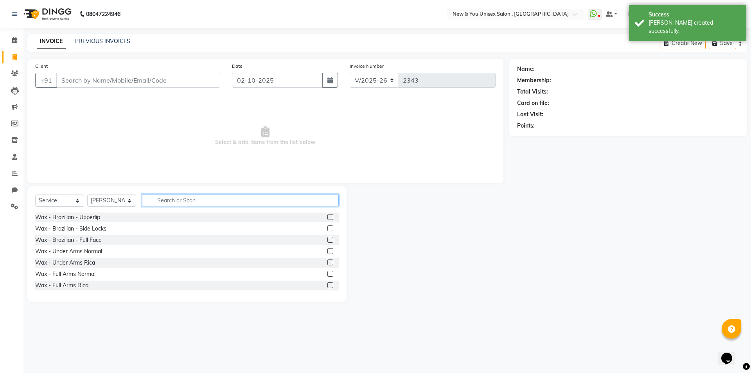
click at [173, 196] on input "text" at bounding box center [240, 200] width 197 height 12
click at [169, 204] on input "text" at bounding box center [240, 200] width 197 height 12
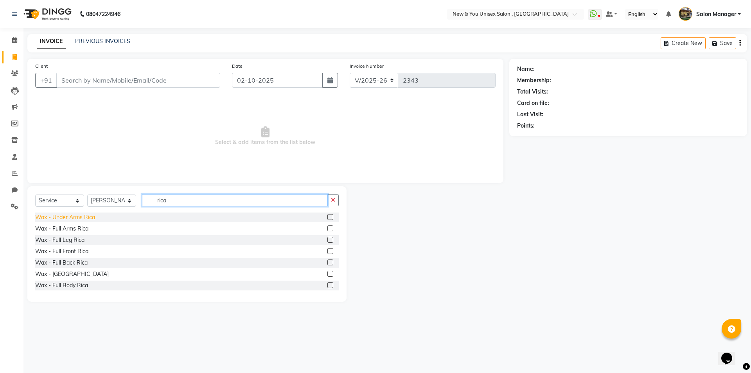
type input "rica"
click at [62, 217] on div "Wax - Under Arms Rica" at bounding box center [65, 217] width 60 height 8
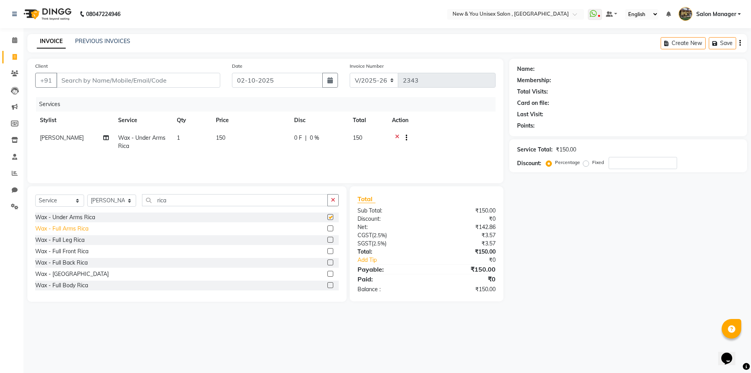
checkbox input "false"
click at [66, 228] on div "Wax - Full Arms Rica" at bounding box center [61, 229] width 53 height 8
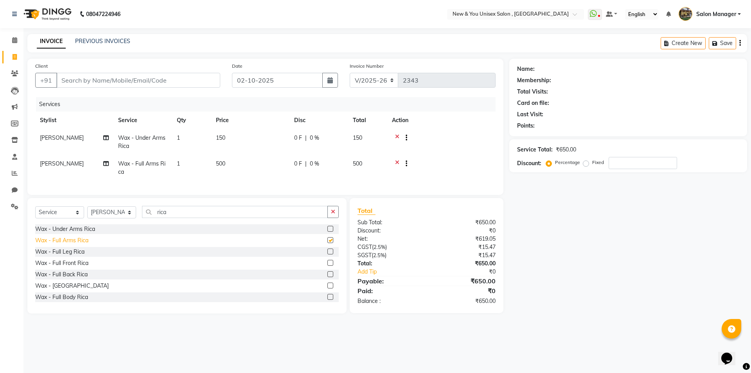
checkbox input "false"
click at [70, 256] on div "Wax - Full Leg Rica" at bounding box center [59, 252] width 49 height 8
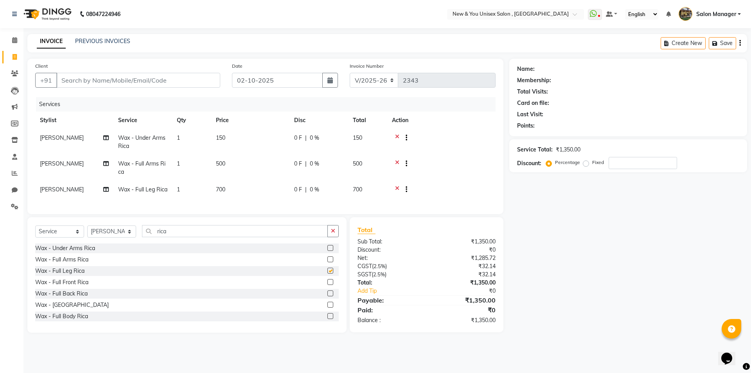
checkbox input "false"
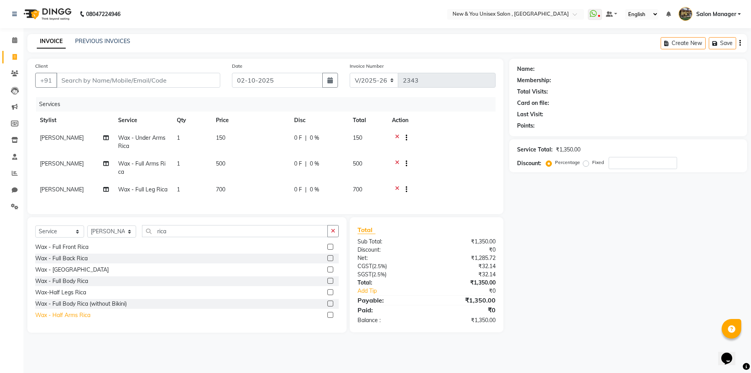
click at [66, 319] on div "Wax - Half Arms Rica" at bounding box center [62, 315] width 55 height 8
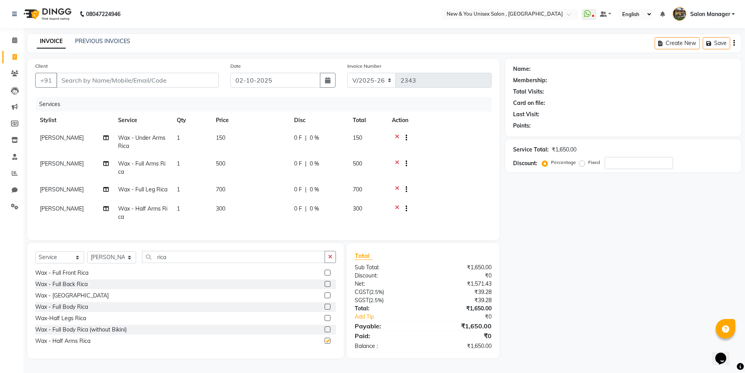
checkbox input "false"
click at [89, 322] on div "Wax-Half Legs Rica" at bounding box center [185, 318] width 301 height 10
click at [397, 208] on icon at bounding box center [397, 210] width 4 height 10
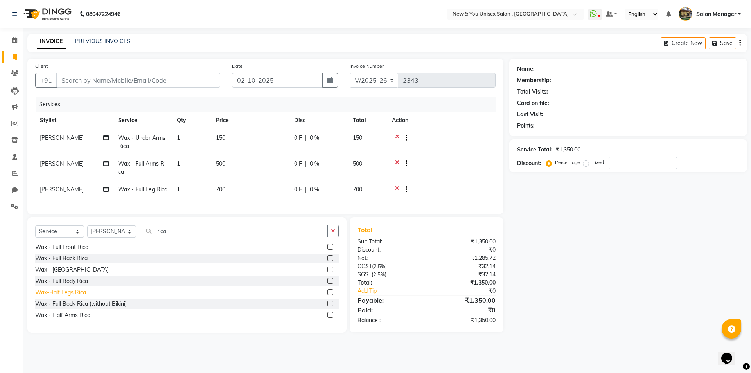
click at [60, 296] on div "Wax-Half Legs Rica" at bounding box center [60, 292] width 51 height 8
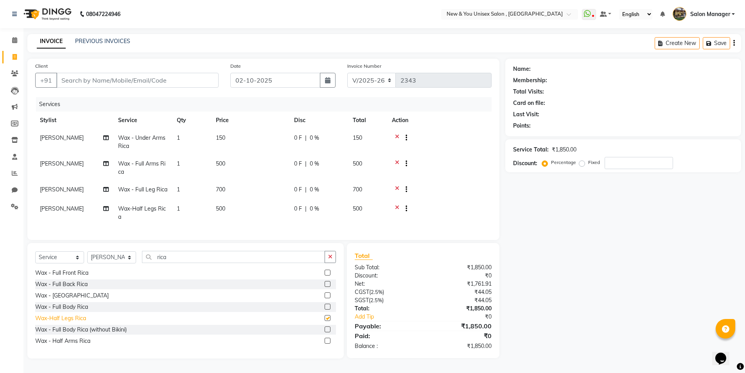
checkbox input "false"
click at [397, 188] on icon at bounding box center [397, 190] width 4 height 10
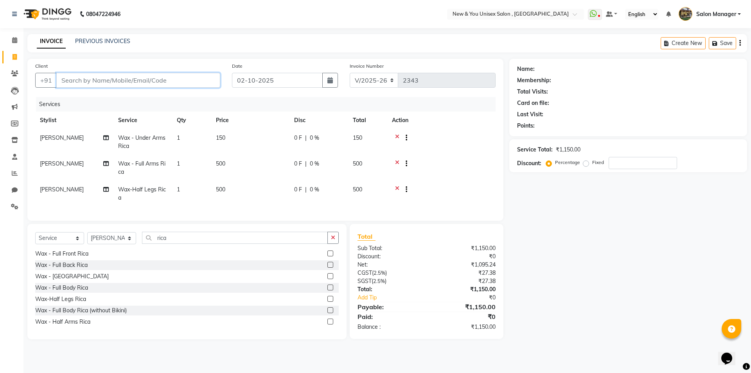
click at [124, 81] on input "Client" at bounding box center [138, 80] width 164 height 15
type input "6"
type input "0"
type input "6387825258"
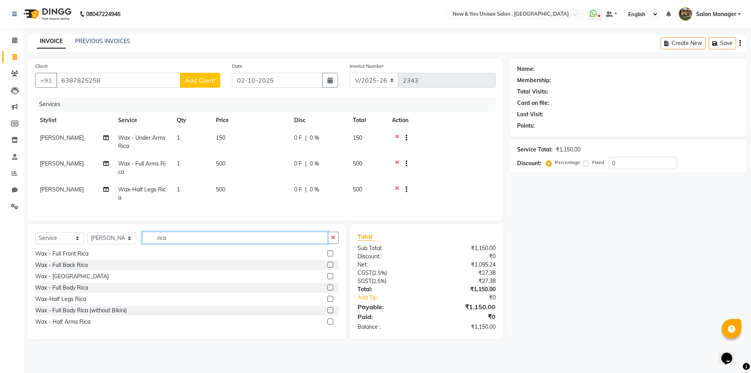
drag, startPoint x: 181, startPoint y: 244, endPoint x: 148, endPoint y: 244, distance: 32.5
click at [148, 244] on input "rica" at bounding box center [235, 238] width 186 height 12
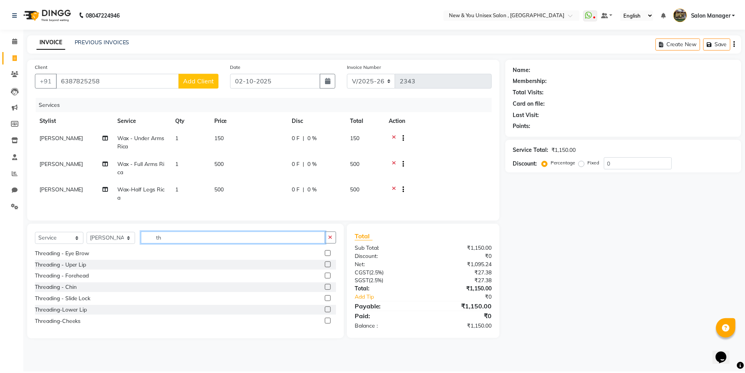
scroll to position [0, 0]
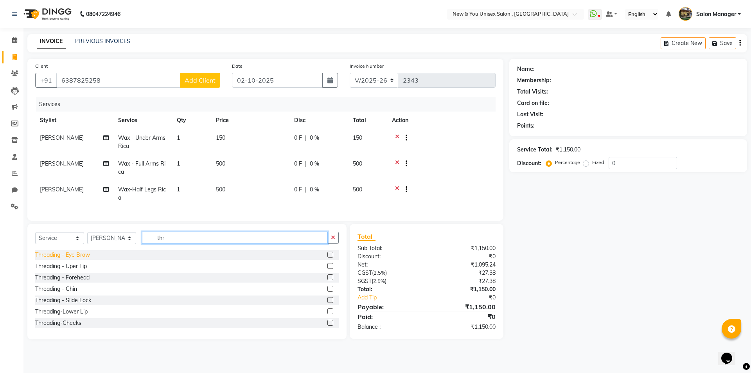
type input "thr"
click at [64, 259] on div "Threading - Eye Brow" at bounding box center [62, 255] width 55 height 8
checkbox input "false"
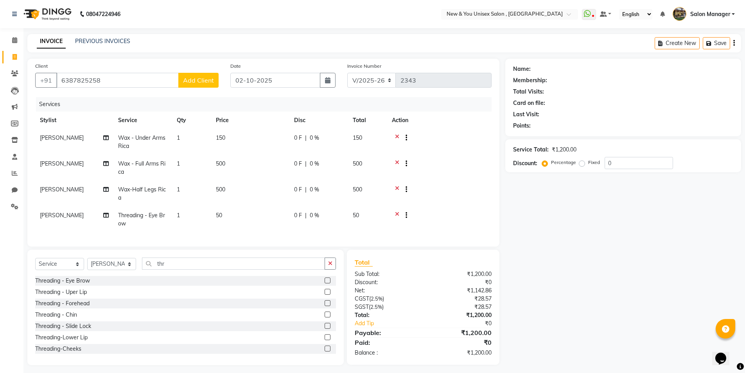
click at [56, 188] on td "laxmi" at bounding box center [74, 194] width 78 height 26
select select "70140"
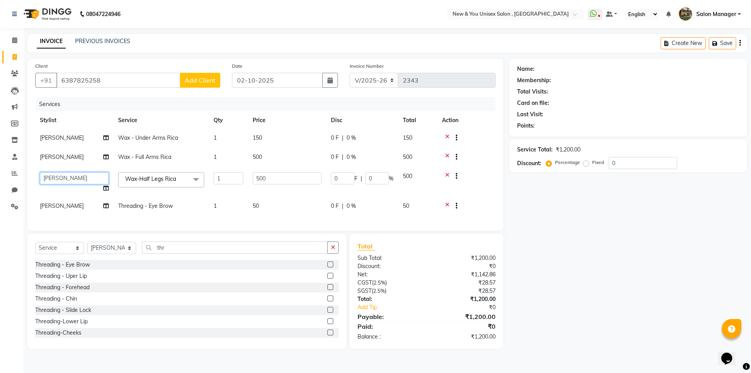
click at [71, 178] on select "HEMANT Jyoti laxmi Neetu Salon Manager SANJAY shravan kumar Shyam Vivek" at bounding box center [74, 178] width 69 height 12
select select "87881"
click at [740, 223] on div "Name: Membership: Total Visits: Card on file: Last Visit: Points: Service Total…" at bounding box center [631, 204] width 244 height 290
click at [196, 80] on span "Add Client" at bounding box center [200, 80] width 31 height 8
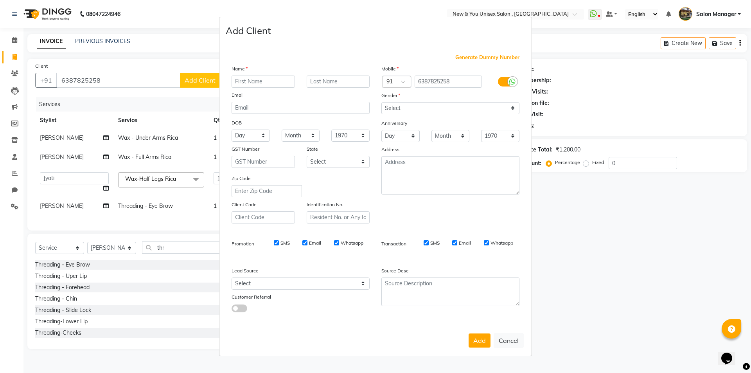
click at [264, 83] on input "text" at bounding box center [263, 81] width 63 height 12
type input "Isha"
click at [425, 106] on select "Select Male Female Other Prefer Not To Say" at bounding box center [450, 108] width 138 height 12
select select "[DEMOGRAPHIC_DATA]"
click at [381, 102] on select "Select Male Female Other Prefer Not To Say" at bounding box center [450, 108] width 138 height 12
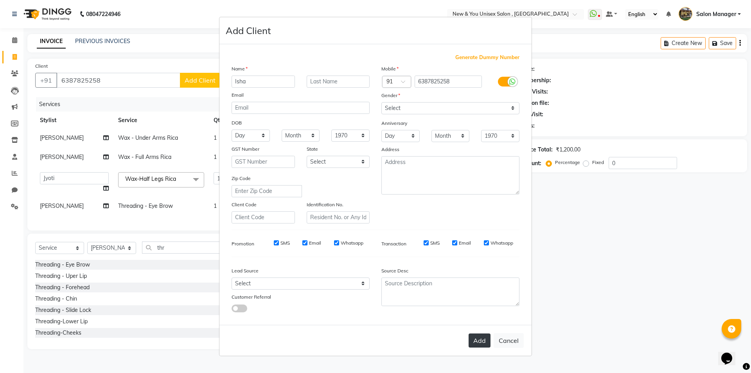
click at [481, 342] on button "Add" at bounding box center [480, 340] width 22 height 14
select select
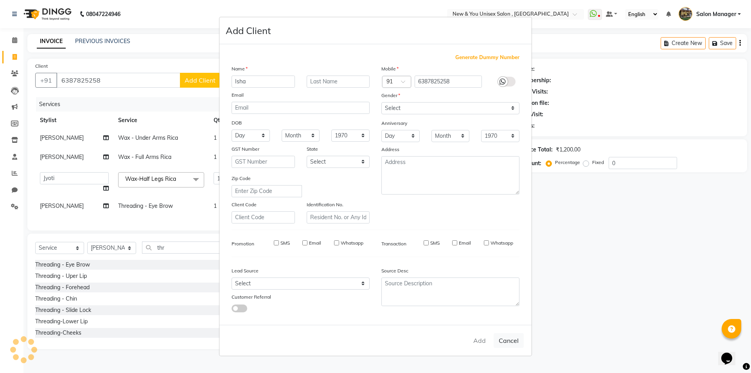
select select
checkbox input "false"
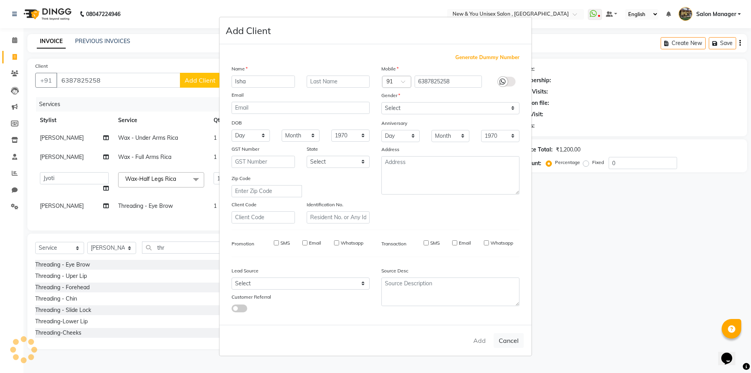
checkbox input "false"
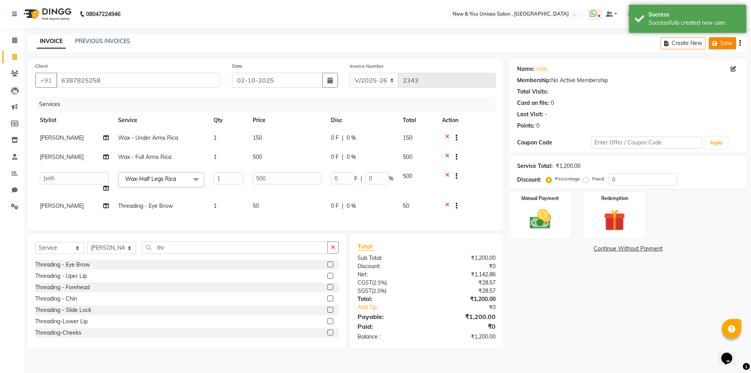
click at [717, 43] on icon "button" at bounding box center [716, 43] width 8 height 5
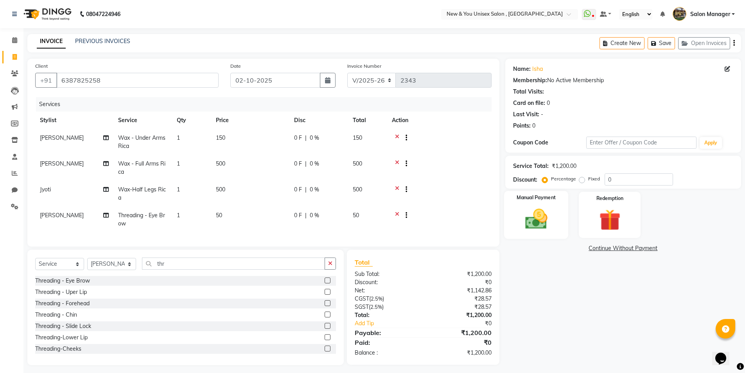
click at [546, 226] on img at bounding box center [536, 218] width 36 height 25
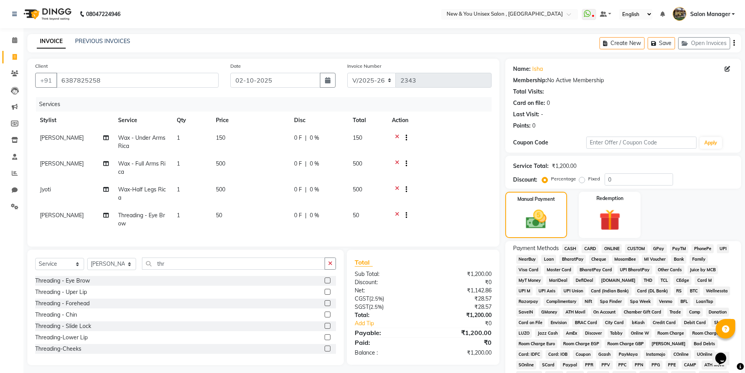
click at [682, 246] on span "PayTM" at bounding box center [679, 248] width 19 height 9
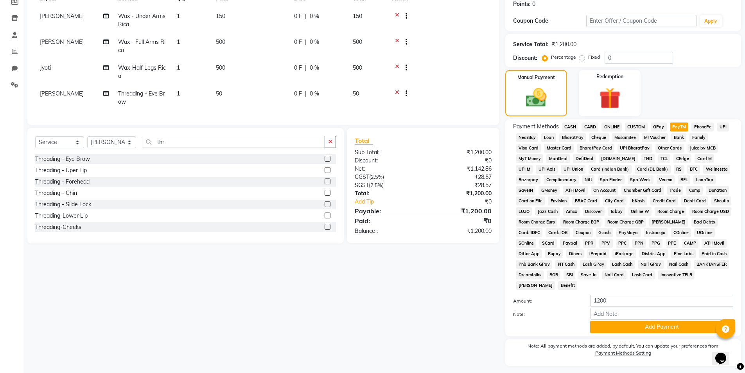
scroll to position [142, 0]
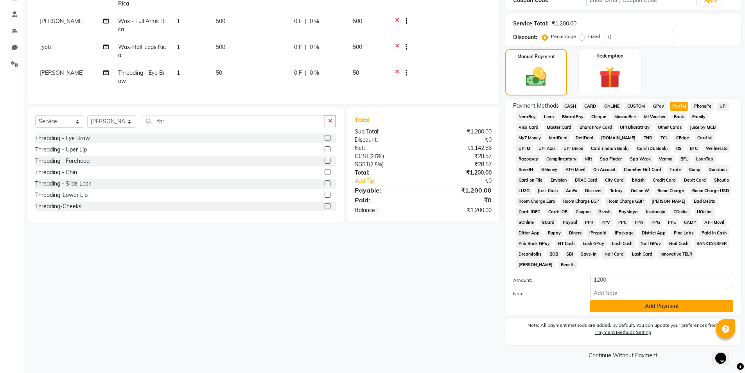
click at [652, 311] on button "Add Payment" at bounding box center [661, 306] width 143 height 12
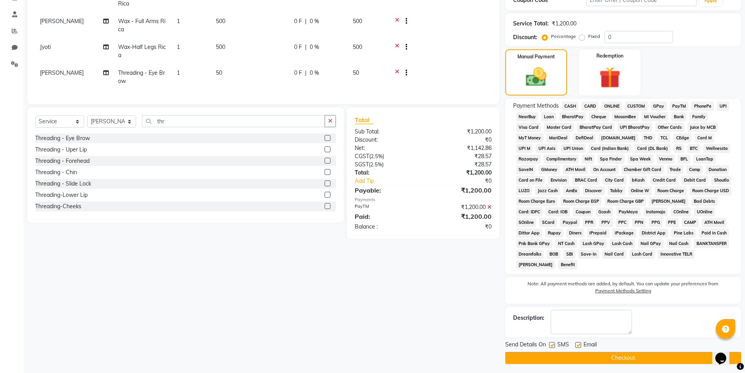
click at [639, 357] on button "Checkout" at bounding box center [623, 358] width 236 height 12
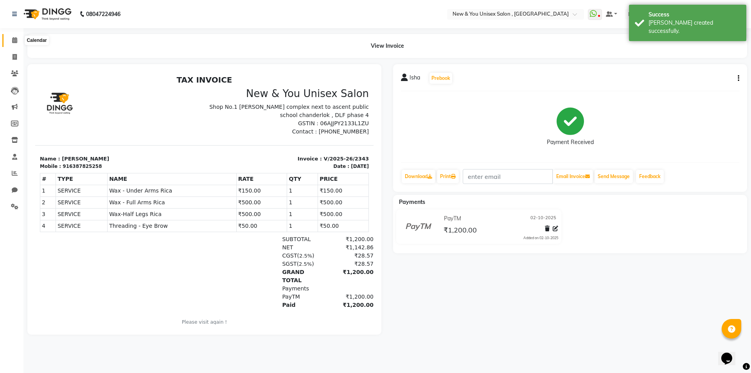
click at [14, 43] on span at bounding box center [15, 40] width 14 height 9
